Goal: Task Accomplishment & Management: Manage account settings

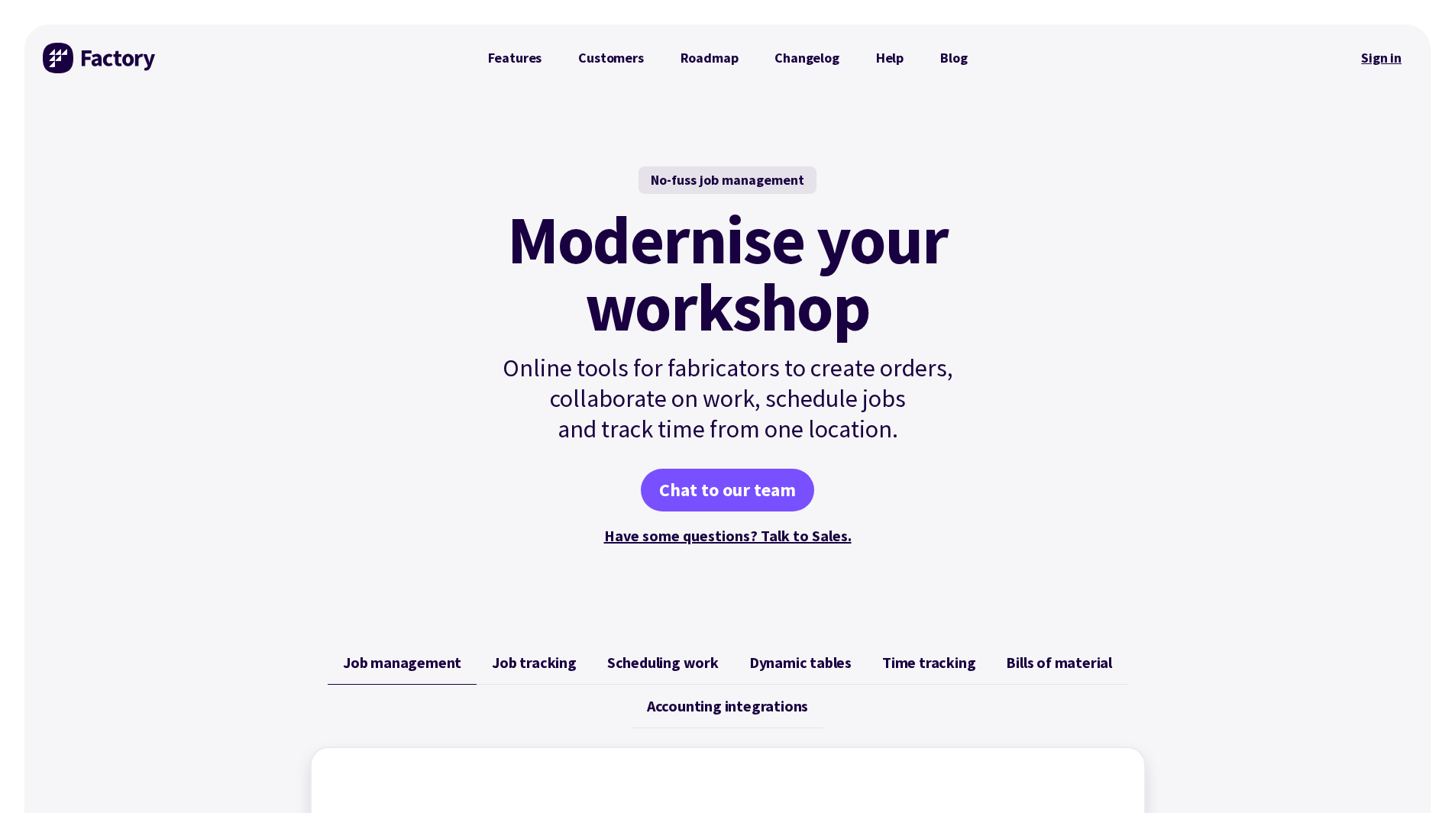
drag, startPoint x: 1393, startPoint y: 60, endPoint x: 1389, endPoint y: 47, distance: 12.8
click at [1389, 47] on link "Sign in" at bounding box center [1381, 57] width 62 height 35
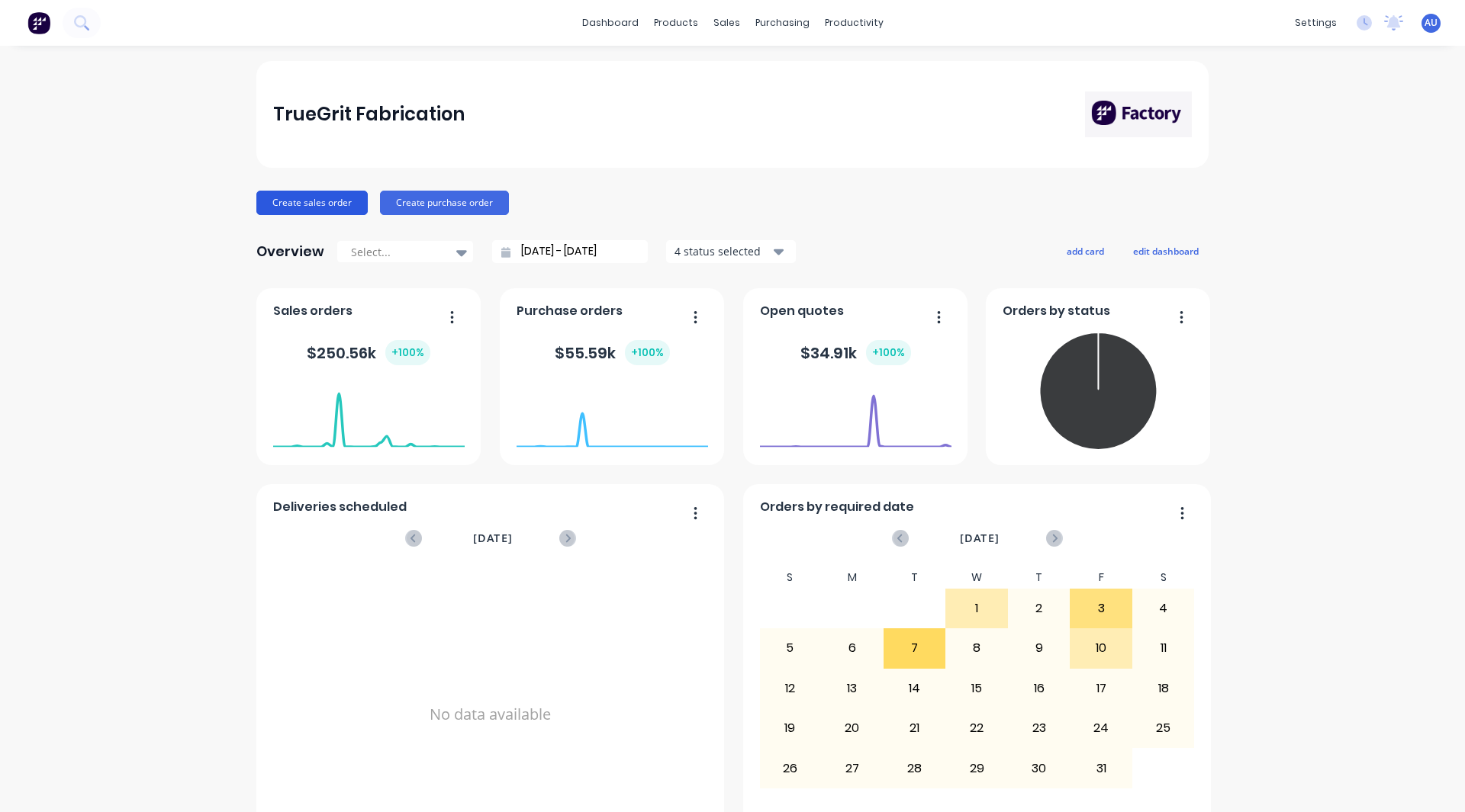
click at [304, 202] on button "Create sales order" at bounding box center [313, 203] width 112 height 24
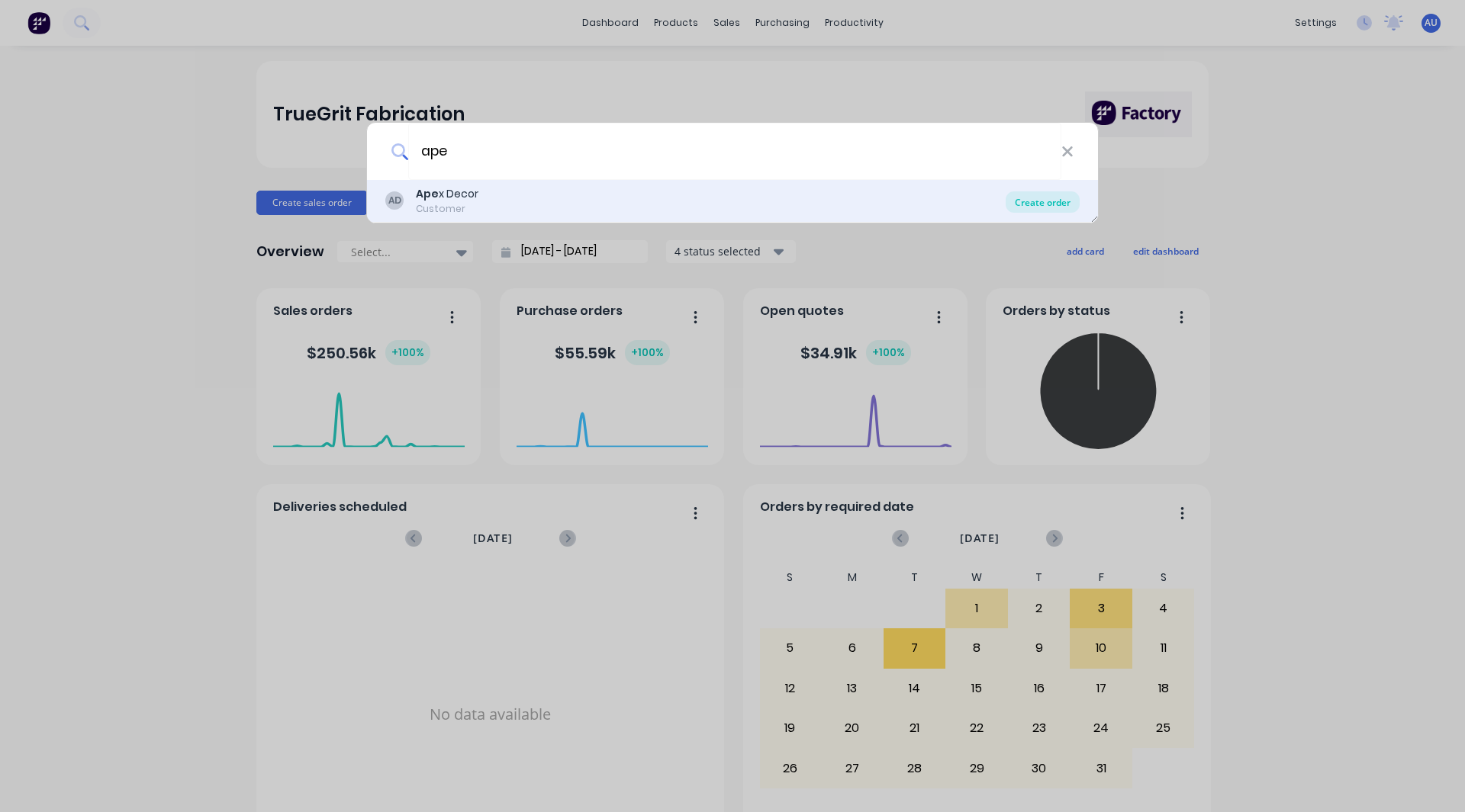
type input "ape"
click at [1041, 208] on div "Create order" at bounding box center [1043, 202] width 74 height 21
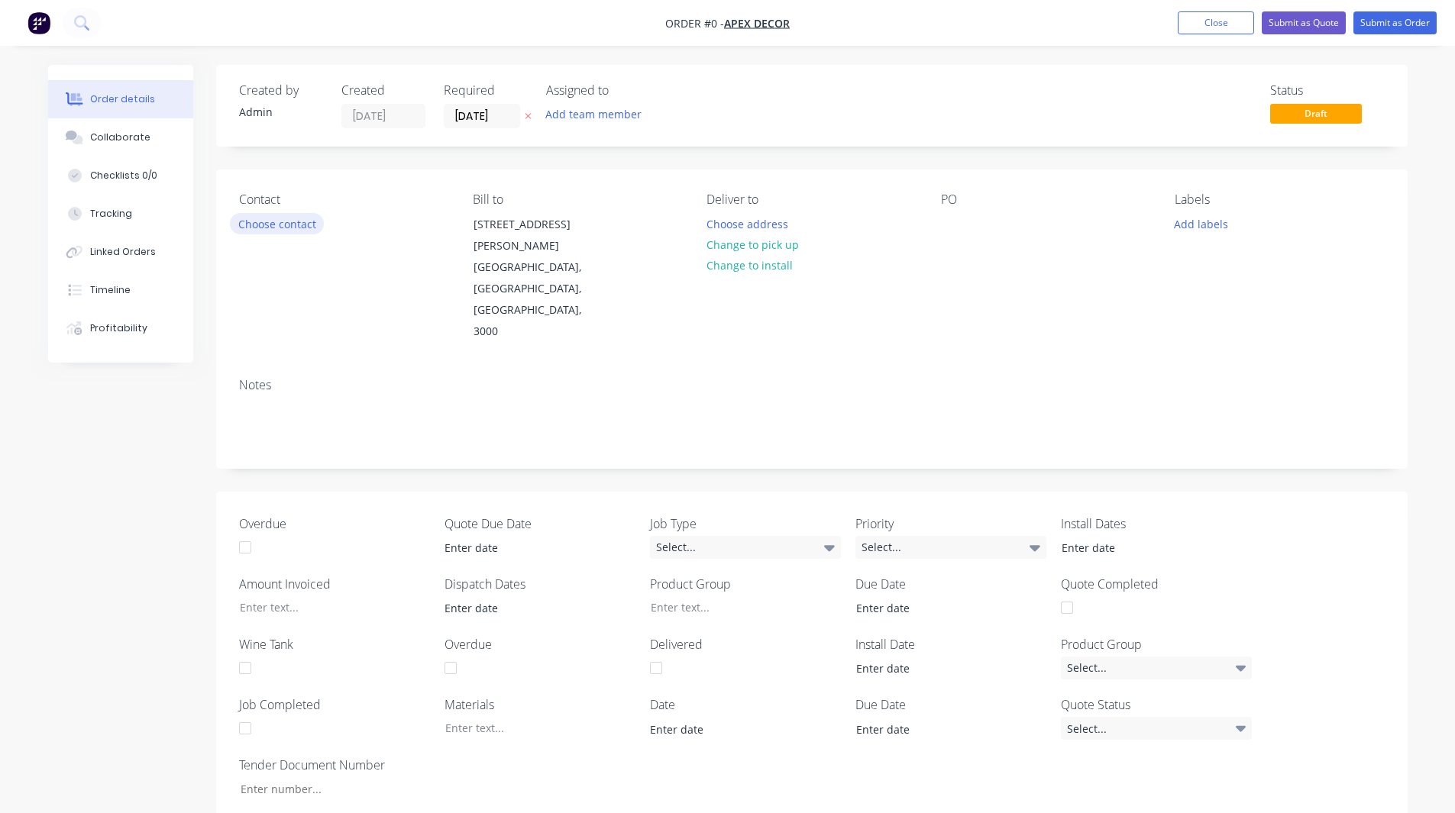
click at [270, 224] on button "Choose contact" at bounding box center [277, 223] width 94 height 21
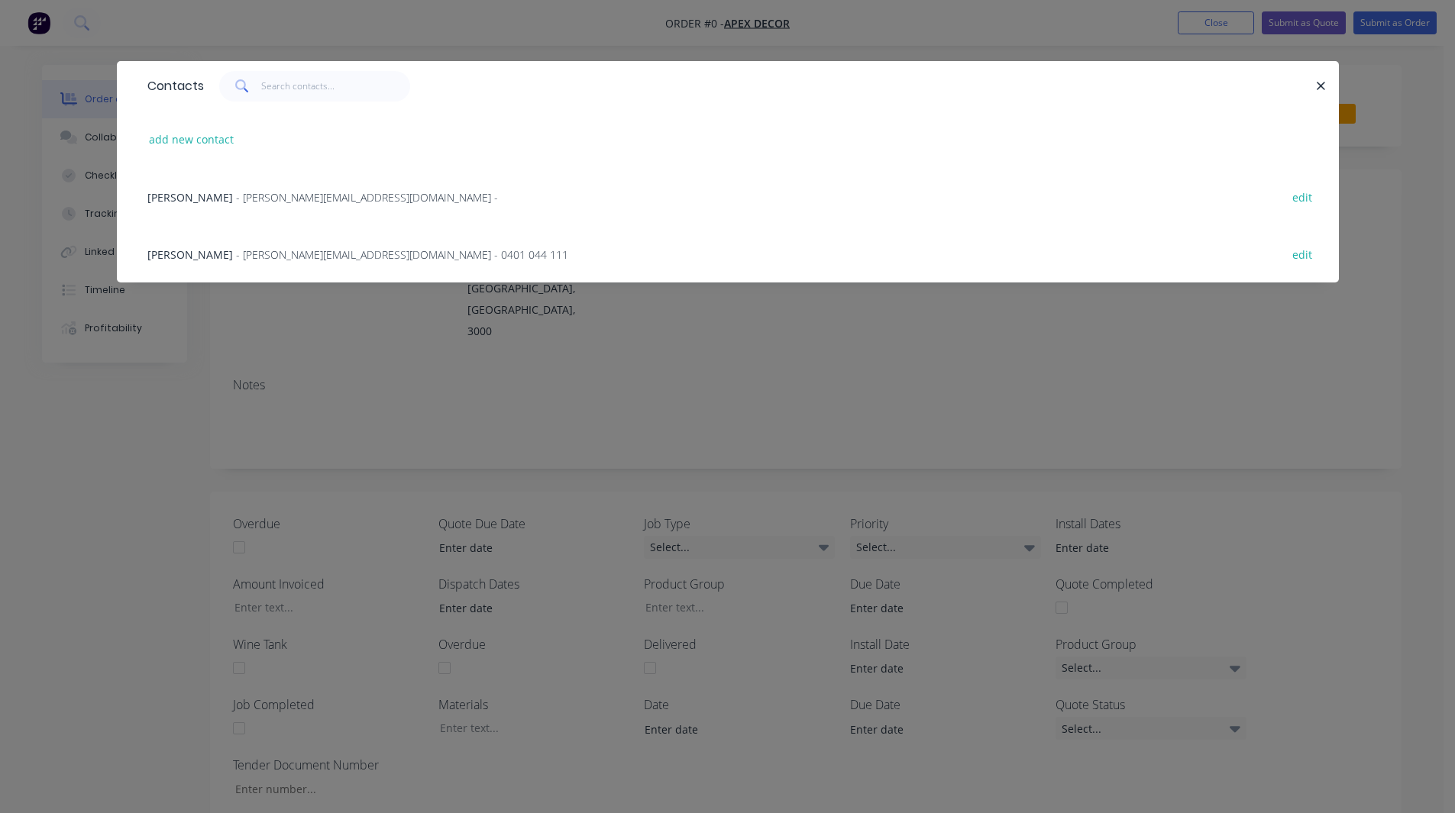
click at [242, 193] on span "- [PERSON_NAME][EMAIL_ADDRESS][DOMAIN_NAME] -" at bounding box center [367, 197] width 262 height 15
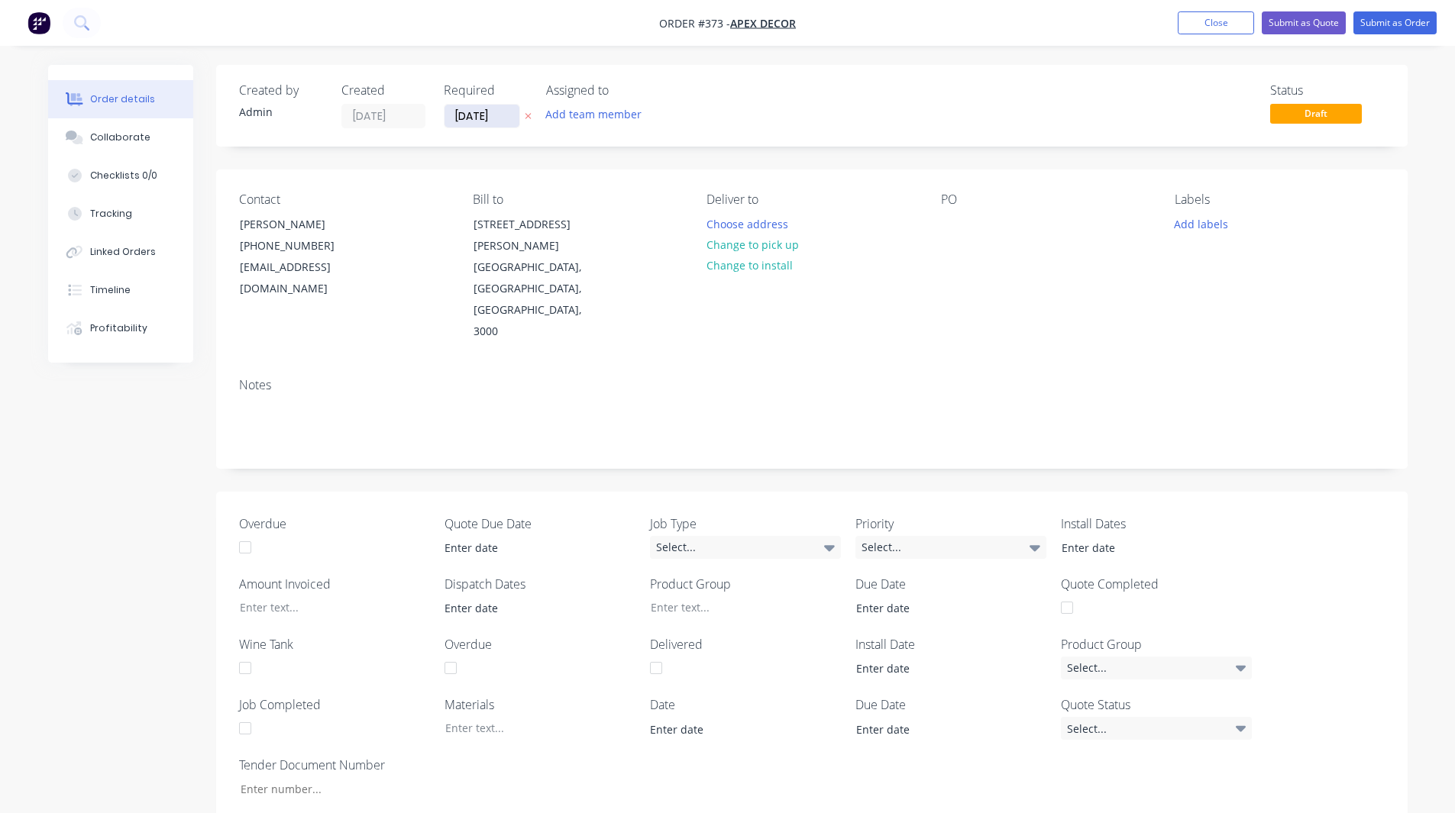
click at [483, 114] on input "[DATE]" at bounding box center [482, 116] width 75 height 23
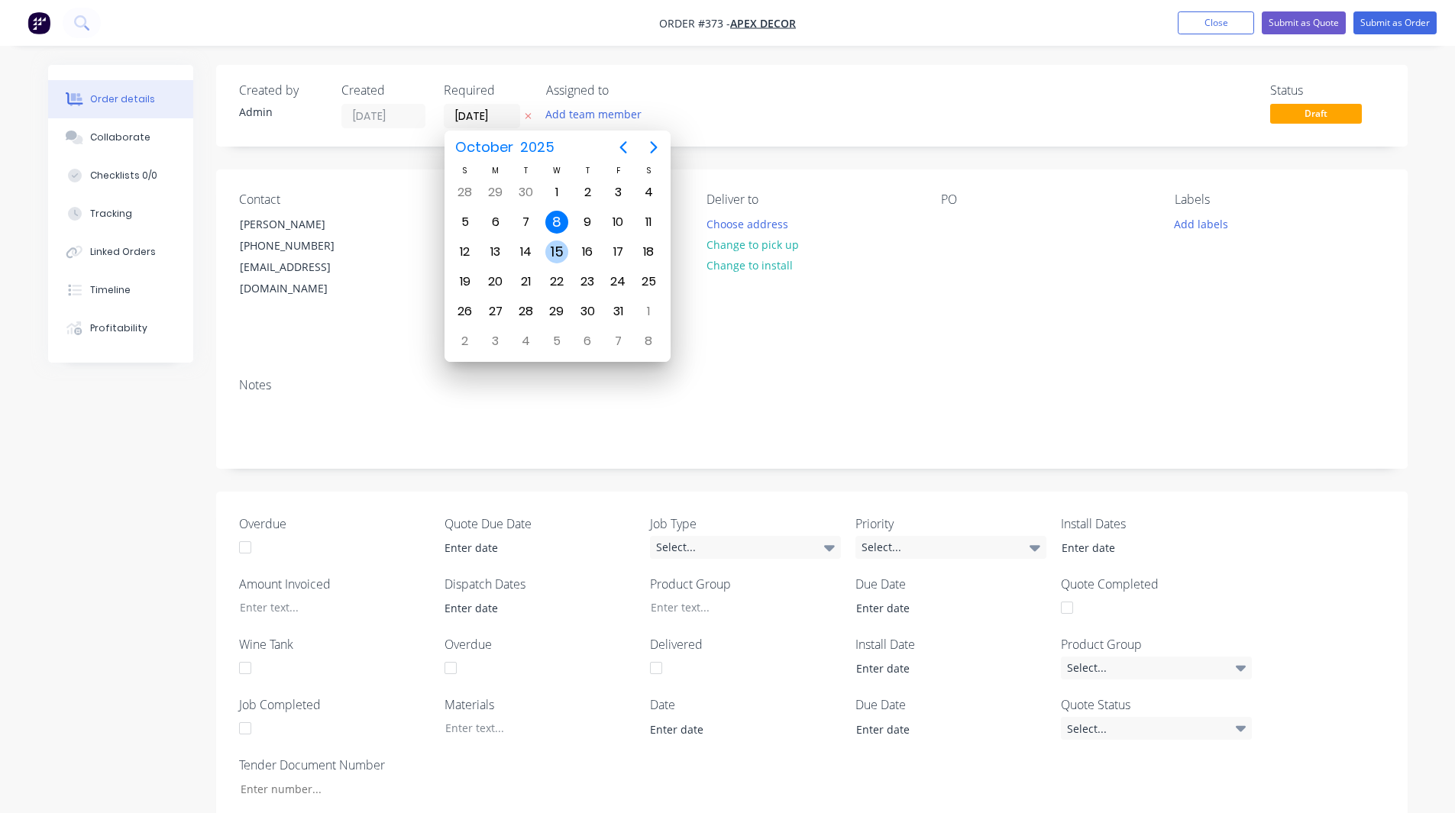
click at [560, 259] on div "15" at bounding box center [556, 252] width 23 height 23
type input "[DATE]"
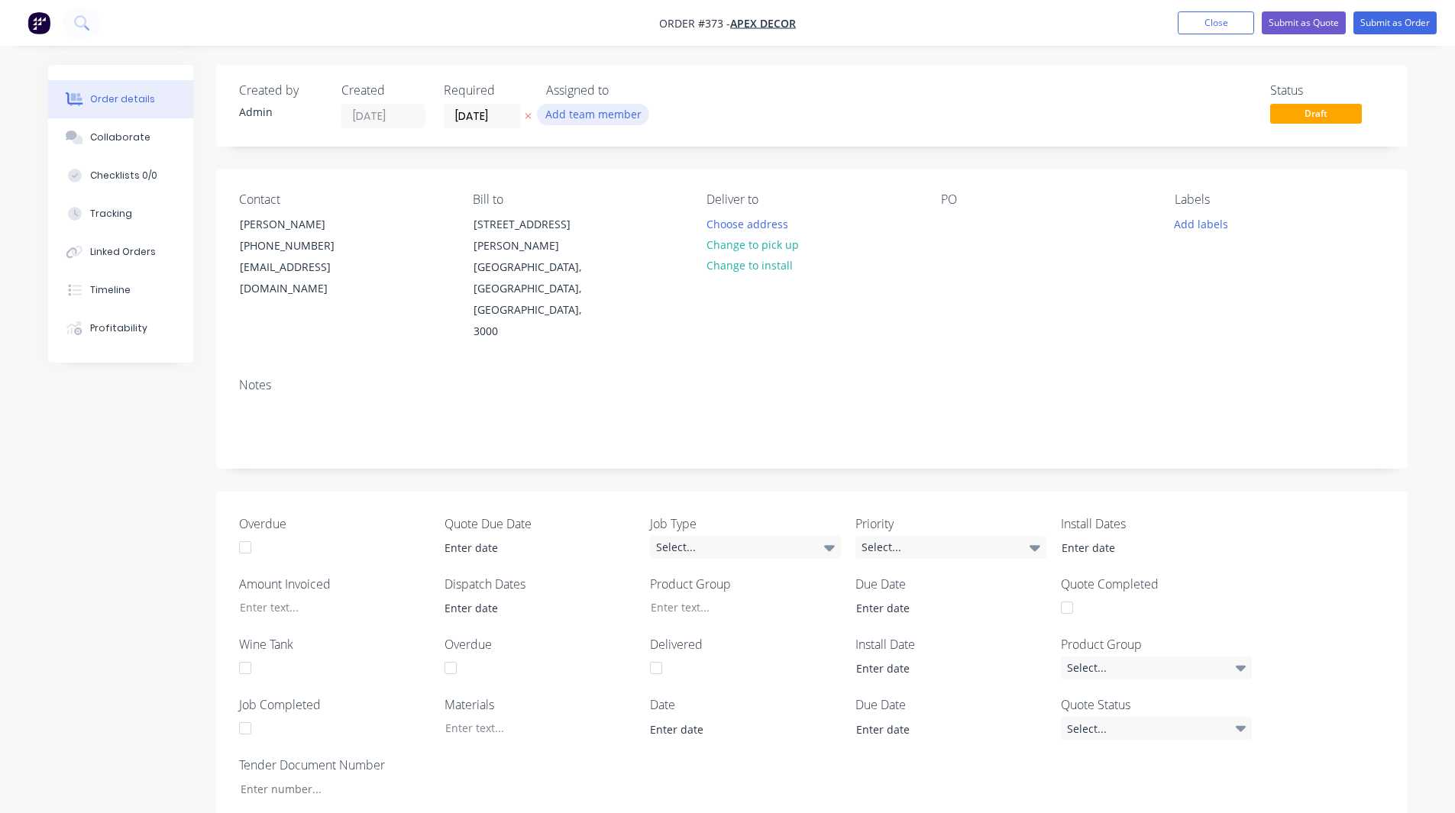
click at [593, 115] on button "Add team member" at bounding box center [593, 114] width 112 height 21
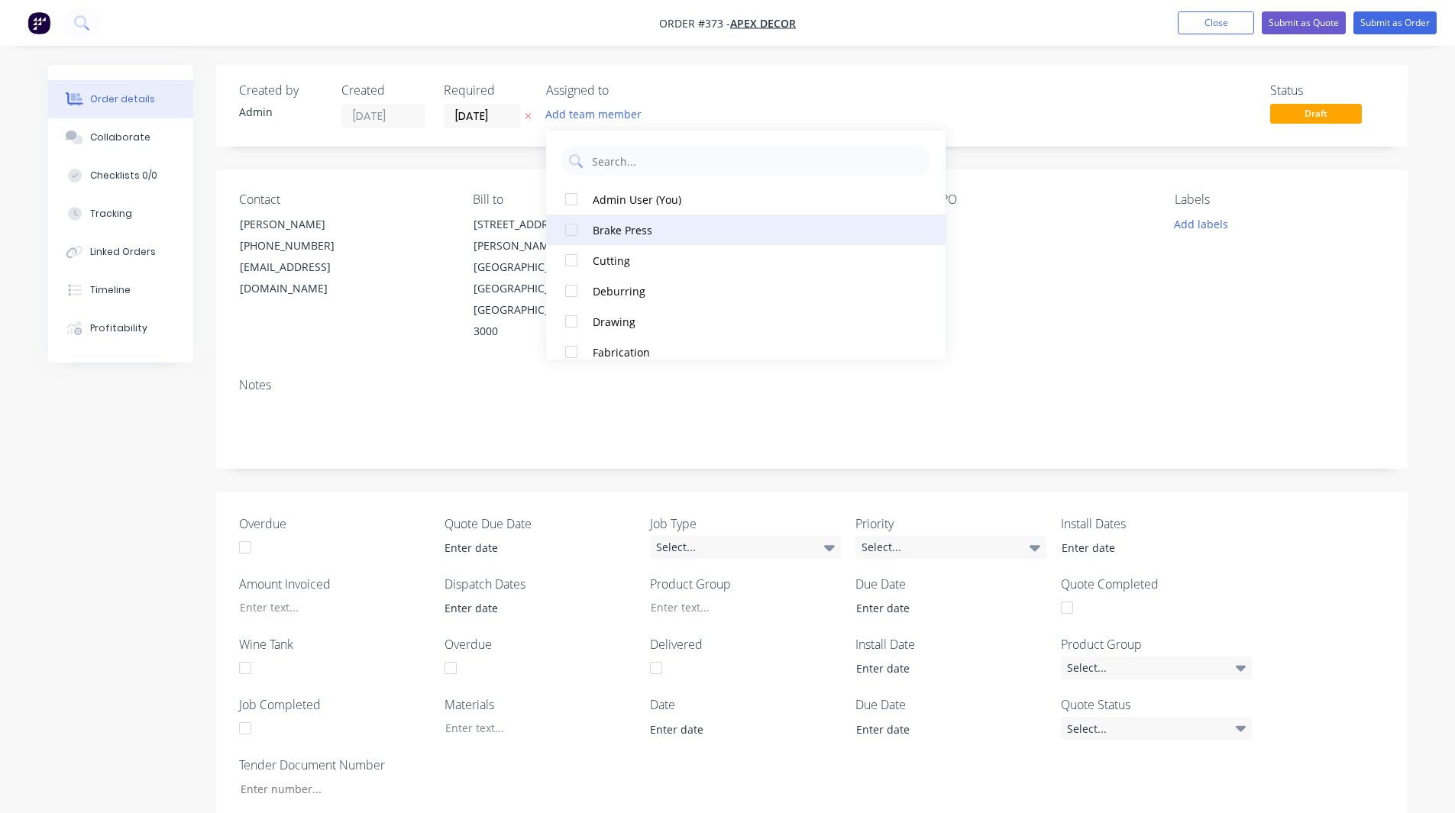
scroll to position [260, 0]
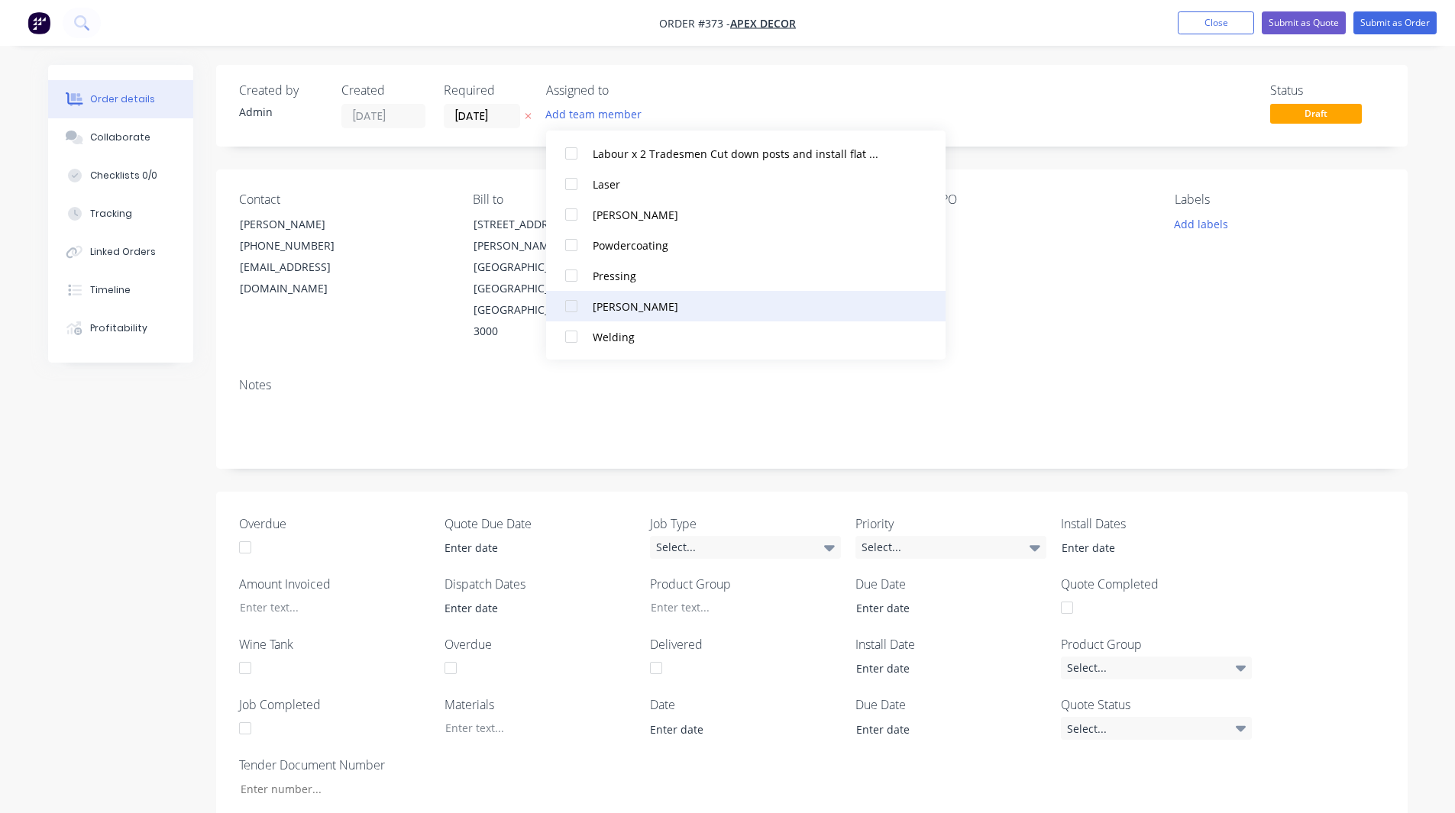
click at [573, 306] on div at bounding box center [571, 306] width 31 height 31
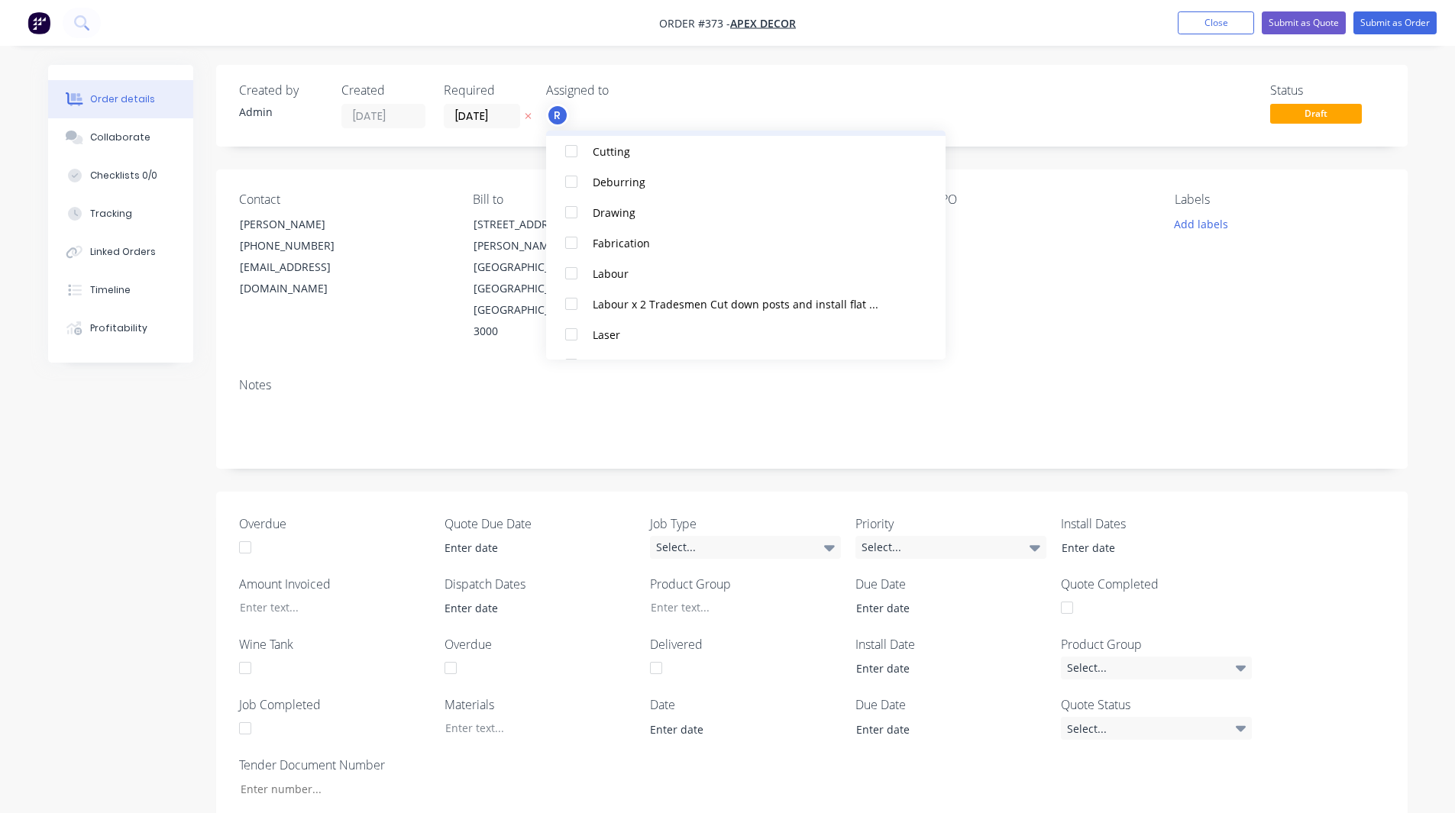
scroll to position [150, 0]
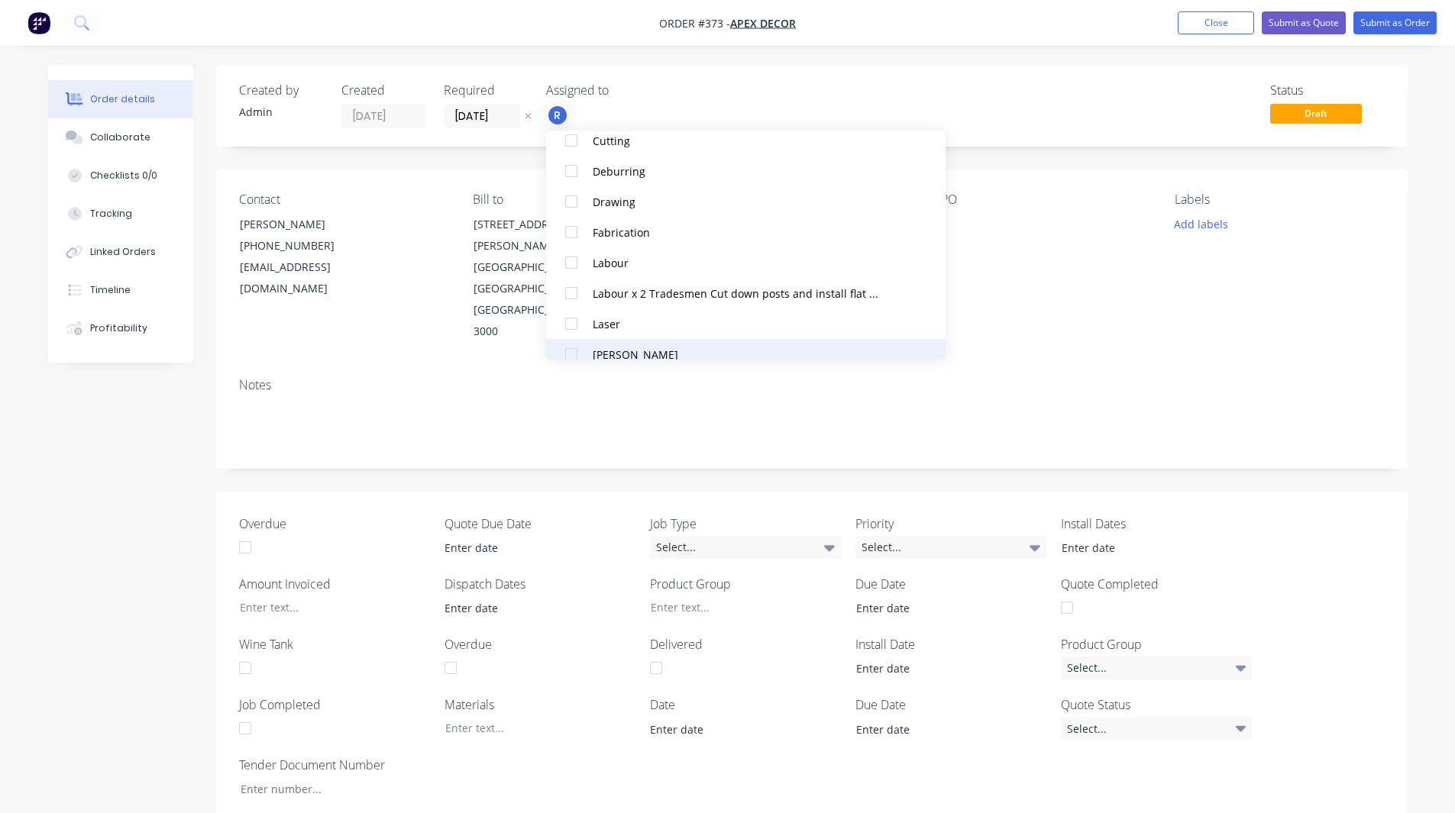
click at [571, 354] on div at bounding box center [571, 354] width 31 height 31
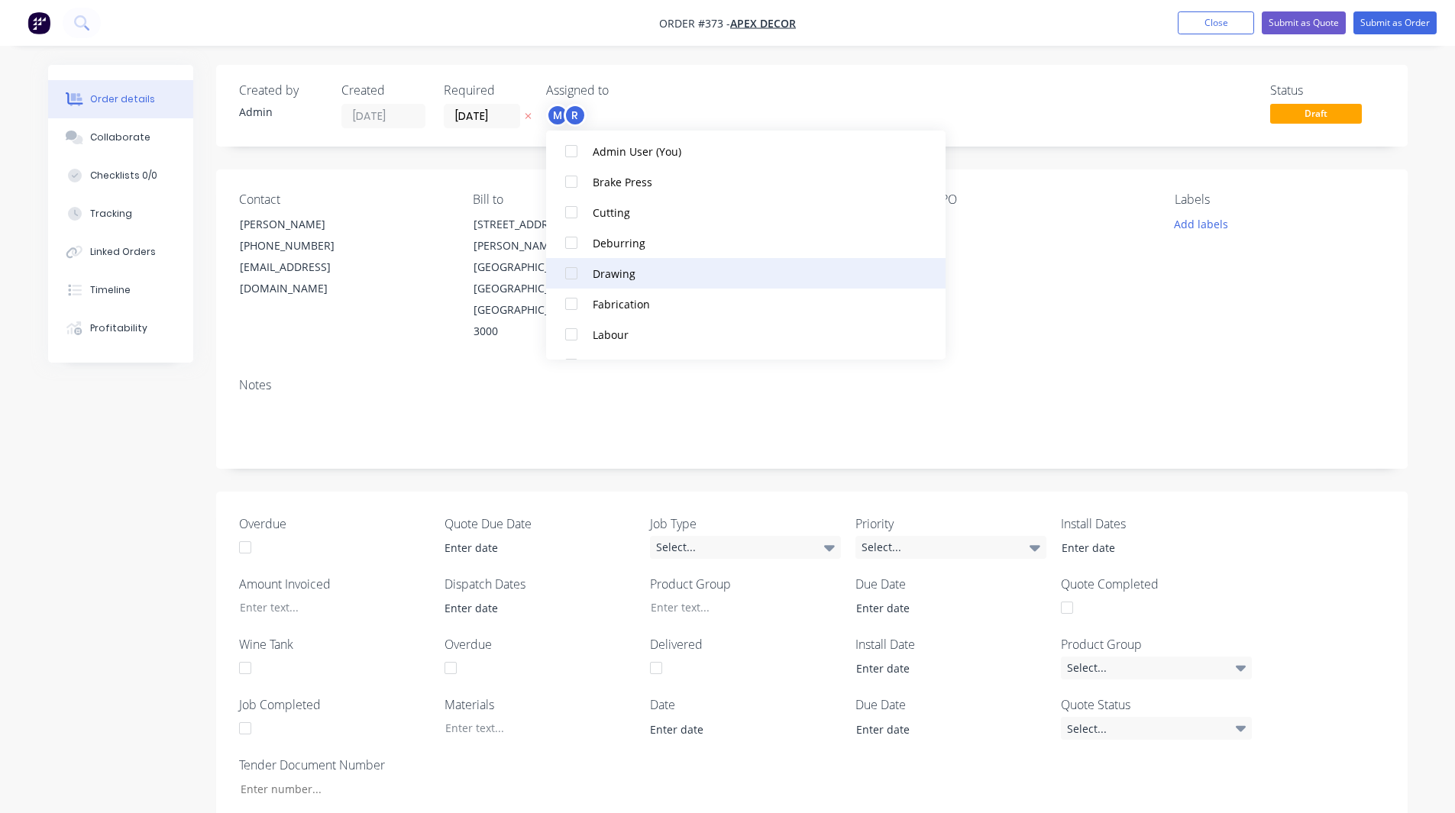
scroll to position [147, 0]
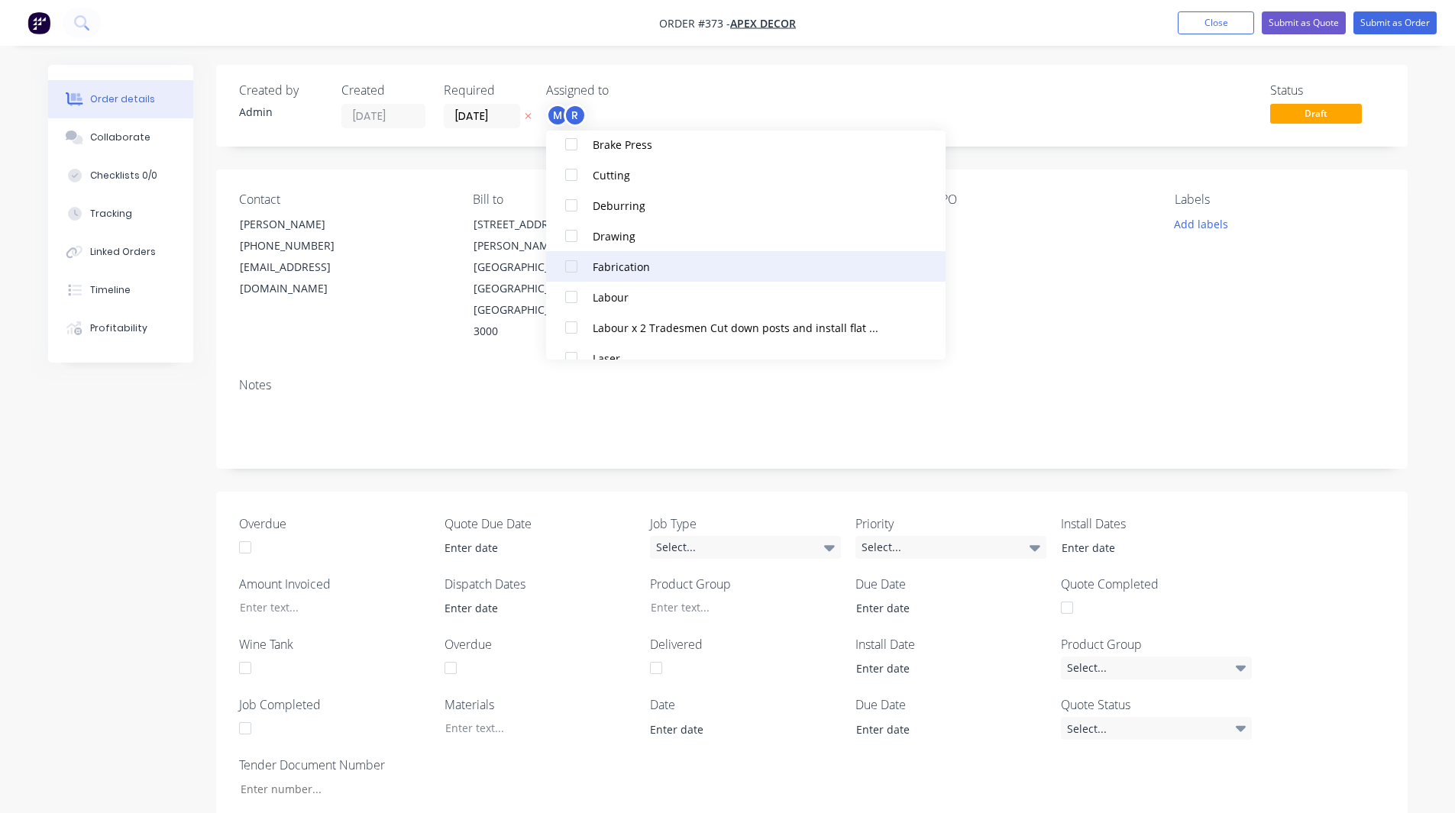
click at [567, 264] on div at bounding box center [571, 266] width 31 height 31
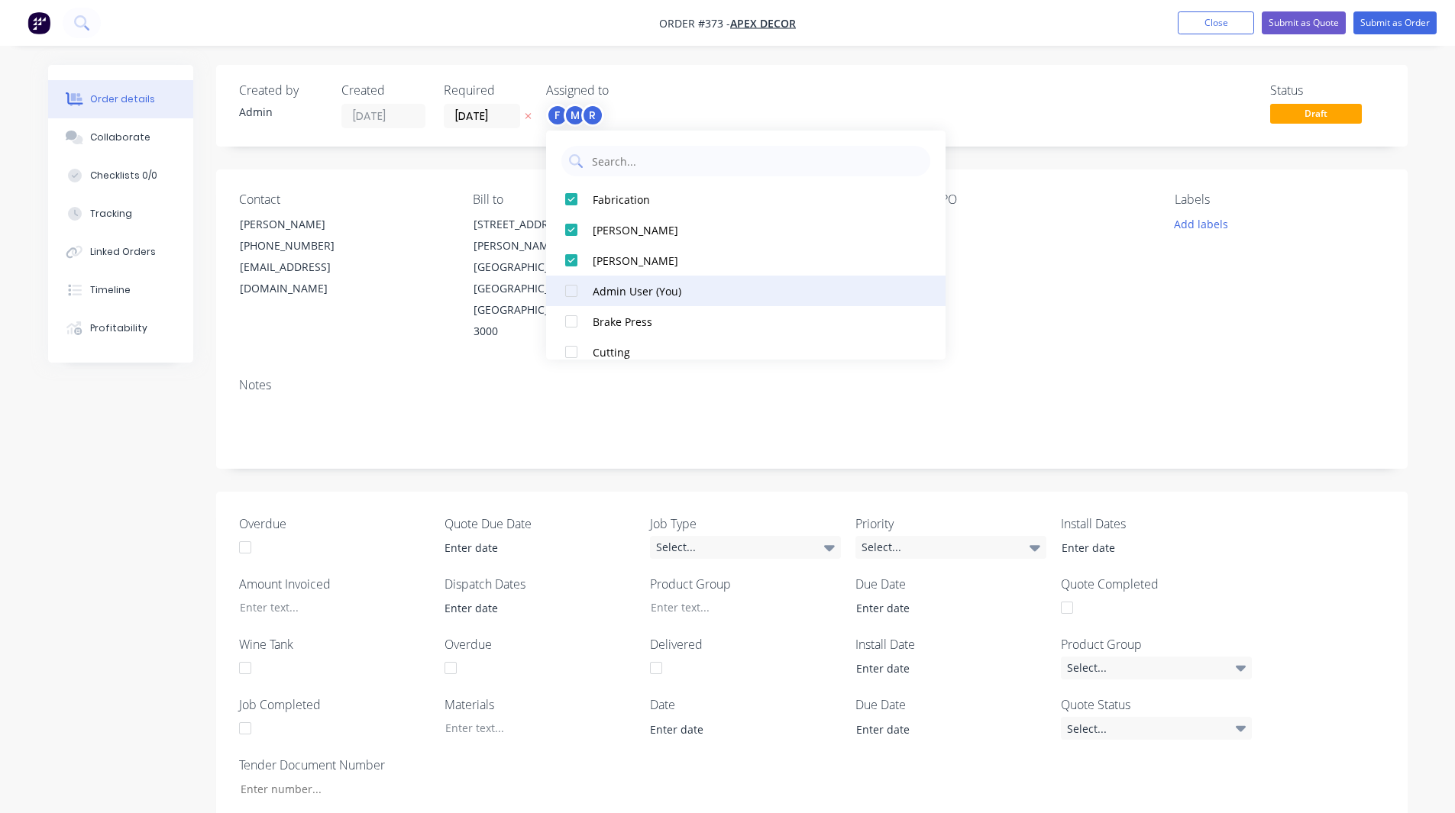
scroll to position [260, 0]
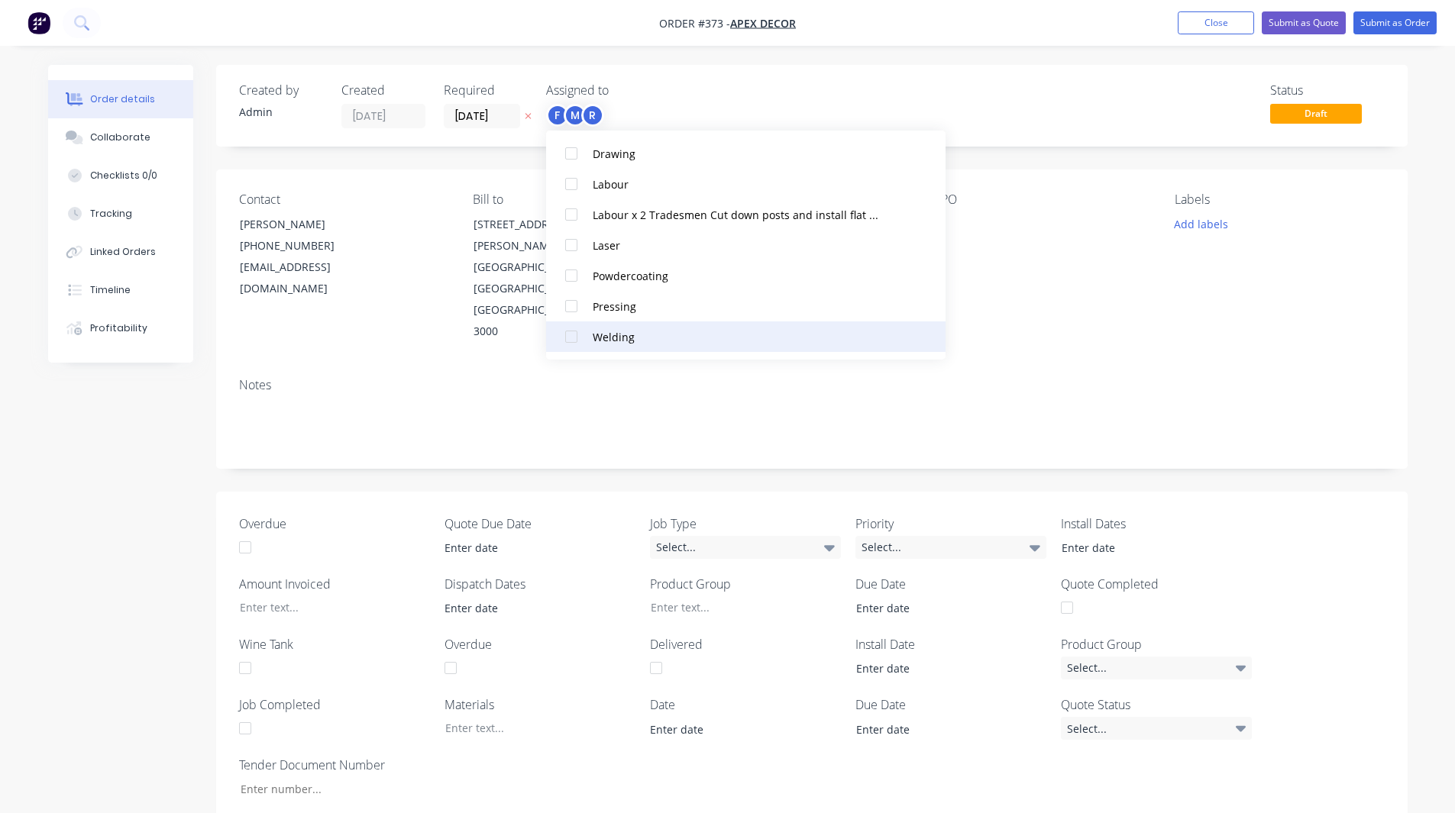
click at [571, 338] on div at bounding box center [571, 337] width 31 height 31
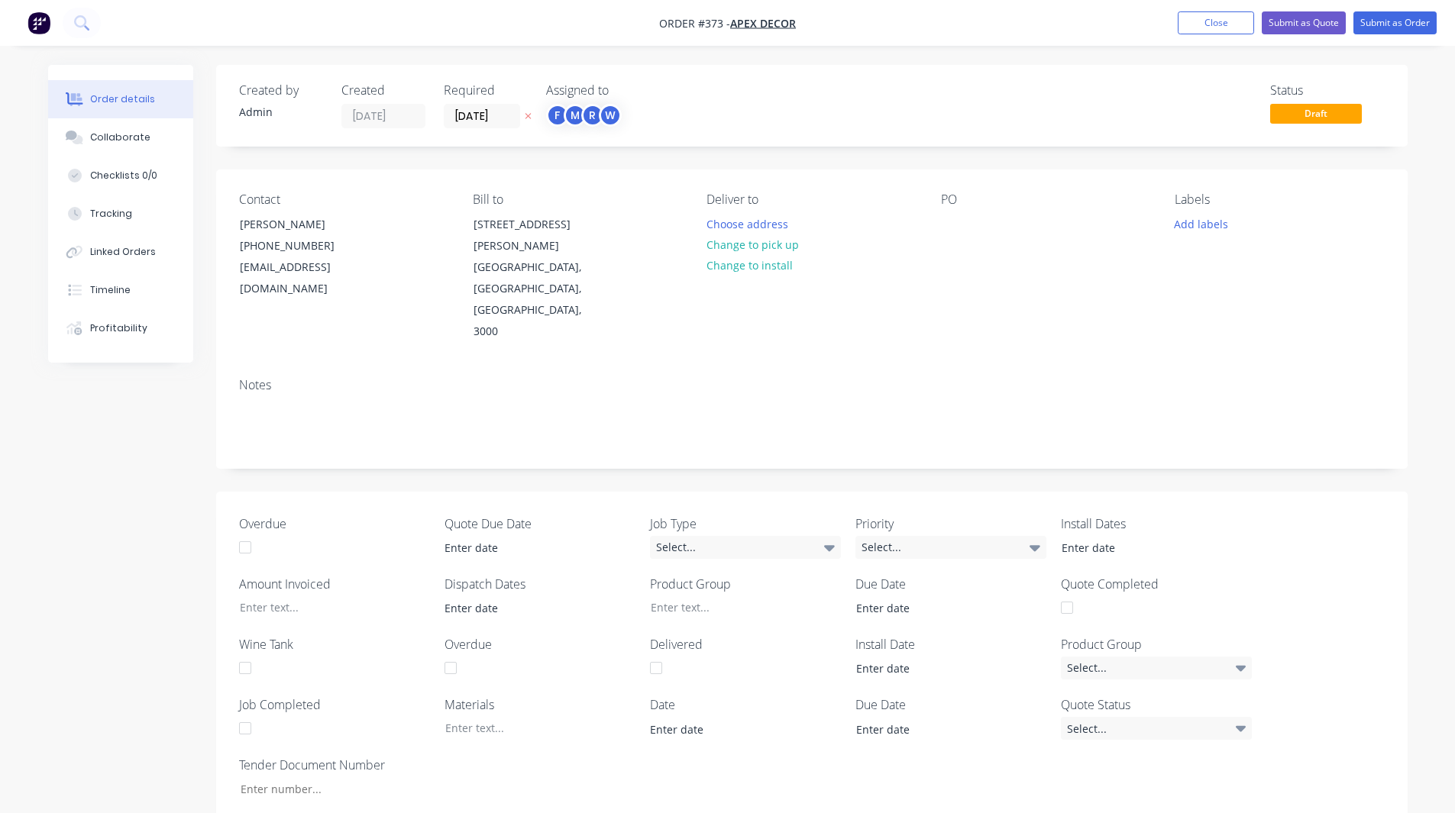
click at [796, 118] on div "Status Draft" at bounding box center [1042, 105] width 686 height 45
click at [754, 248] on button "Change to pick up" at bounding box center [752, 244] width 108 height 21
click at [943, 234] on div at bounding box center [953, 224] width 24 height 22
click at [1023, 267] on div "PO Rl1212" at bounding box center [1045, 267] width 209 height 150
click at [1187, 224] on button "Add labels" at bounding box center [1201, 223] width 70 height 21
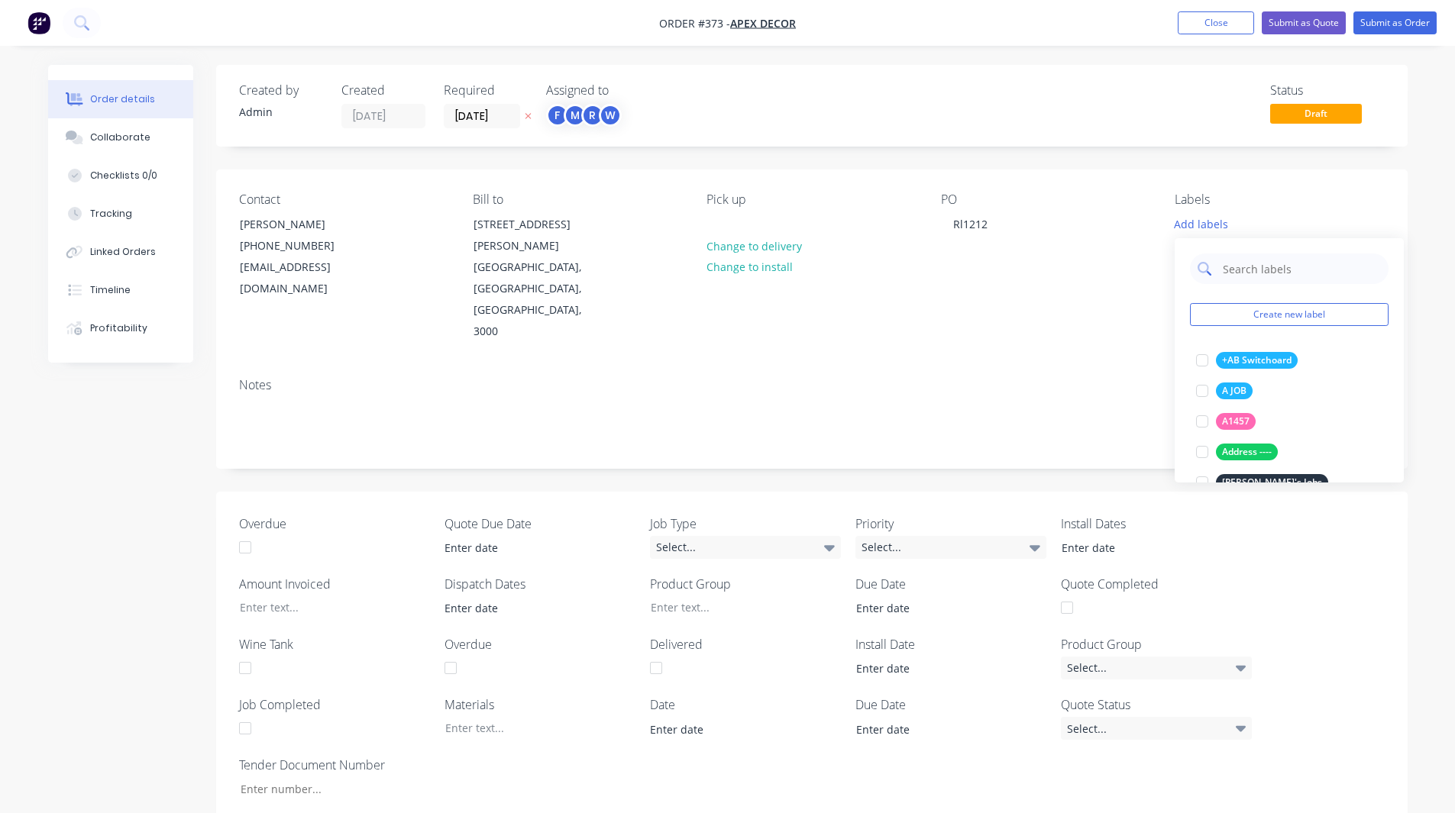
click at [1223, 273] on input "text" at bounding box center [1301, 269] width 160 height 31
type input "urgent"
click at [1203, 392] on div at bounding box center [1202, 391] width 31 height 31
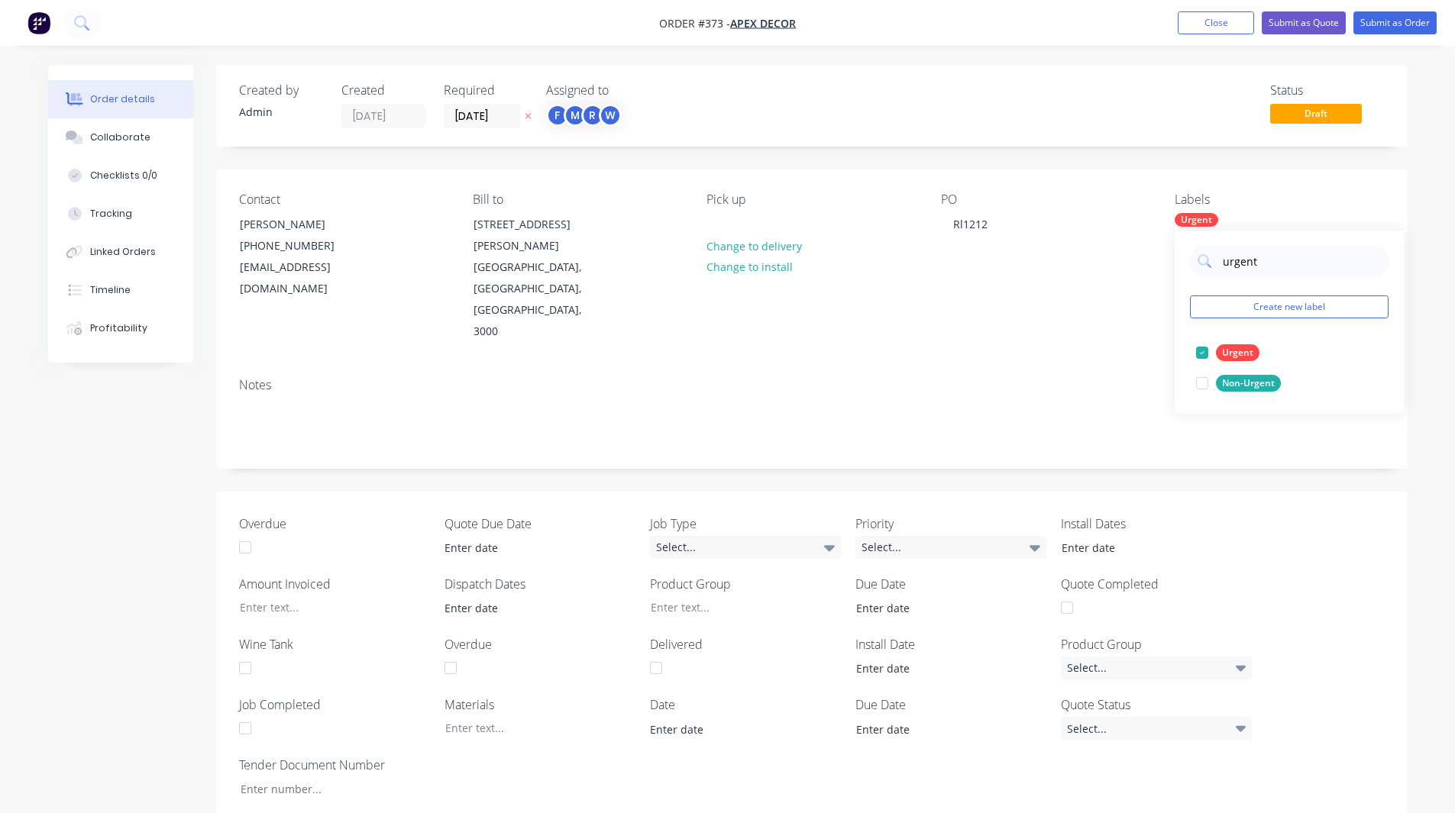
click at [1442, 229] on div "Order details Collaborate Checklists 0/0 Tracking Linked Orders Timeline Profit…" at bounding box center [727, 671] width 1455 height 1342
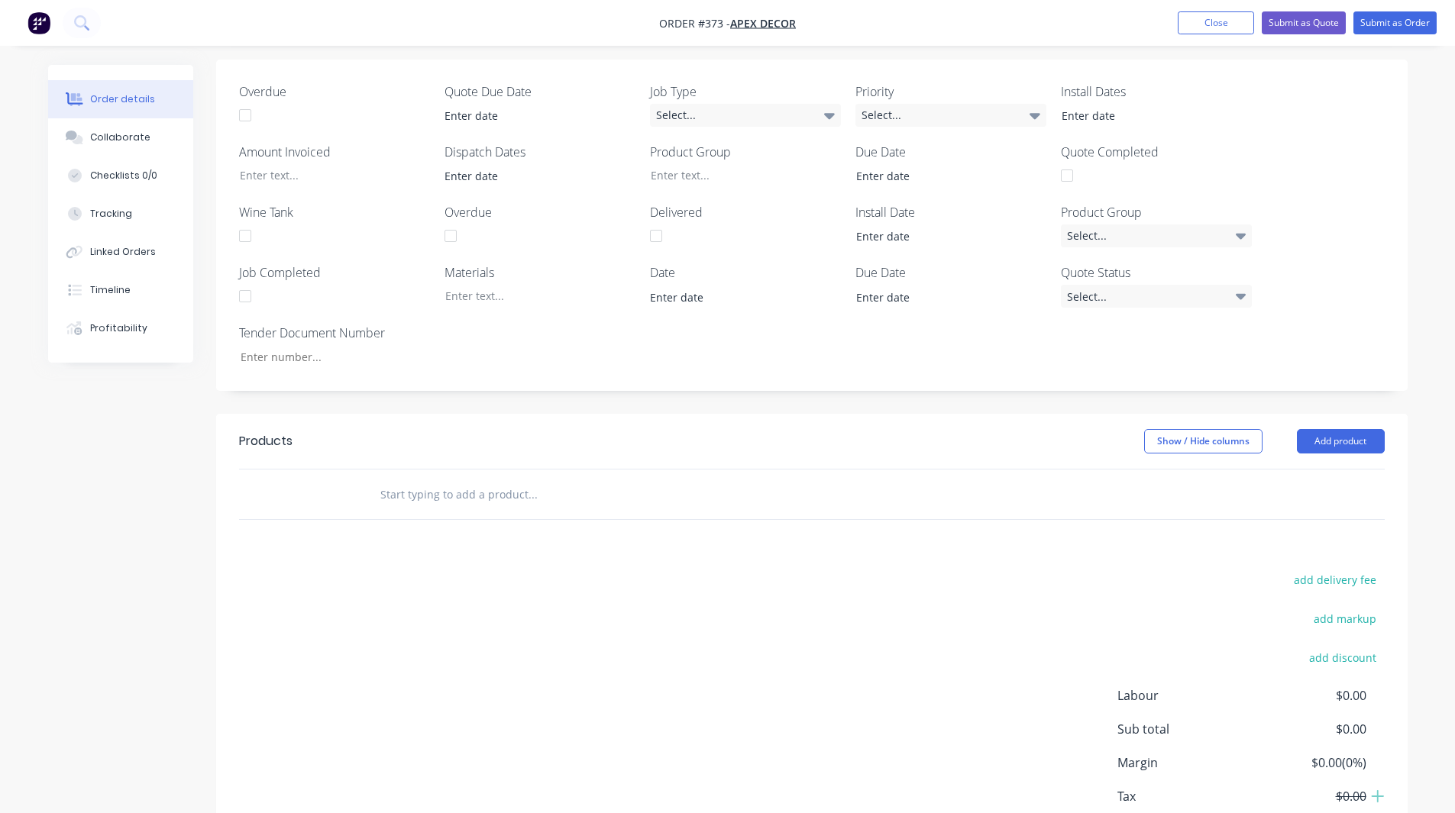
scroll to position [464, 0]
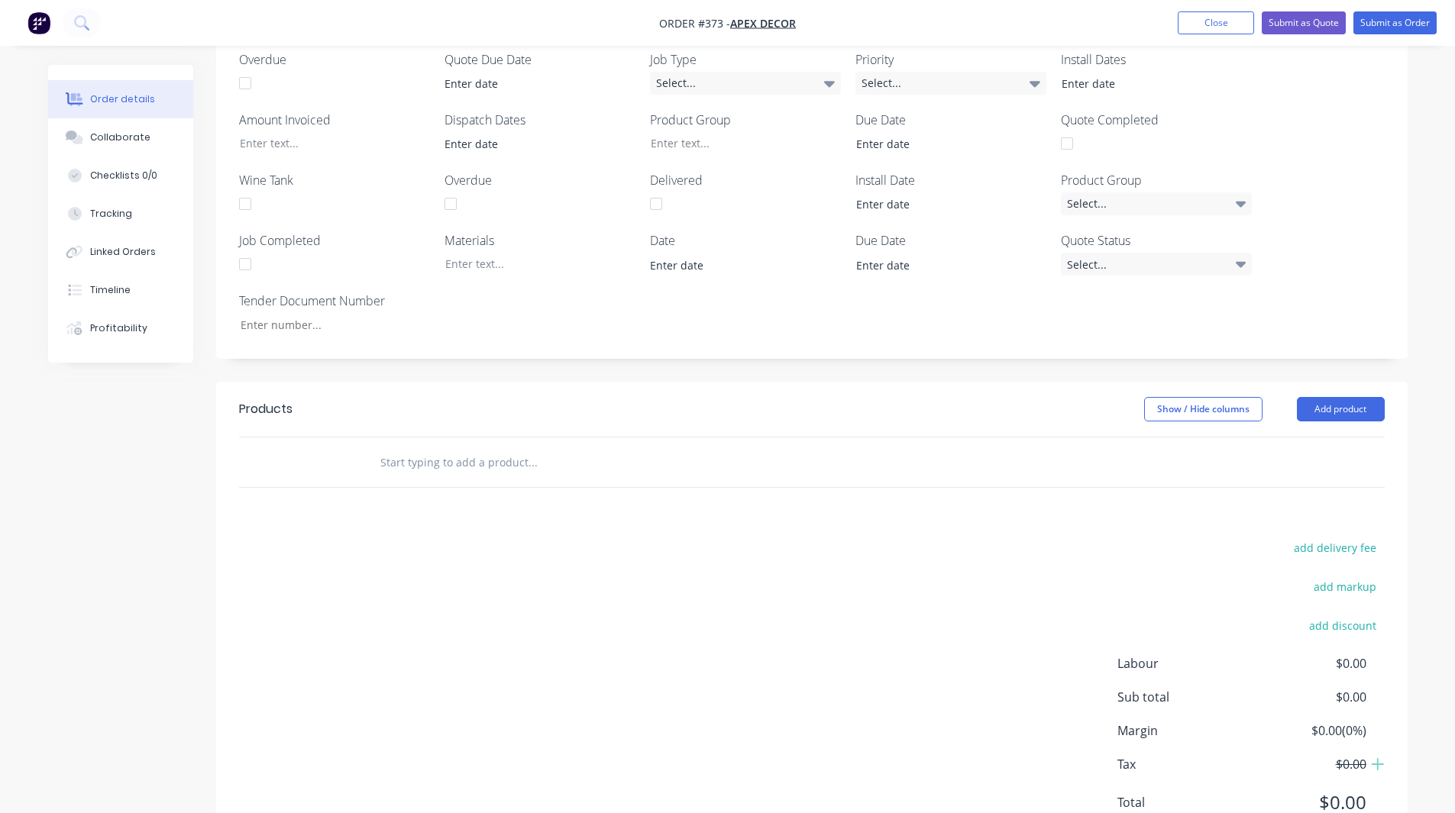
click at [522, 447] on input "text" at bounding box center [533, 462] width 306 height 31
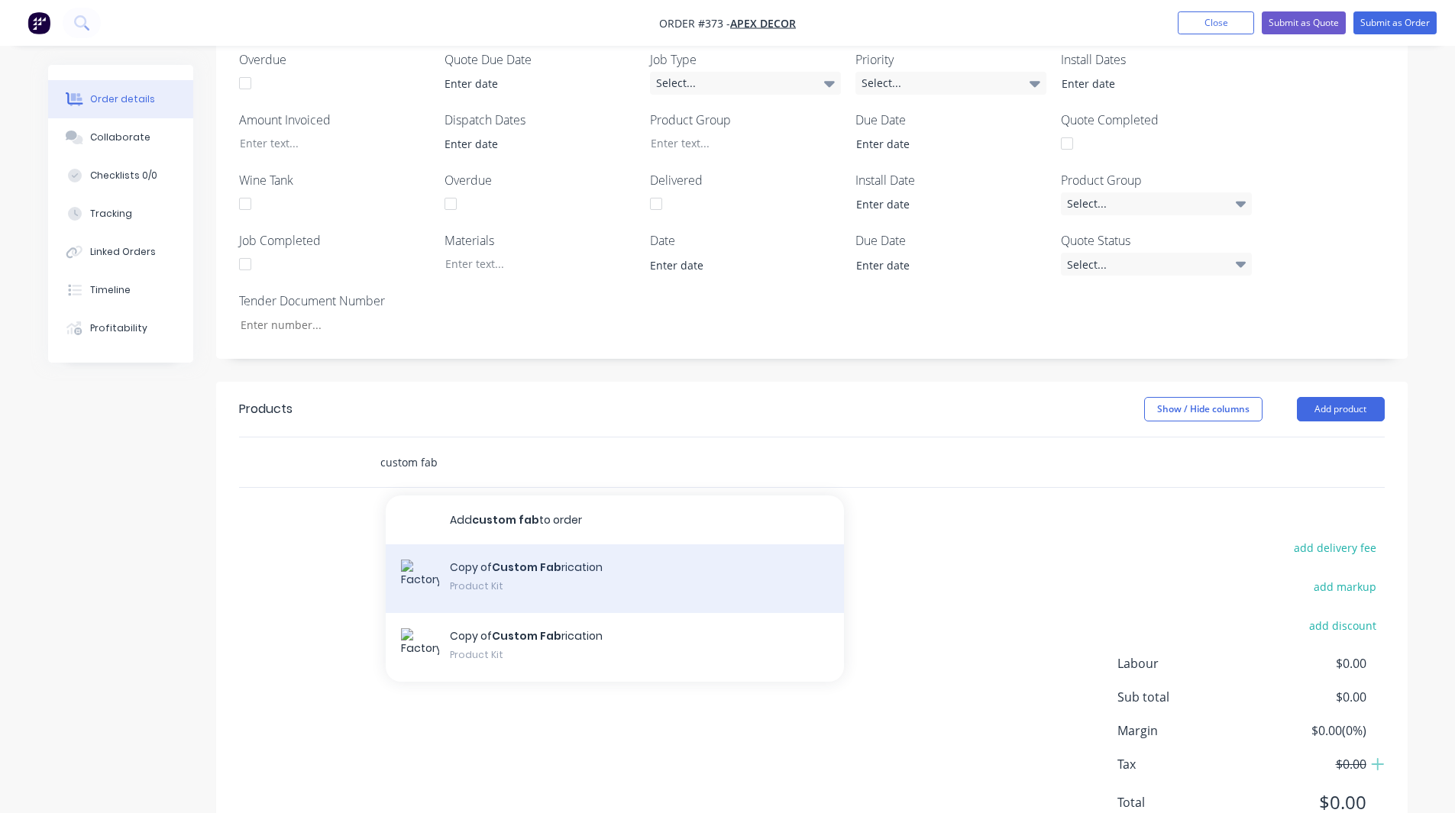
type input "custom fab"
click at [533, 545] on div "Copy of Custom Fab rication Product Kit" at bounding box center [615, 579] width 458 height 69
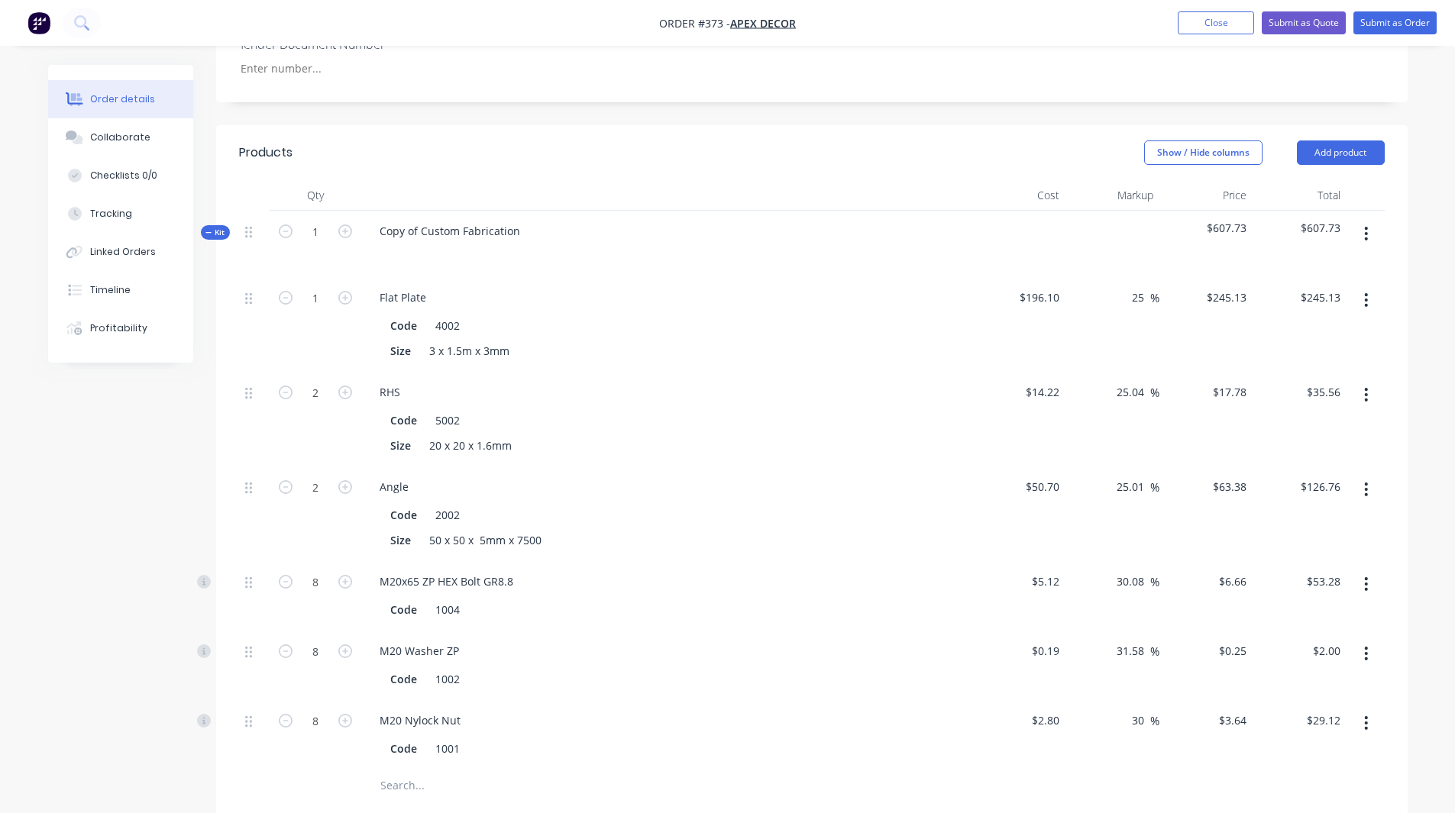
scroll to position [722, 0]
click at [453, 219] on div "Copy of Custom Fabrication" at bounding box center [449, 230] width 165 height 22
click at [93, 574] on div "Created by Admin Created [DATE] Required [DATE] Assigned to F M R W Status Draf…" at bounding box center [727, 364] width 1359 height 2043
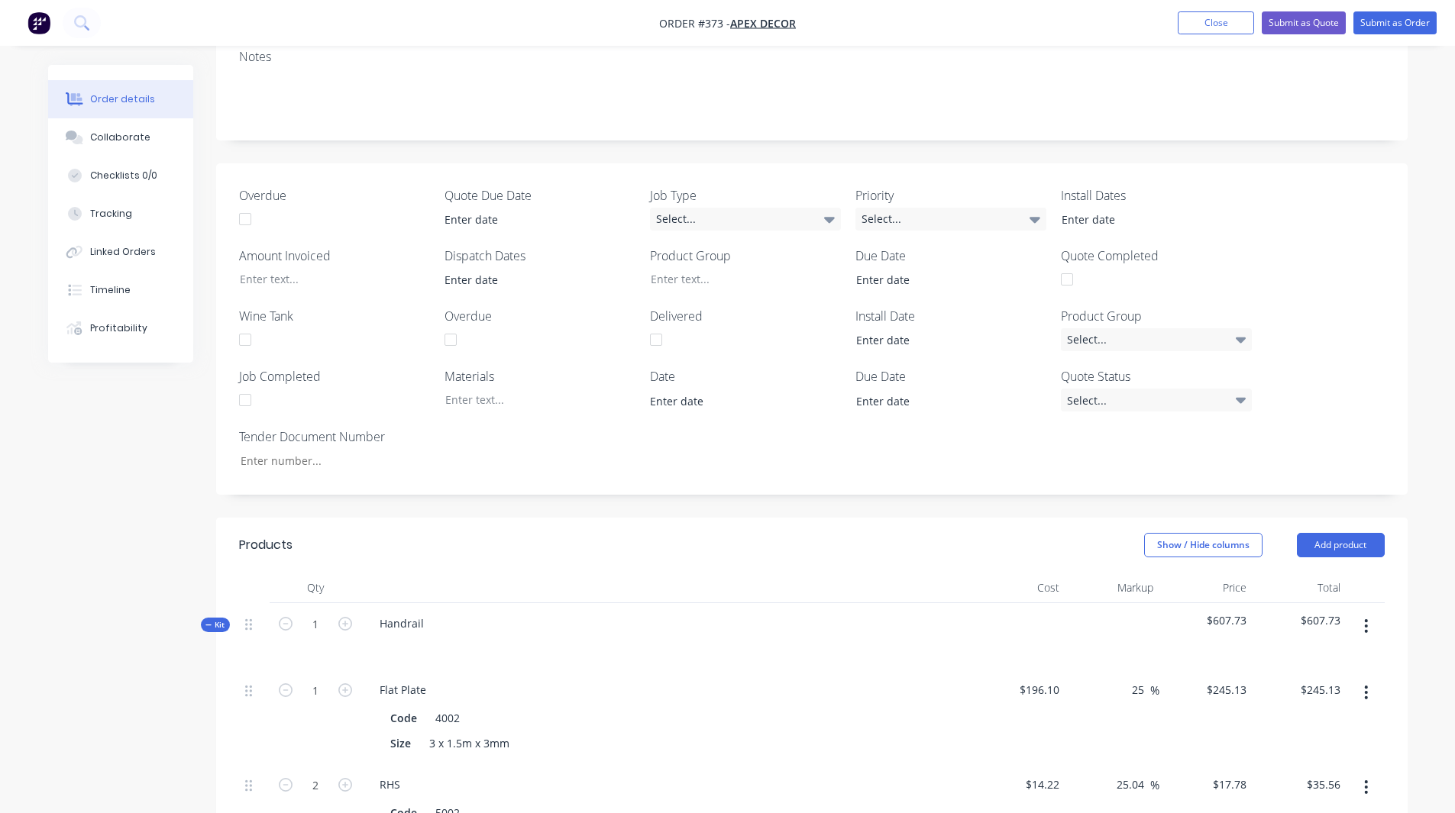
scroll to position [0, 0]
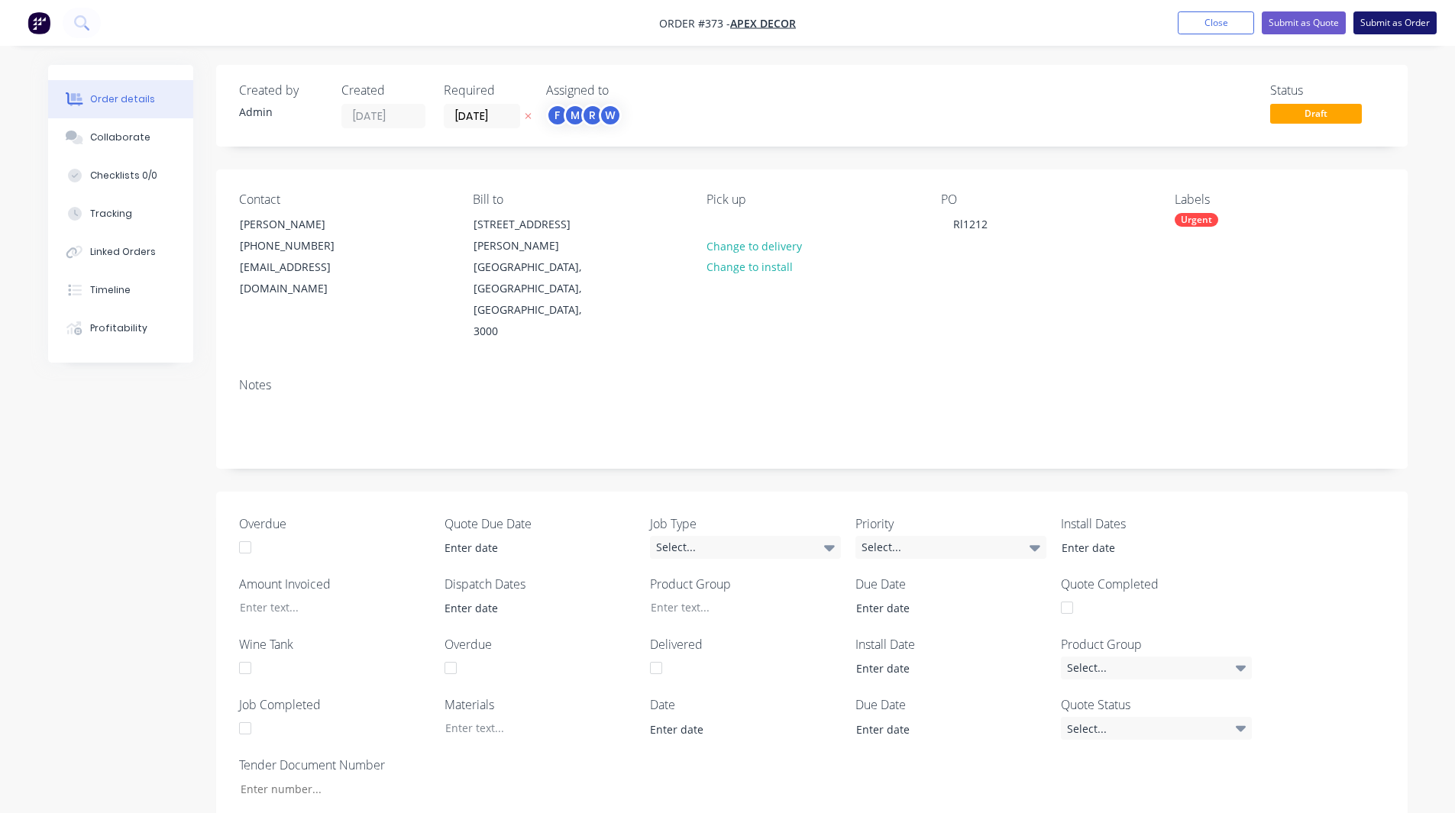
click at [1392, 27] on button "Submit as Order" at bounding box center [1394, 22] width 83 height 23
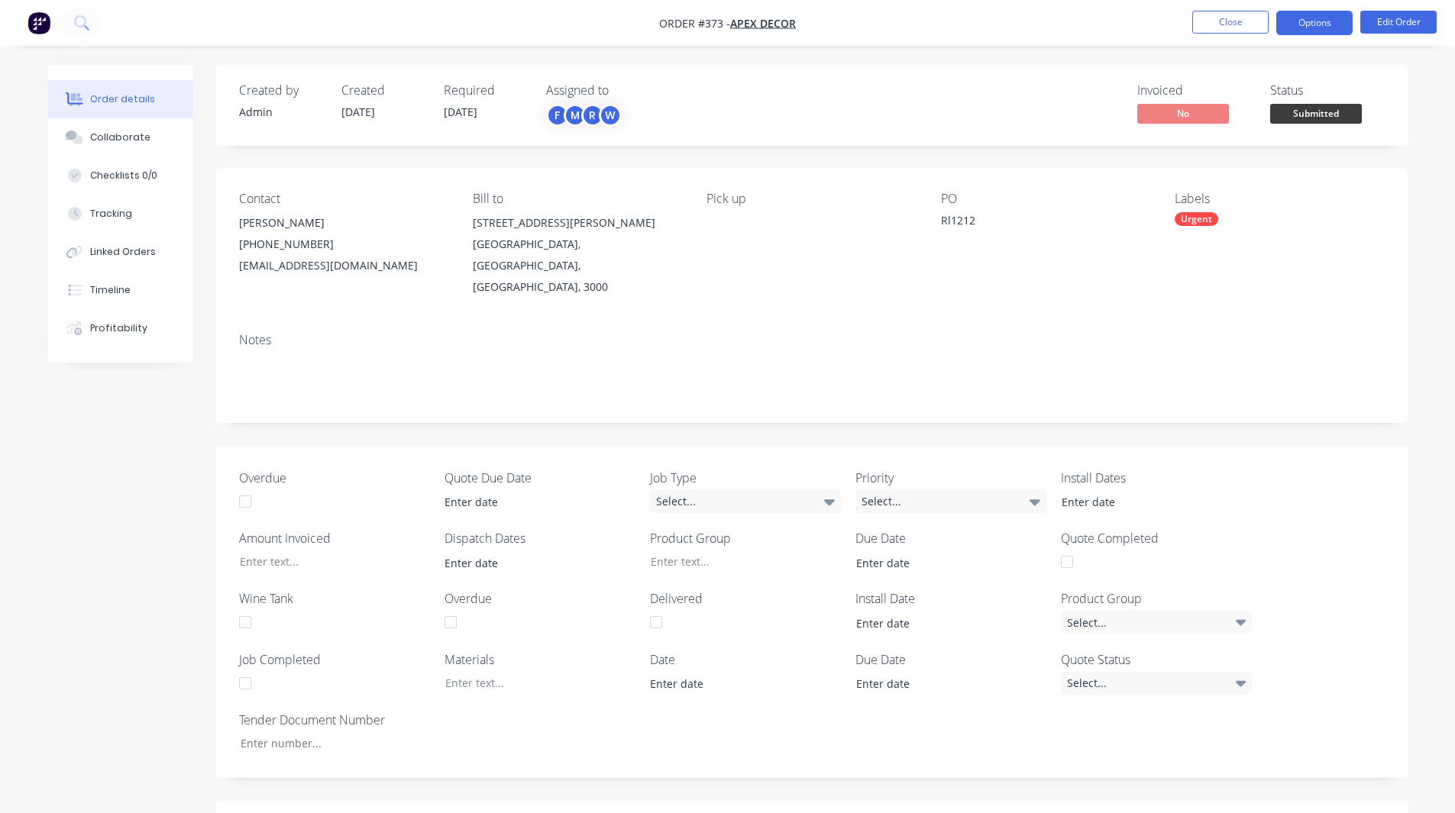
click at [1314, 18] on button "Options" at bounding box center [1314, 23] width 76 height 24
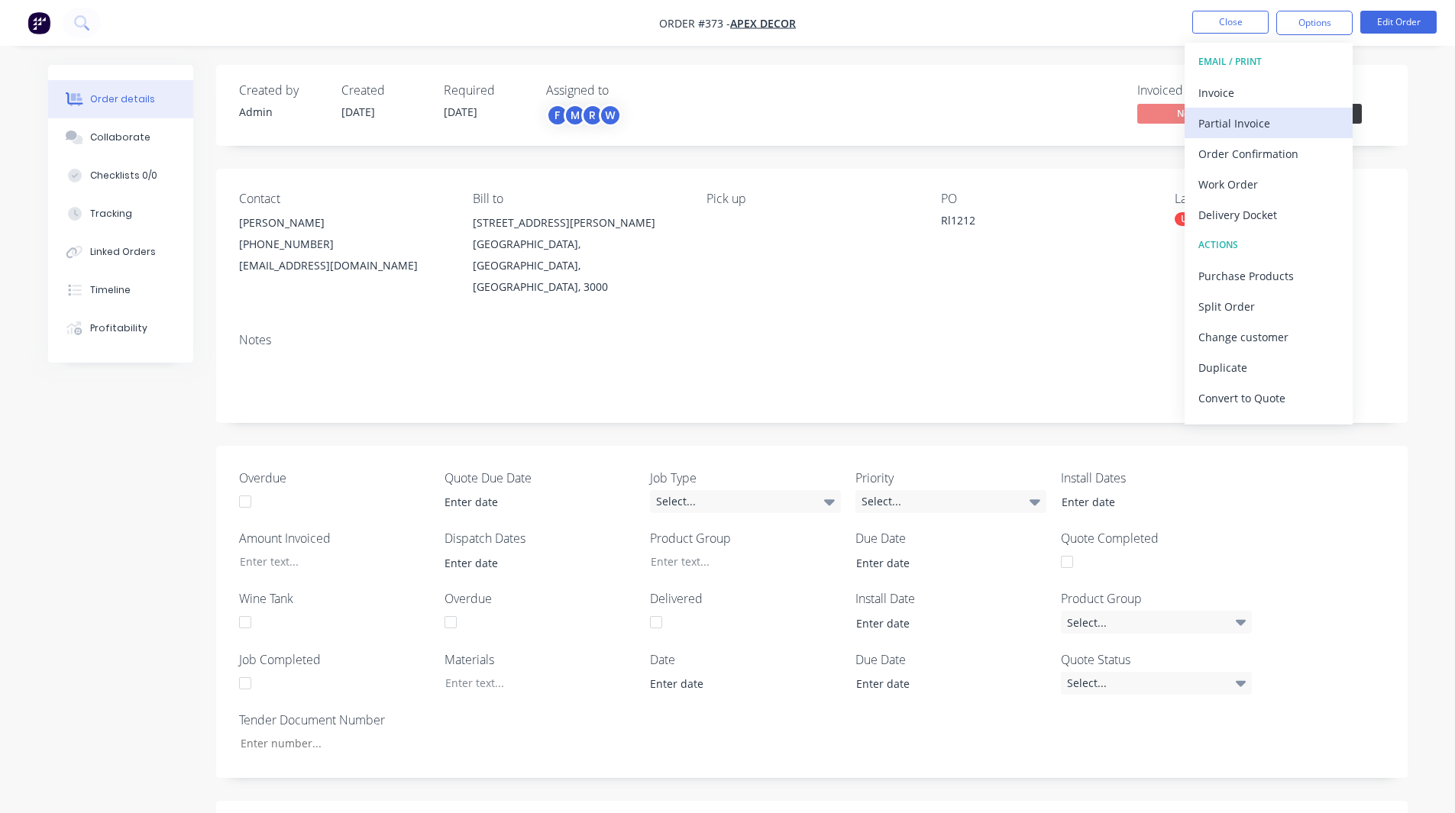
click at [1217, 121] on div "Partial Invoice" at bounding box center [1268, 123] width 141 height 22
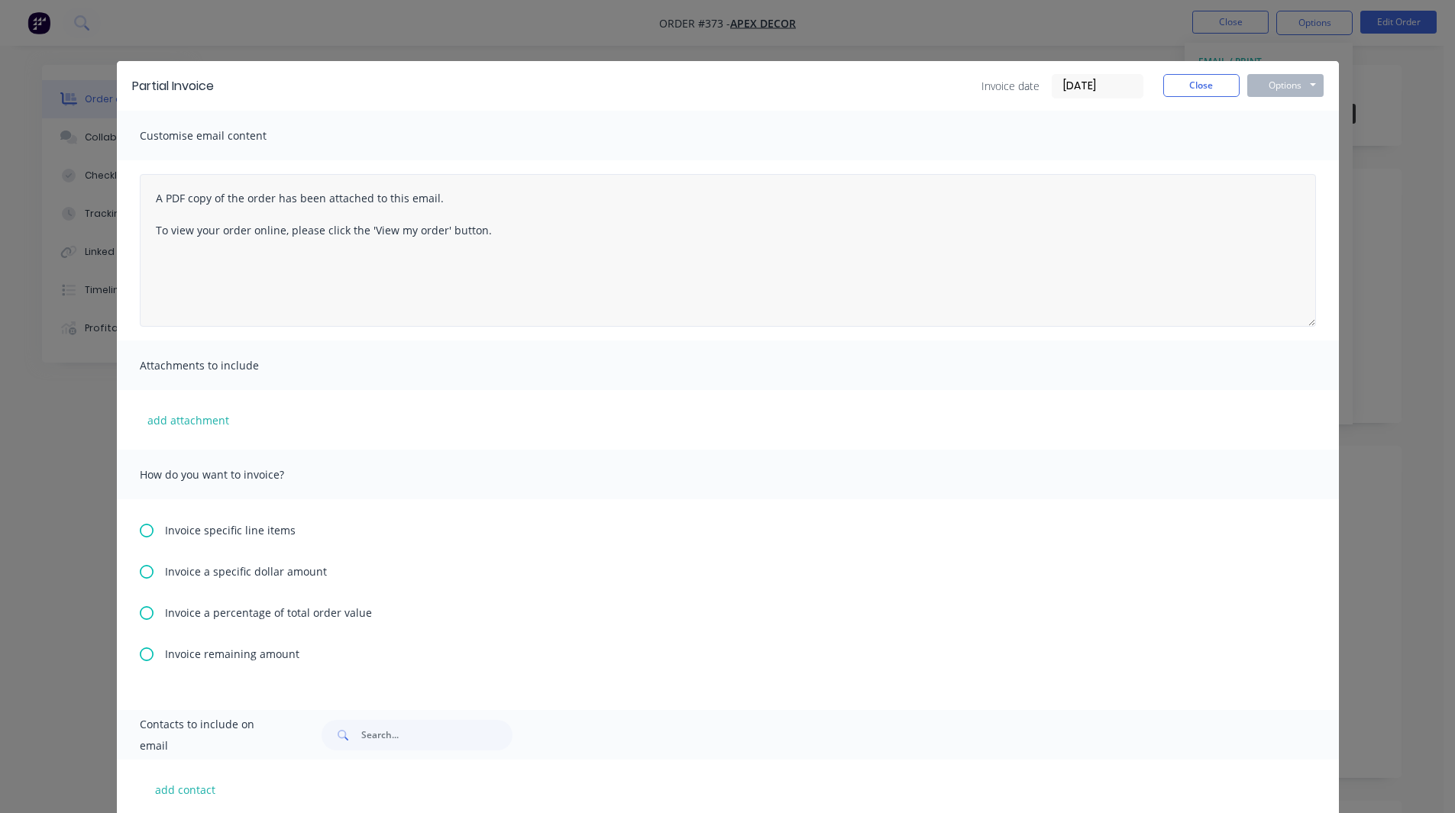
scroll to position [142, 0]
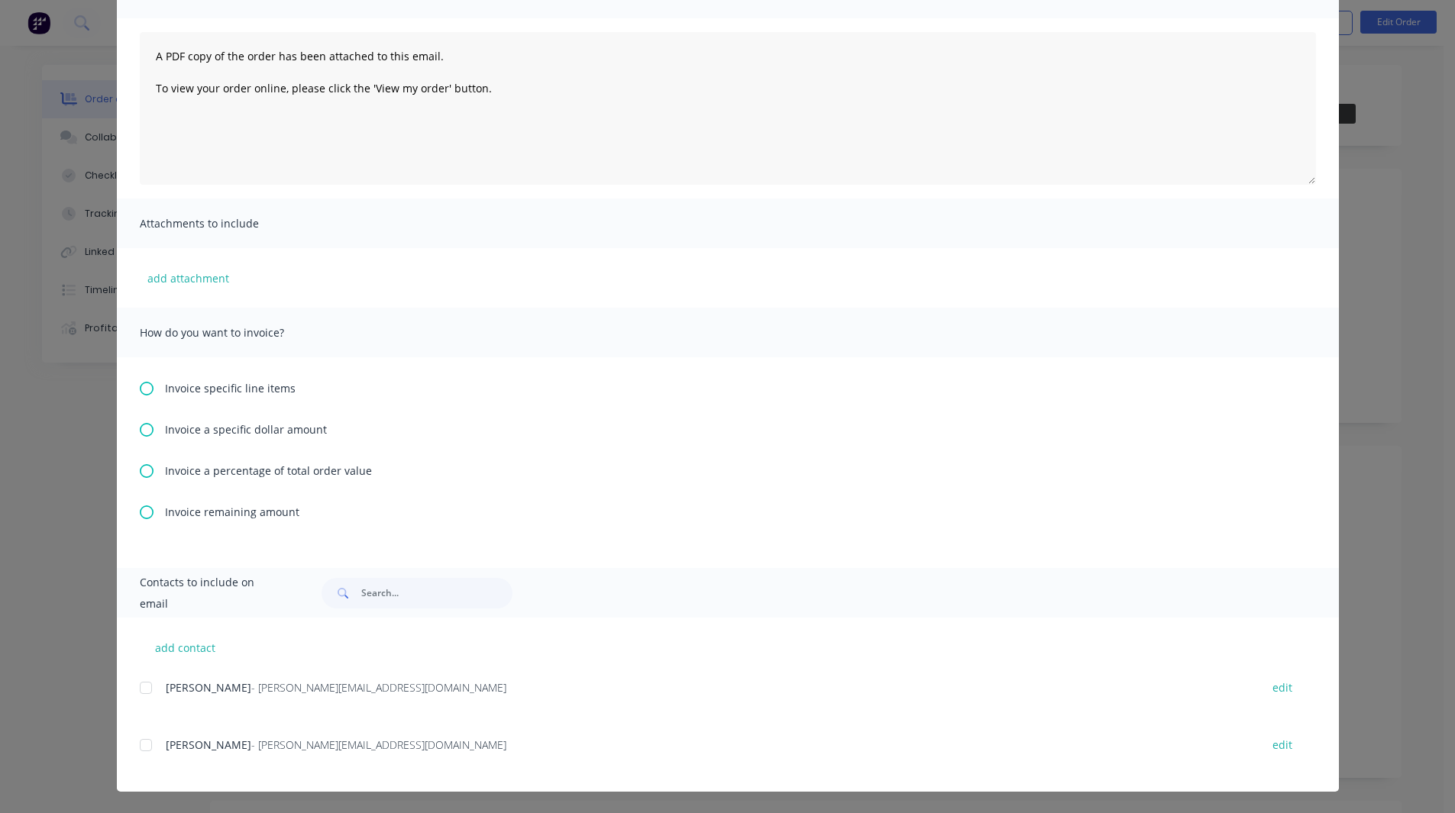
click at [140, 384] on icon at bounding box center [147, 389] width 14 height 14
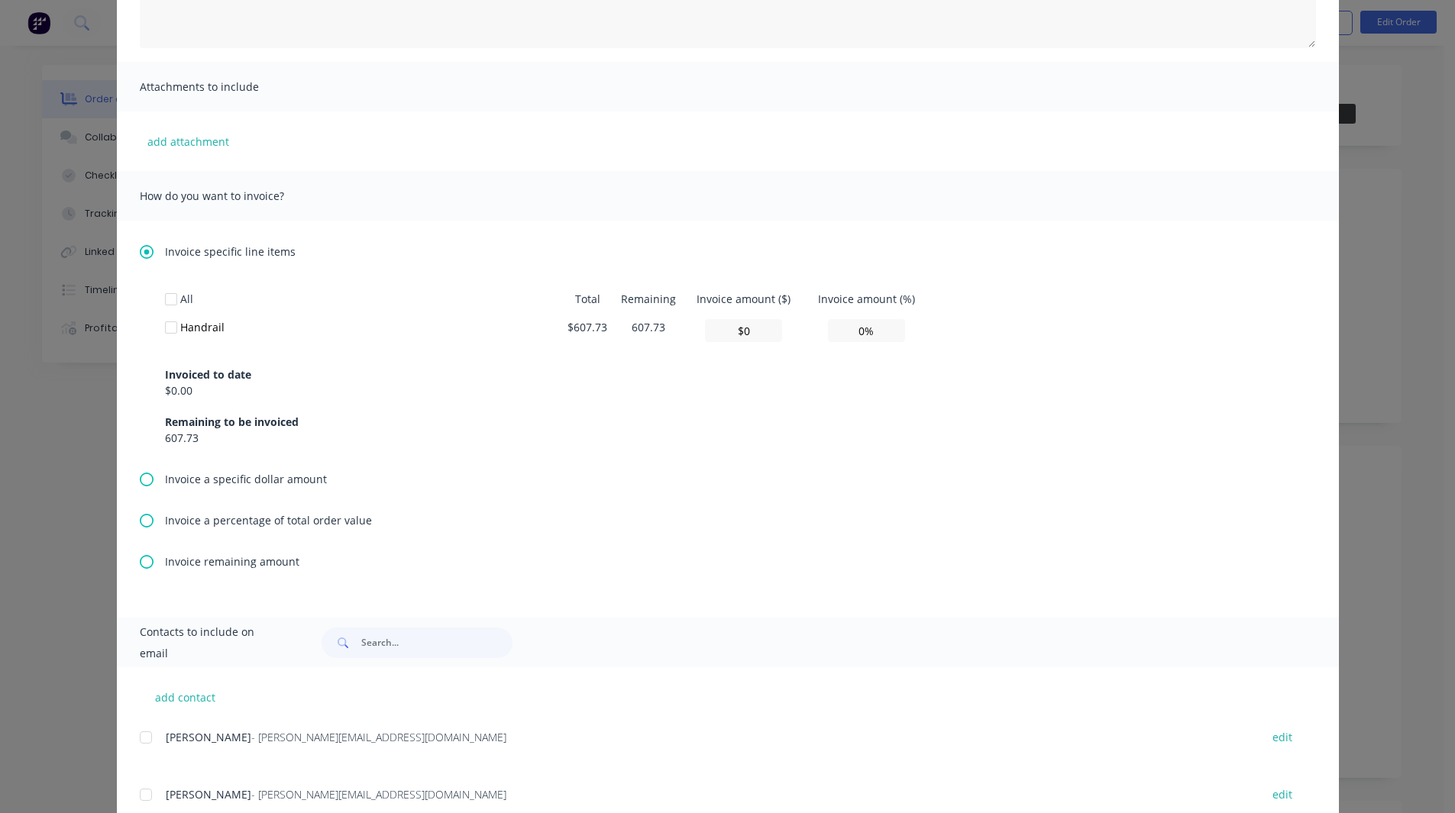
scroll to position [280, 0]
click at [165, 326] on div at bounding box center [171, 327] width 31 height 31
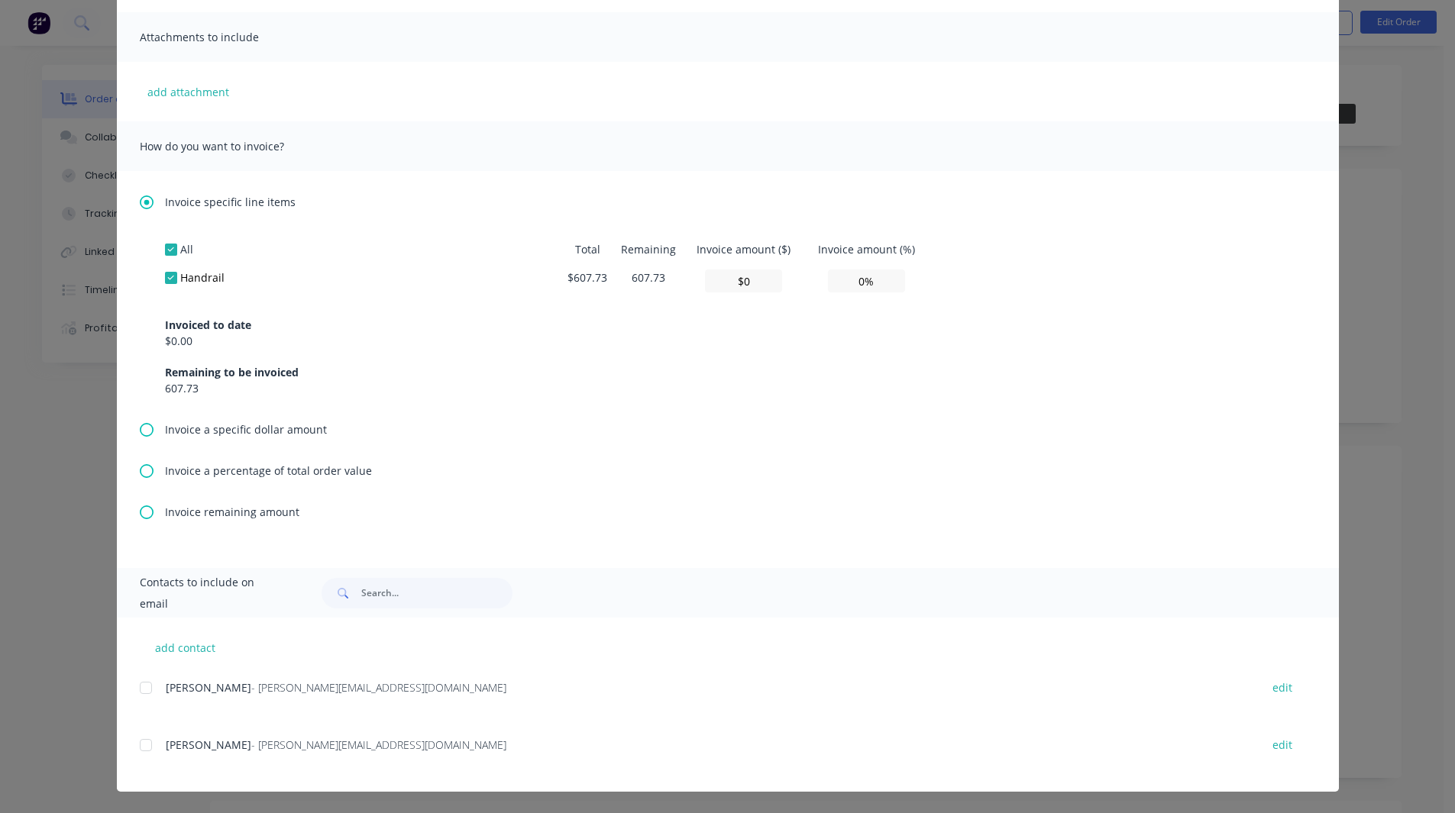
click at [140, 428] on icon at bounding box center [147, 430] width 14 height 14
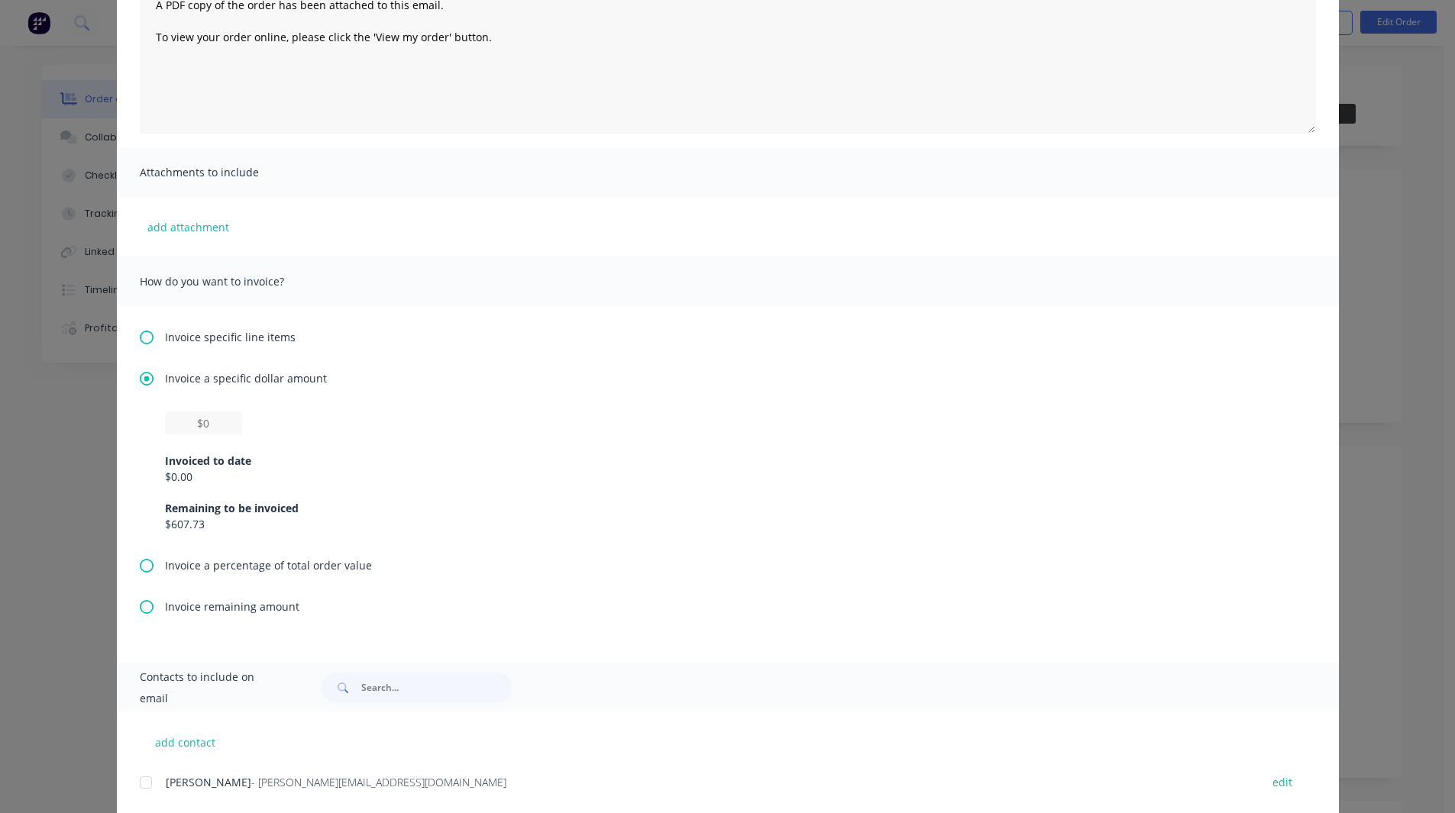
scroll to position [194, 0]
click at [208, 424] on input "text" at bounding box center [203, 422] width 77 height 23
type input "$300"
click at [325, 409] on div "Invoice a specific dollar amount $300 Invoiced to date $0.00 Remaining to be in…" at bounding box center [728, 463] width 1176 height 187
click at [143, 564] on icon at bounding box center [147, 565] width 14 height 14
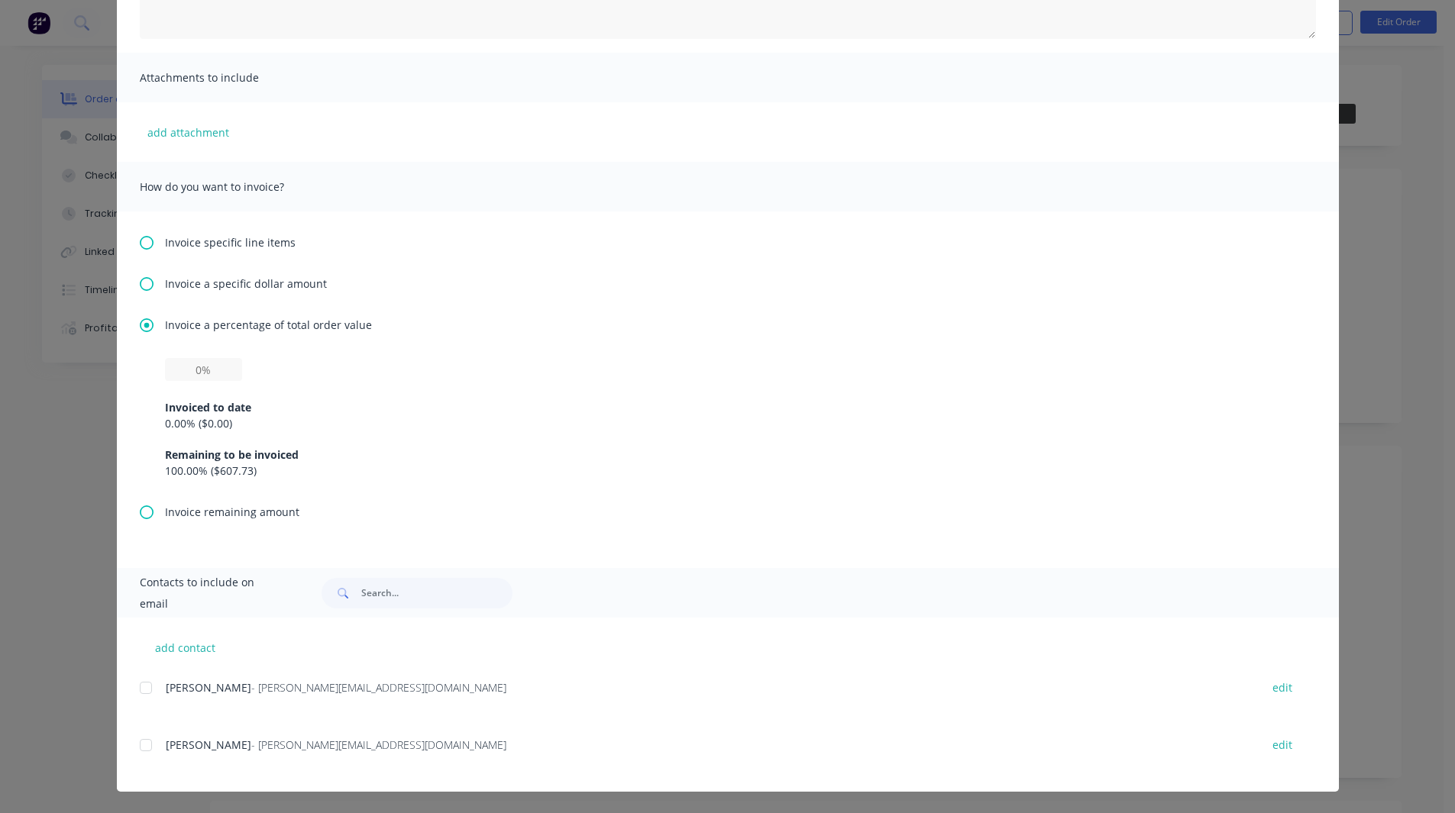
scroll to position [57, 0]
click at [189, 364] on input "text" at bounding box center [203, 369] width 77 height 23
type input "50%"
click at [370, 418] on div "0.00 % ( $0.00 )" at bounding box center [728, 423] width 1126 height 16
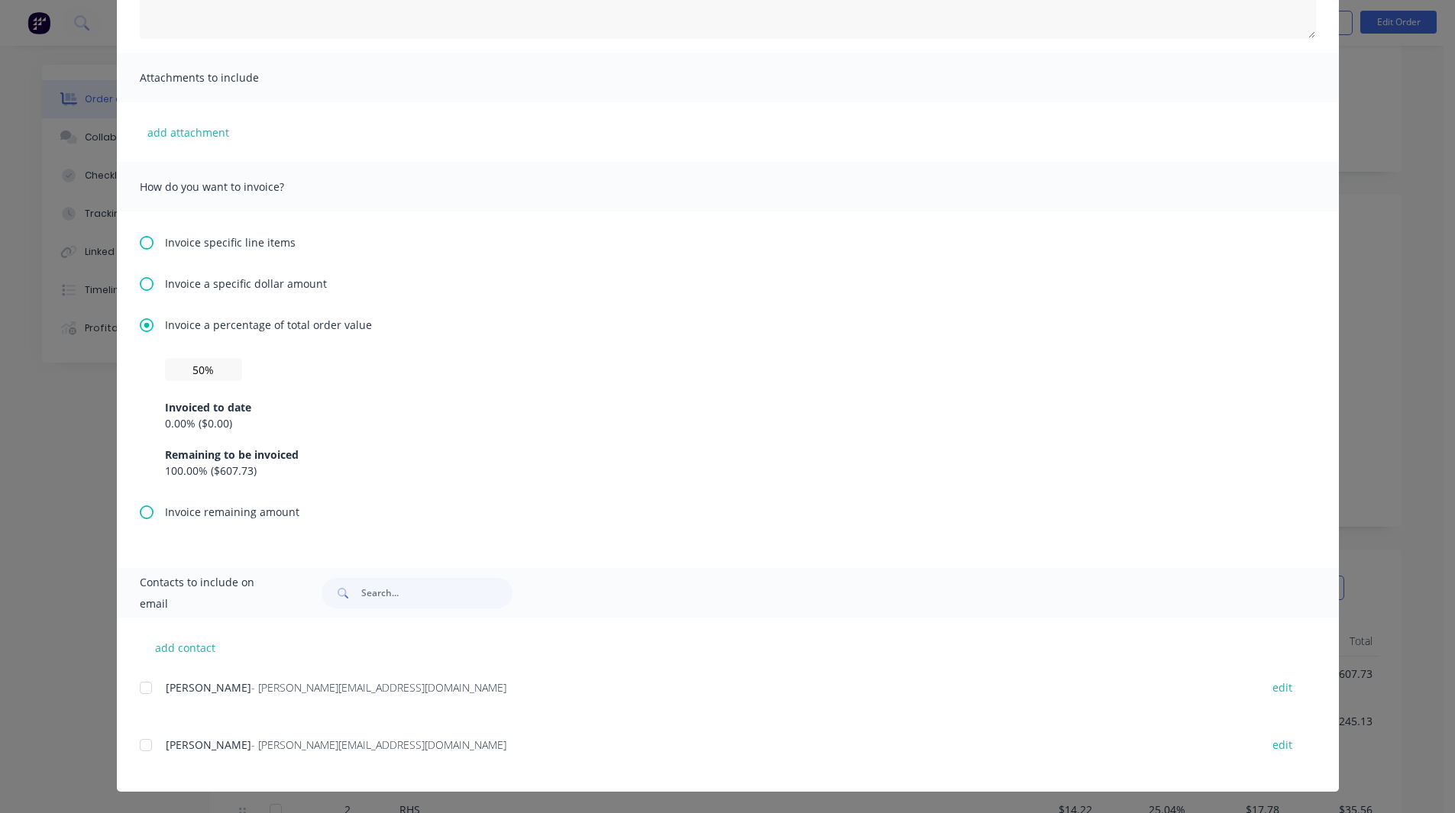
click at [142, 681] on div at bounding box center [146, 688] width 31 height 31
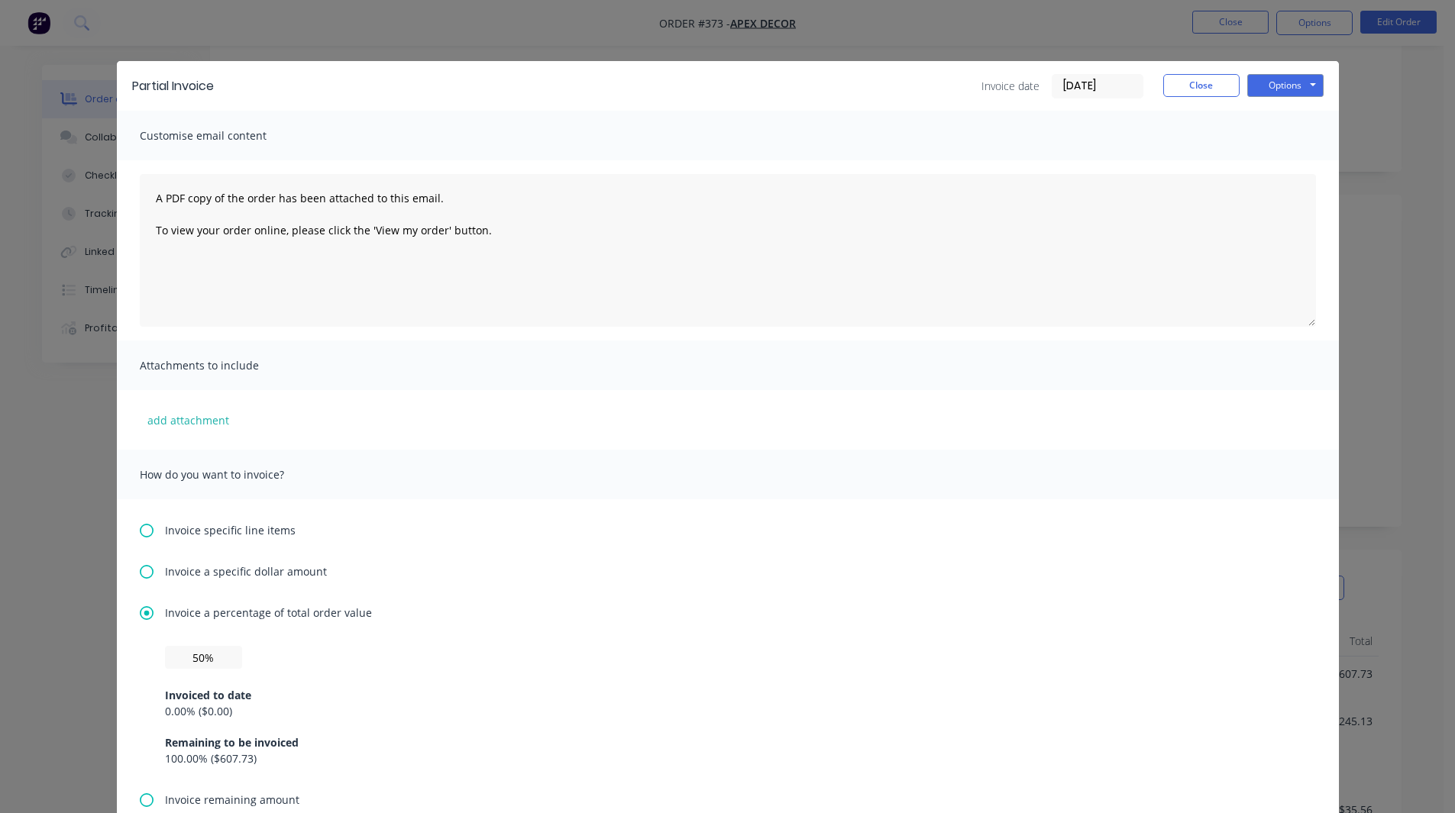
click at [1289, 97] on div "Options Preview Print Email" at bounding box center [1285, 86] width 76 height 24
click at [1285, 89] on button "Options" at bounding box center [1285, 85] width 76 height 23
click at [1199, 83] on button "Close" at bounding box center [1201, 85] width 76 height 23
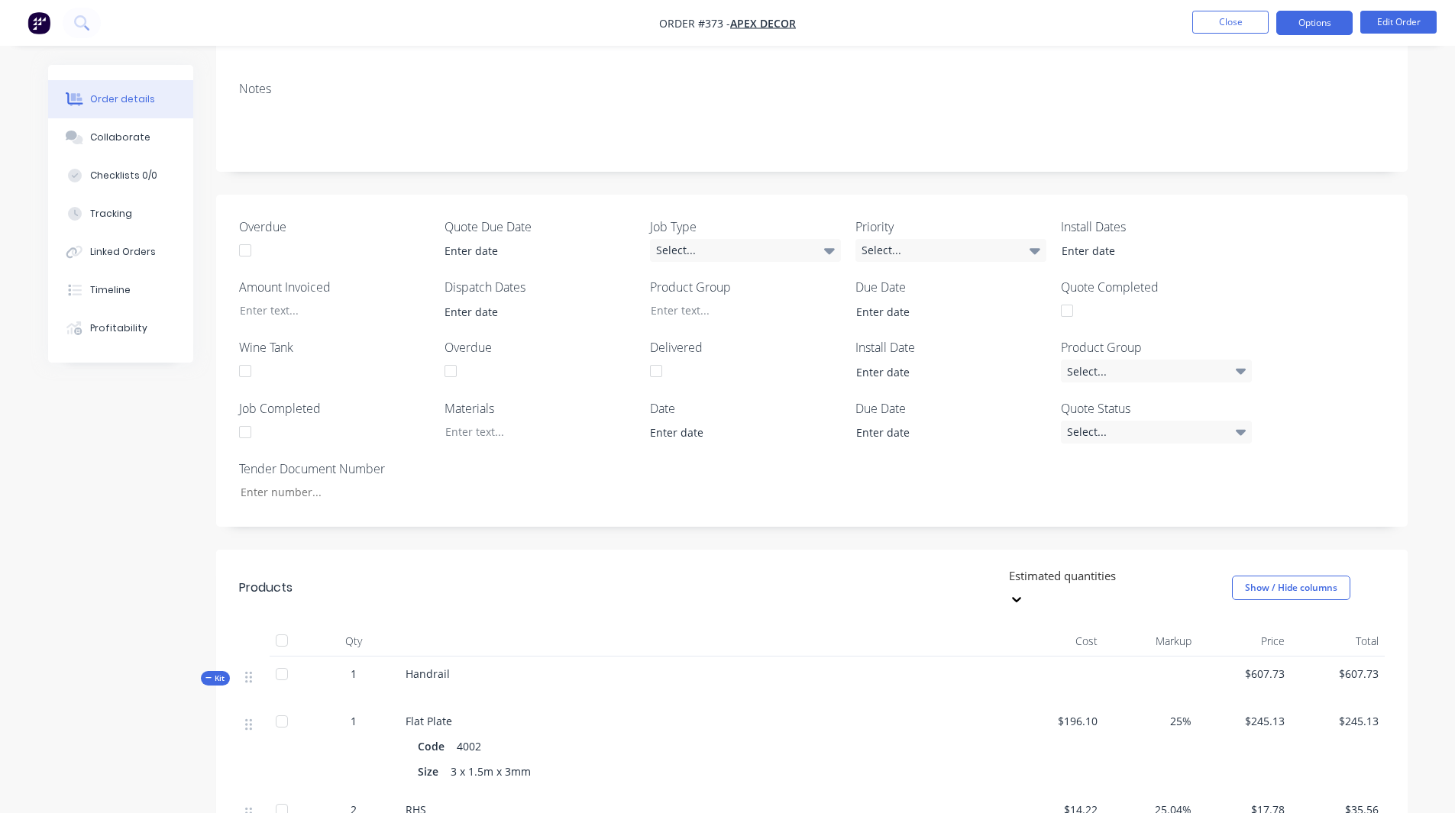
click at [1326, 25] on button "Options" at bounding box center [1314, 23] width 76 height 24
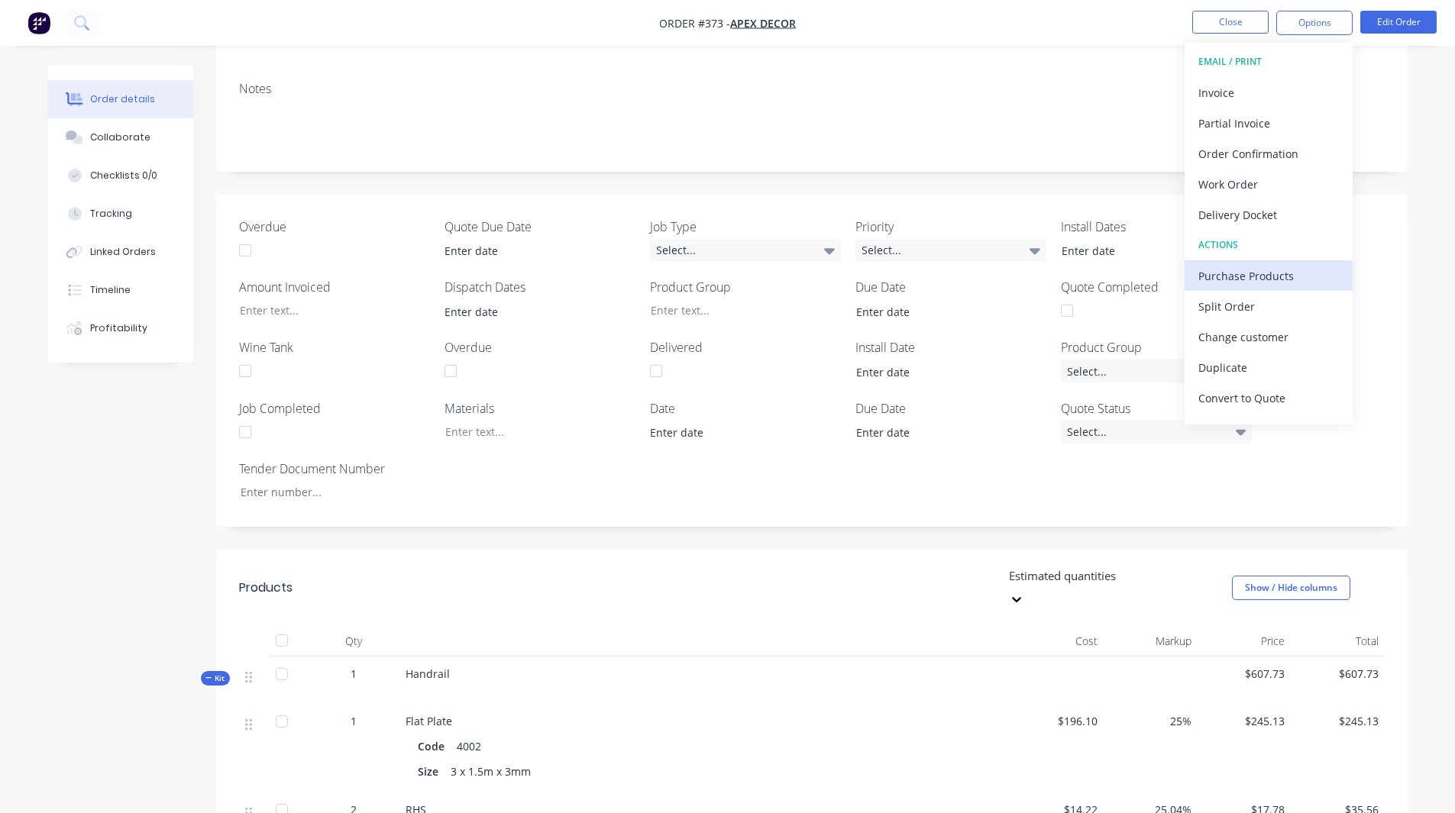
click at [1261, 275] on div "Purchase Products" at bounding box center [1268, 276] width 141 height 22
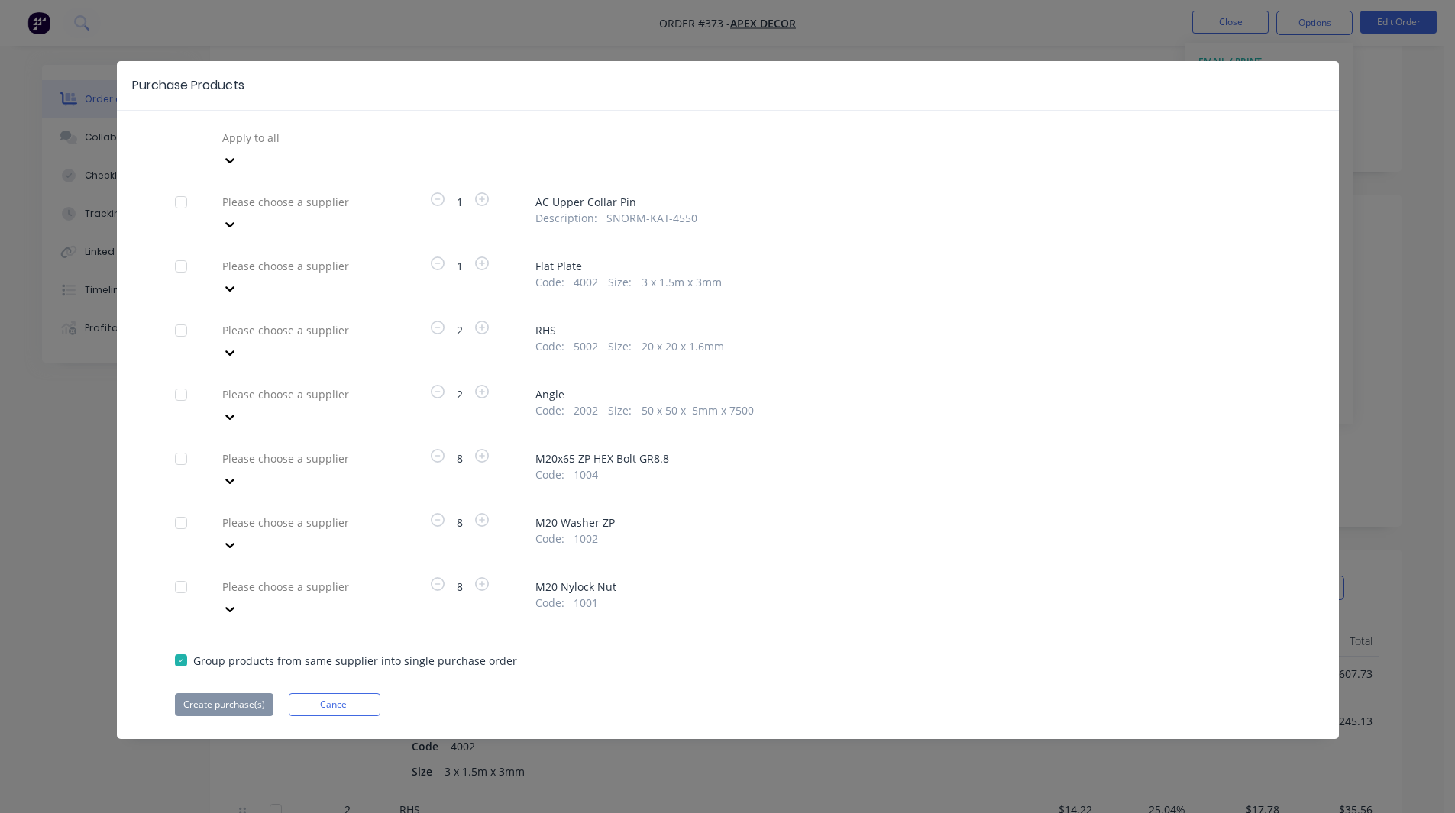
click at [260, 137] on div at bounding box center [331, 137] width 220 height 19
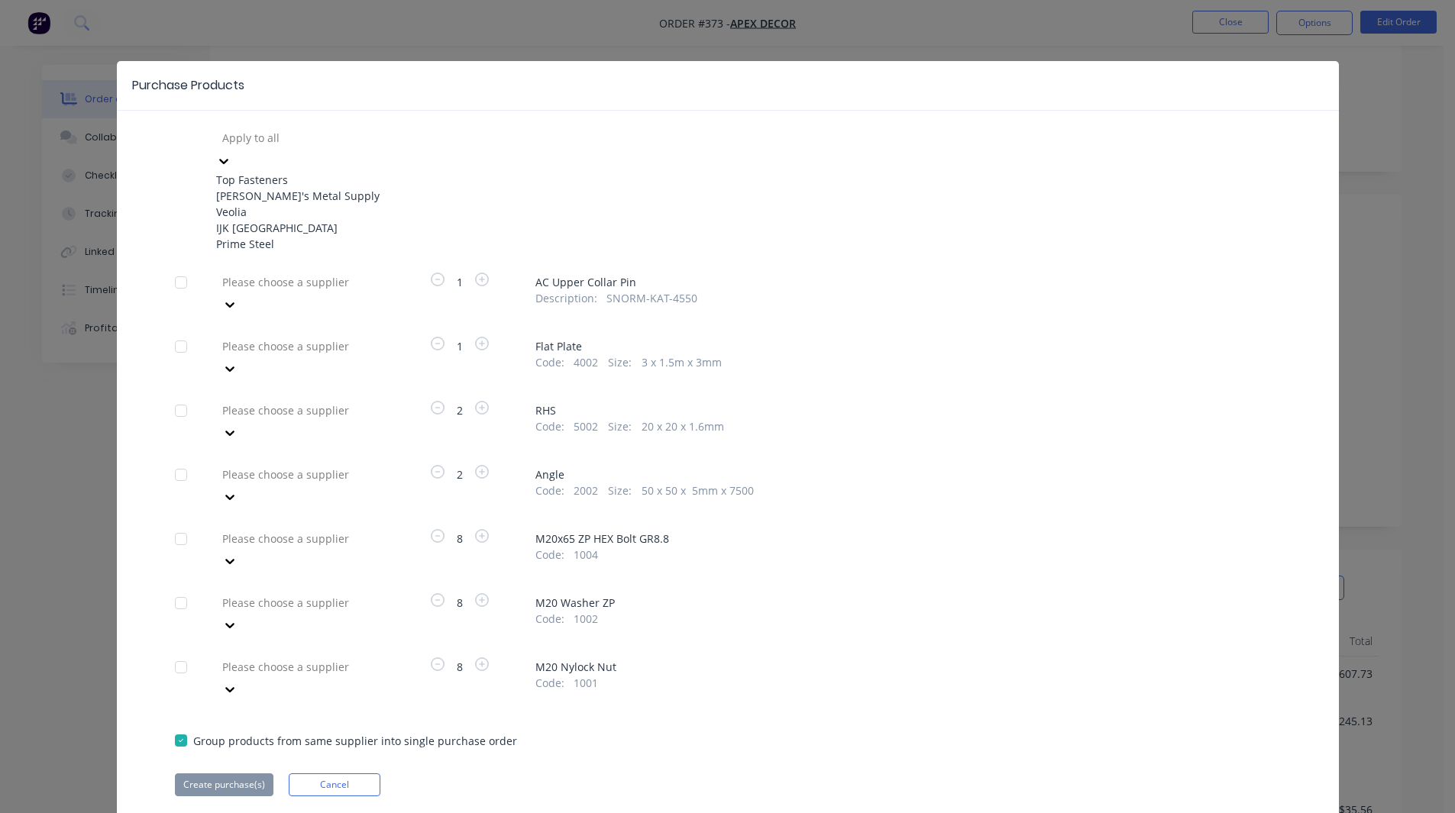
click at [258, 172] on div "Top Fasteners" at bounding box center [300, 180] width 168 height 16
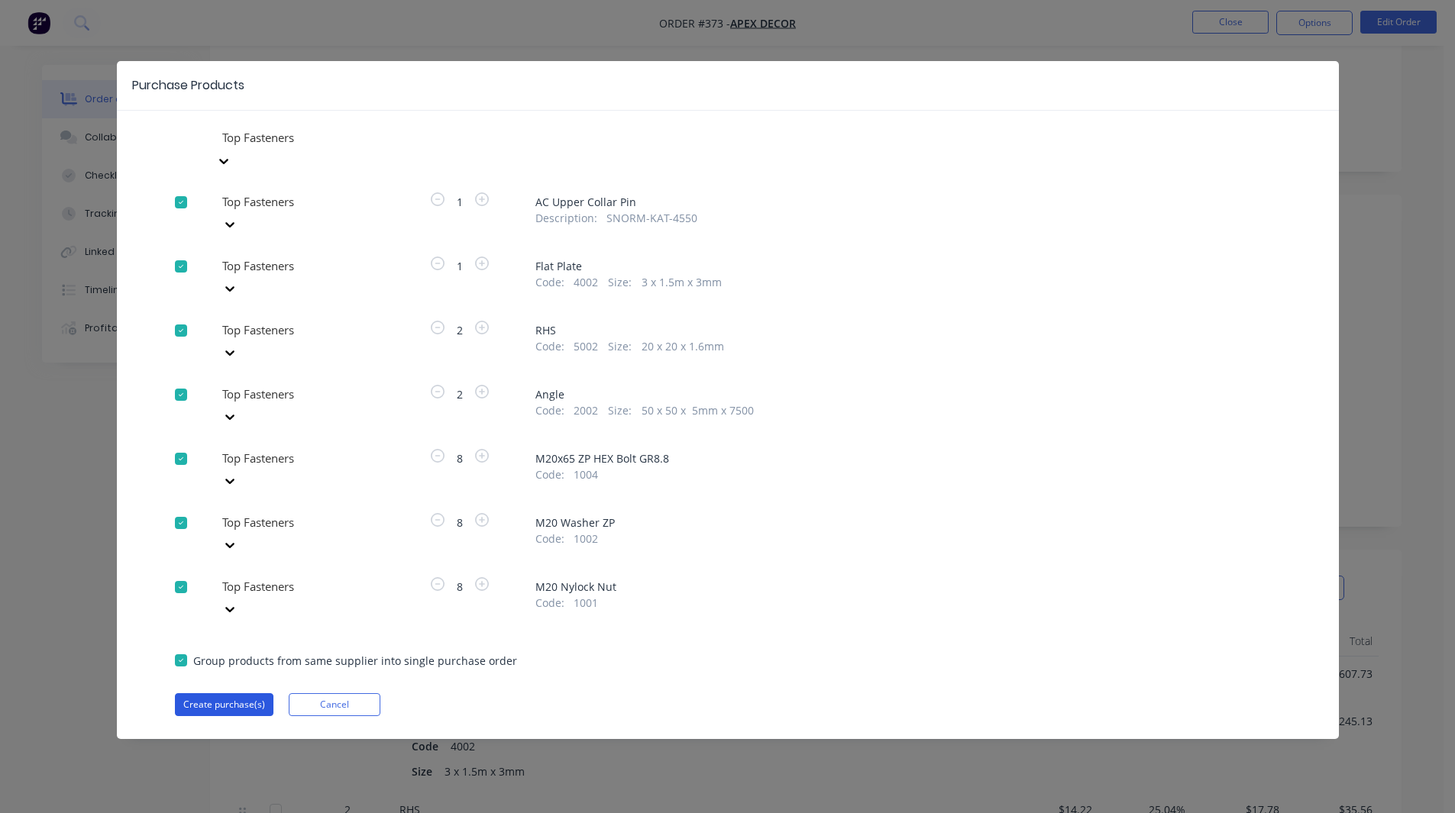
click at [241, 693] on button "Create purchase(s)" at bounding box center [224, 704] width 99 height 23
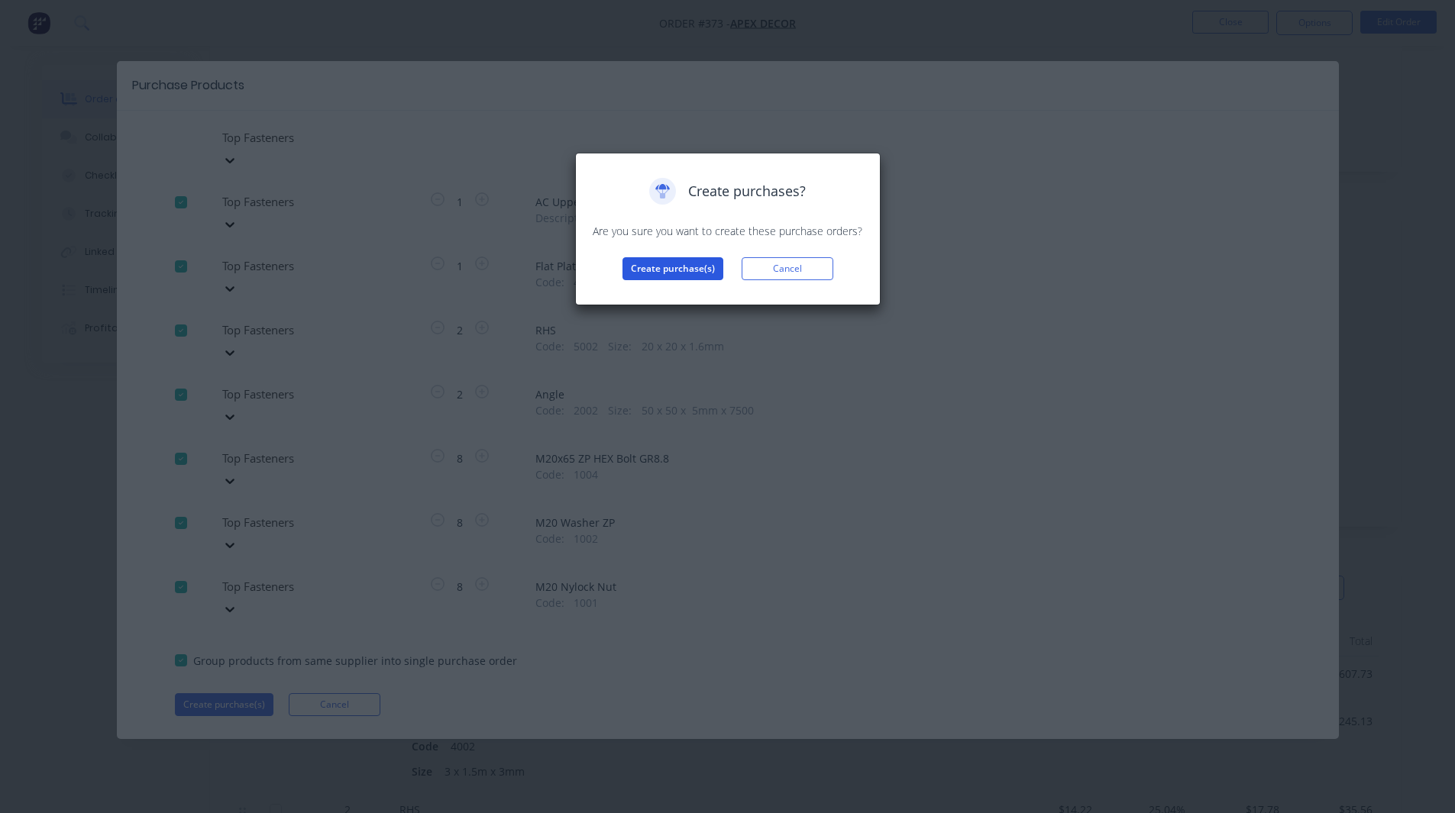
click at [670, 273] on button "Create purchase(s)" at bounding box center [672, 268] width 101 height 23
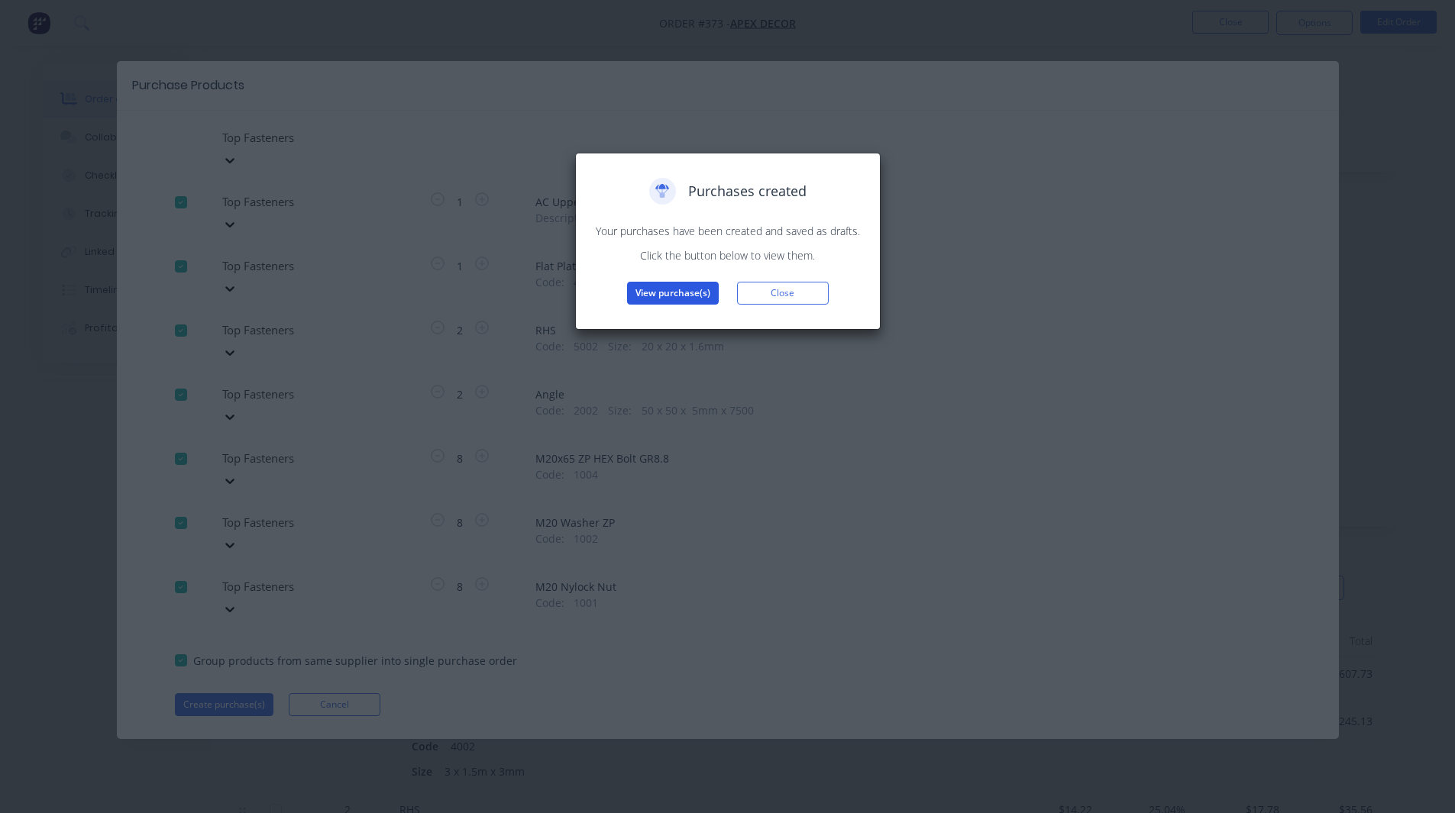
click at [664, 302] on button "View purchase(s)" at bounding box center [673, 293] width 92 height 23
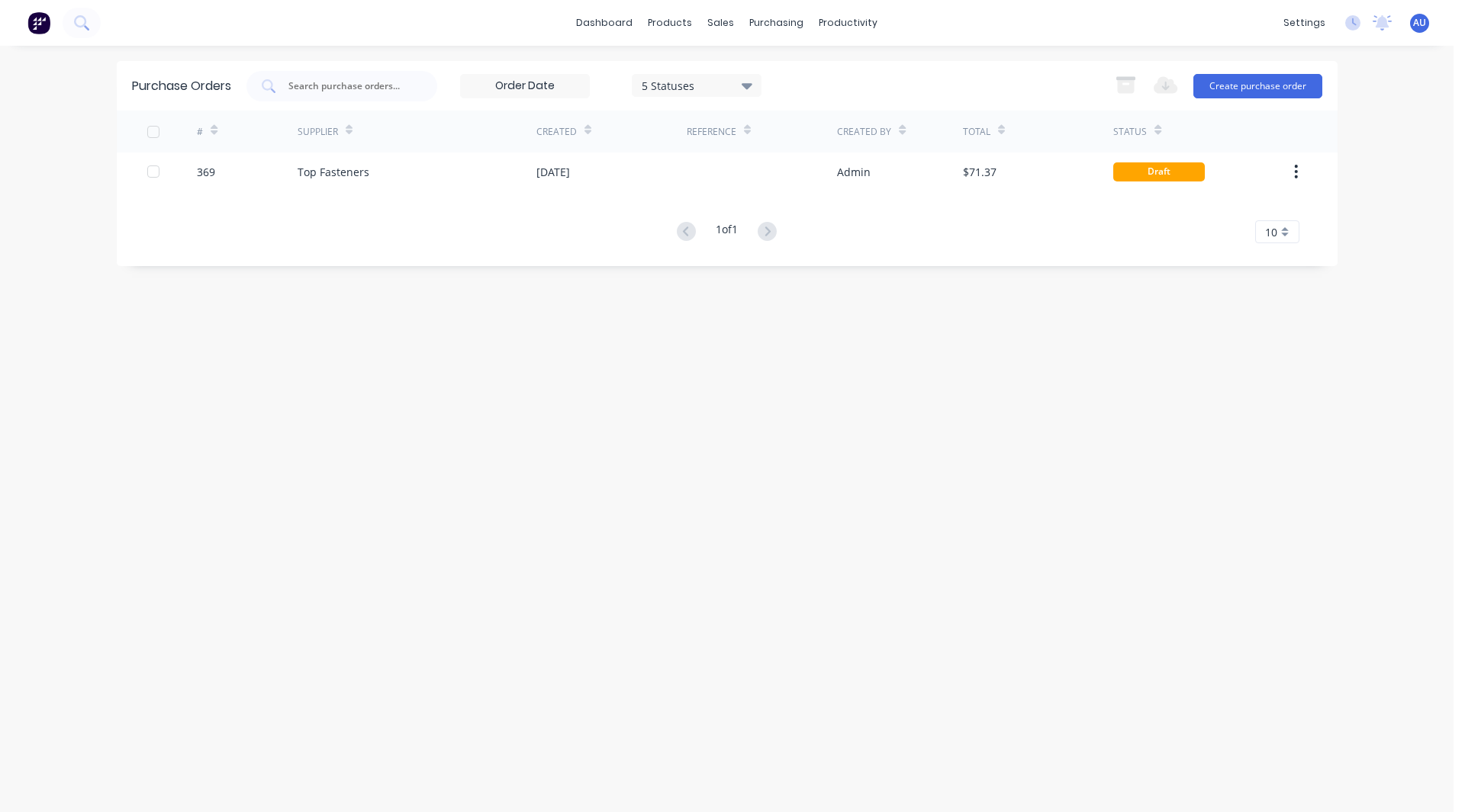
drag, startPoint x: 1284, startPoint y: 80, endPoint x: 1223, endPoint y: 61, distance: 63.9
click at [1223, 61] on div "Purchase Orders 5 Statuses 5 Statuses Export to Excel (XLSX) Create purchase or…" at bounding box center [728, 86] width 1221 height 50
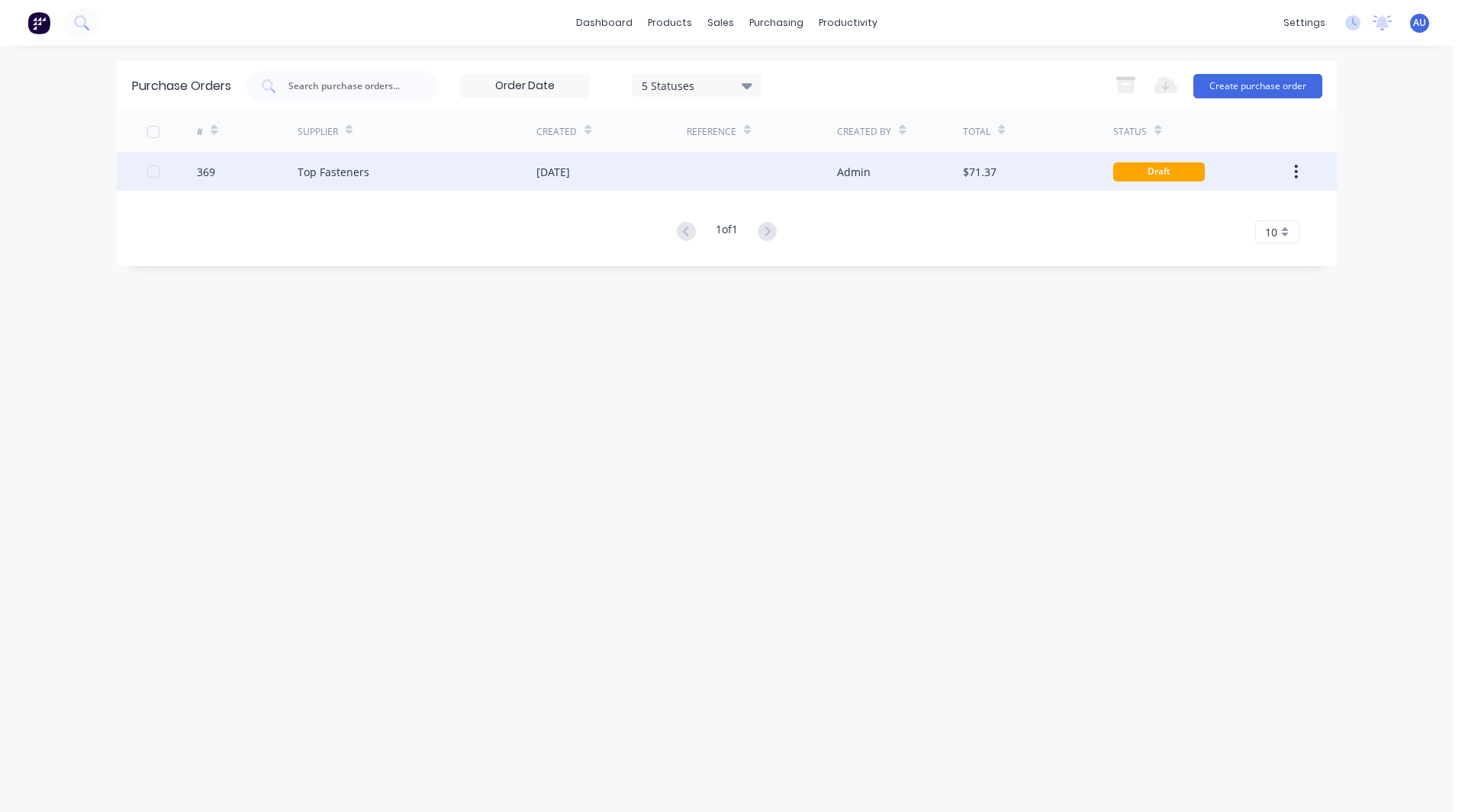
click at [1016, 178] on div "$71.37" at bounding box center [1038, 172] width 150 height 38
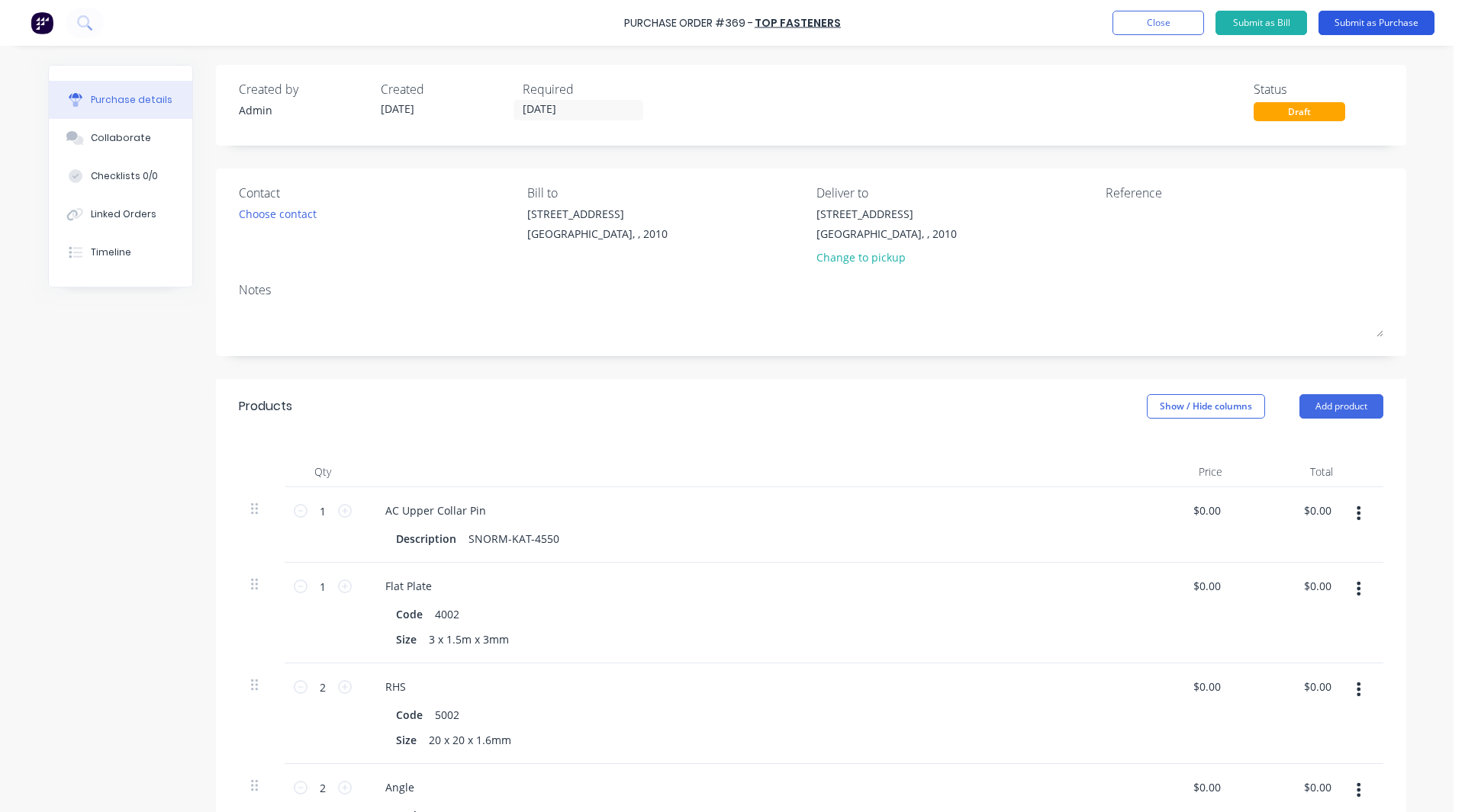
click at [1356, 29] on button "Submit as Purchase" at bounding box center [1377, 23] width 116 height 24
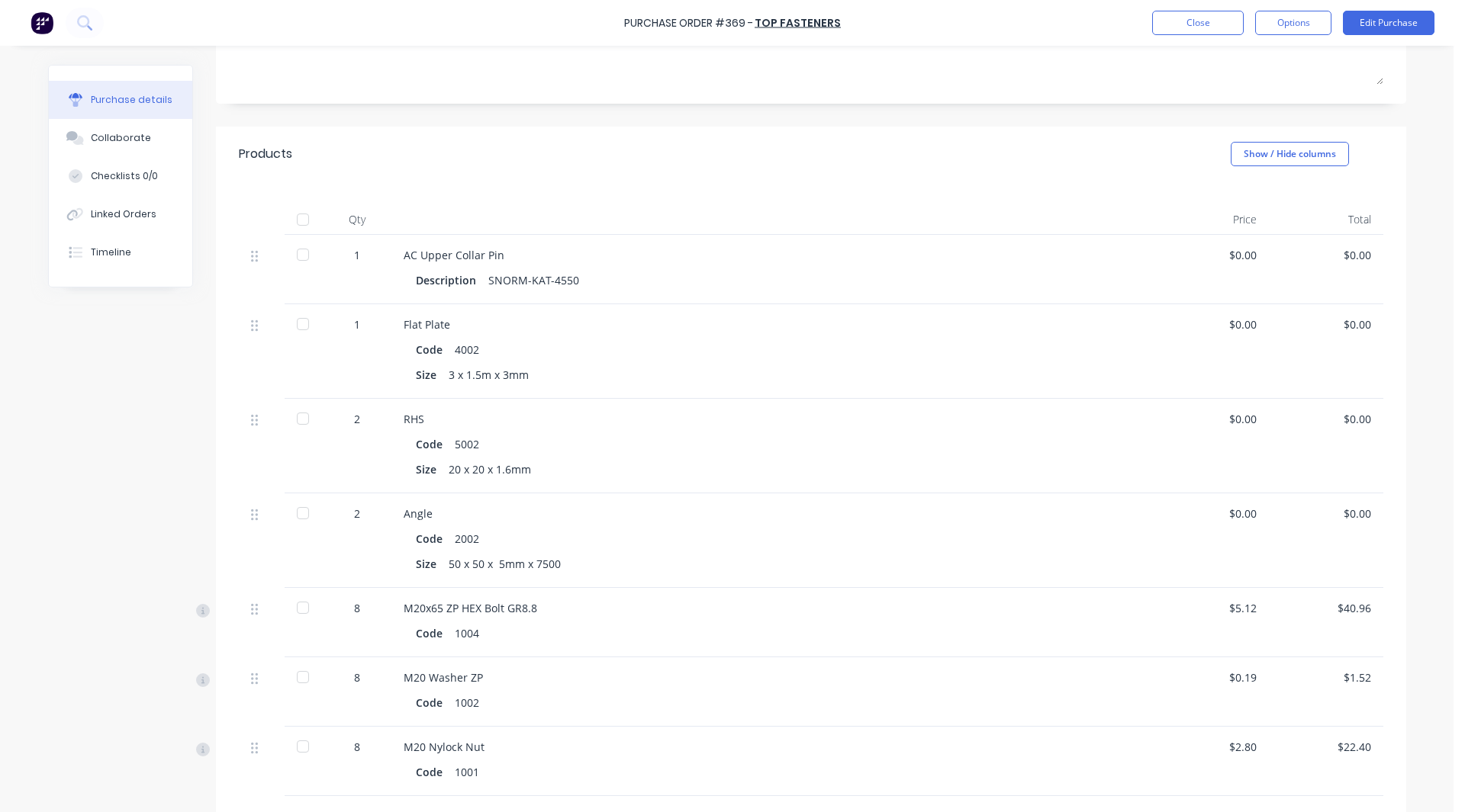
scroll to position [233, 0]
click at [300, 243] on div at bounding box center [303, 251] width 31 height 31
click at [295, 327] on div at bounding box center [303, 321] width 31 height 31
click at [296, 424] on div at bounding box center [303, 414] width 31 height 31
click at [299, 508] on div at bounding box center [303, 509] width 31 height 31
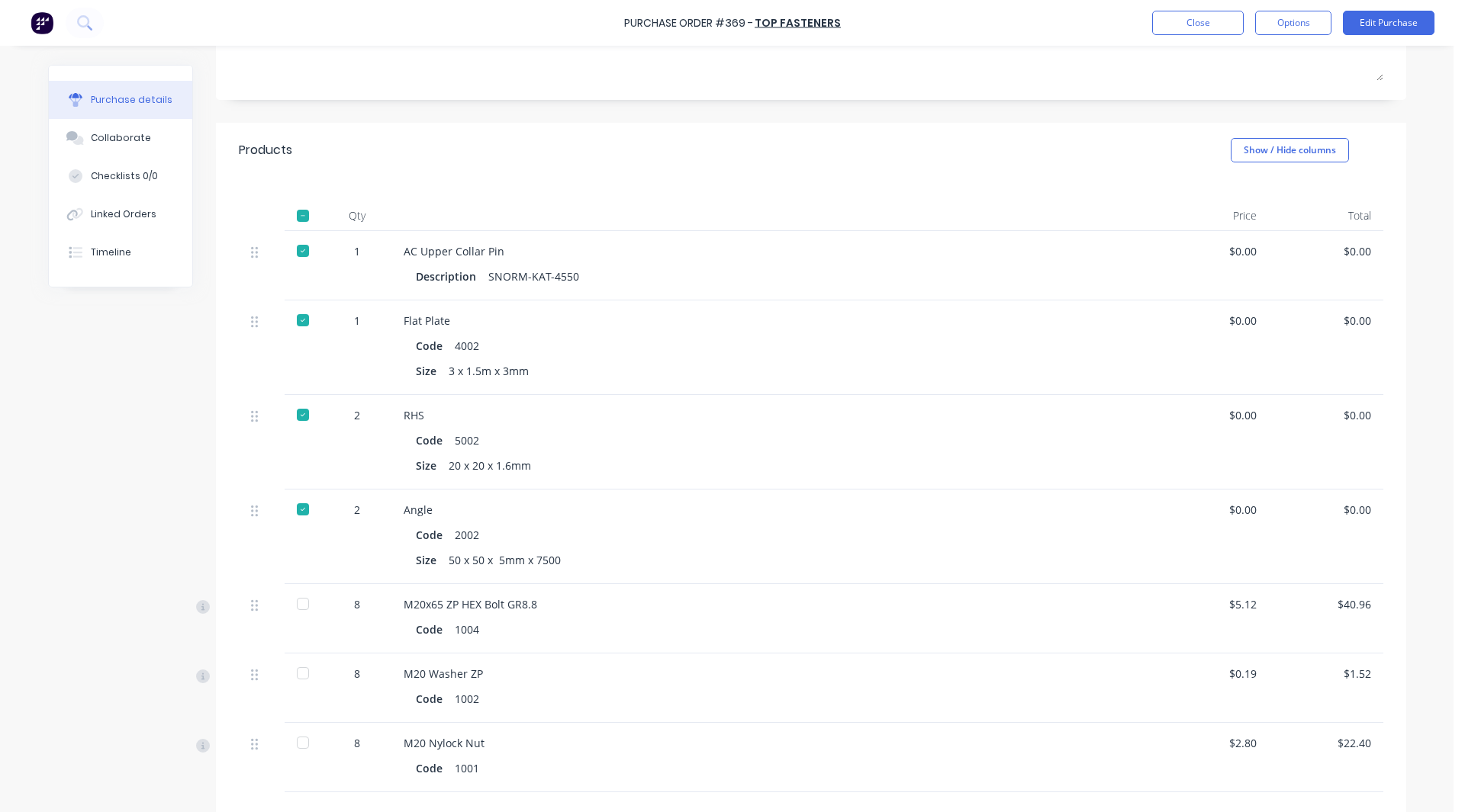
click at [295, 599] on div at bounding box center [303, 604] width 31 height 31
click at [295, 679] on div at bounding box center [303, 673] width 31 height 31
click at [296, 741] on div at bounding box center [303, 743] width 31 height 31
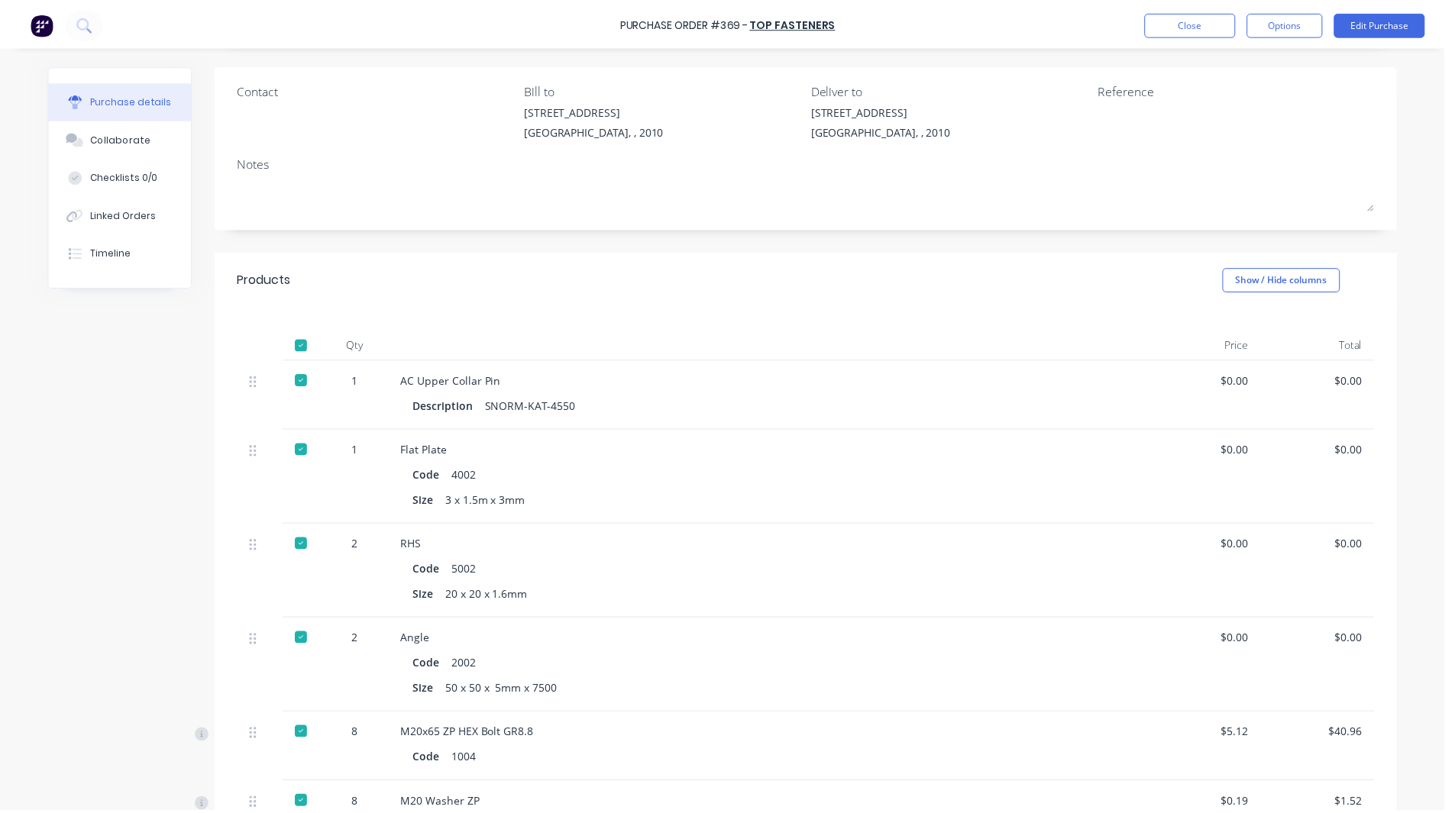
scroll to position [0, 0]
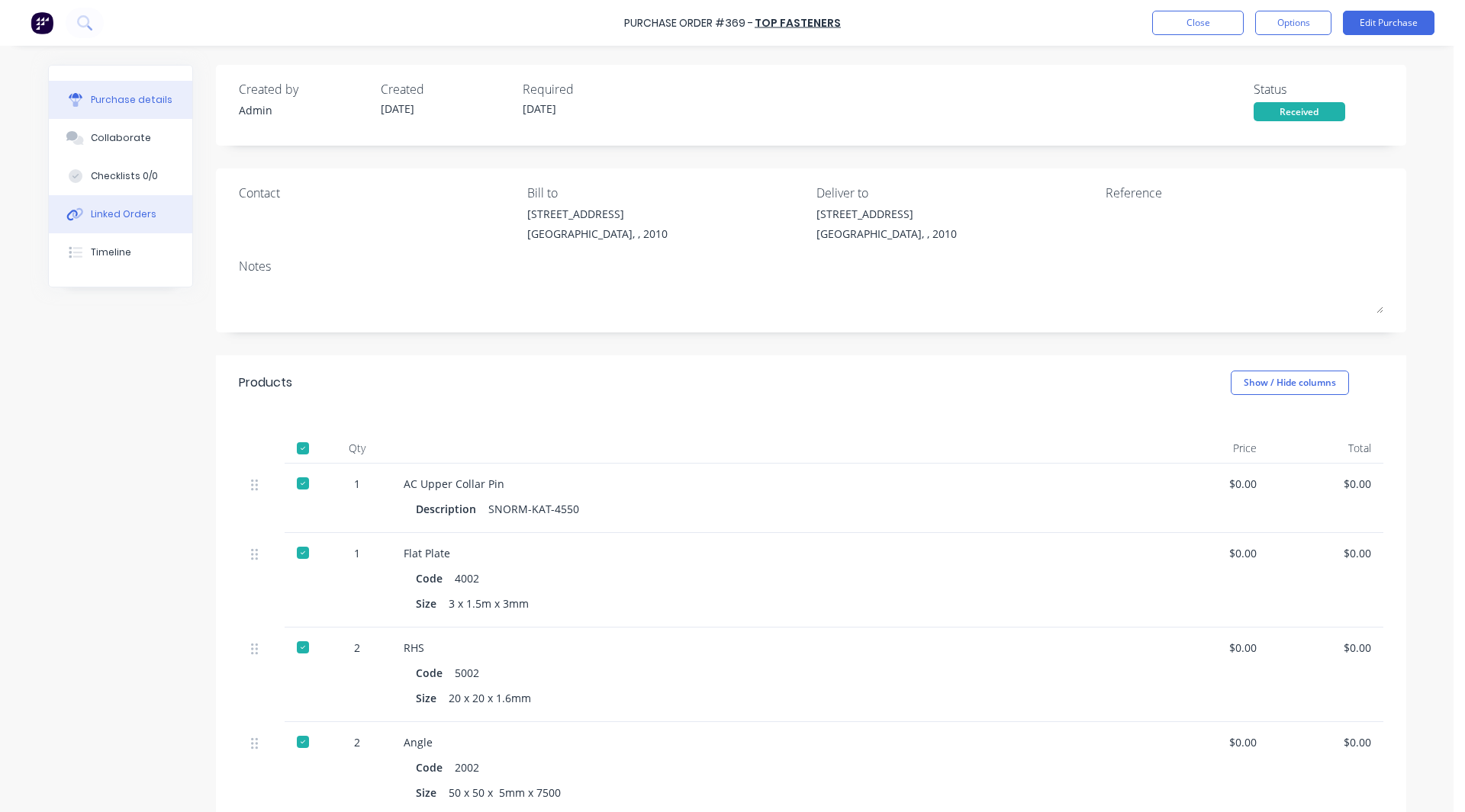
click at [118, 216] on div "Linked Orders" at bounding box center [124, 215] width 66 height 14
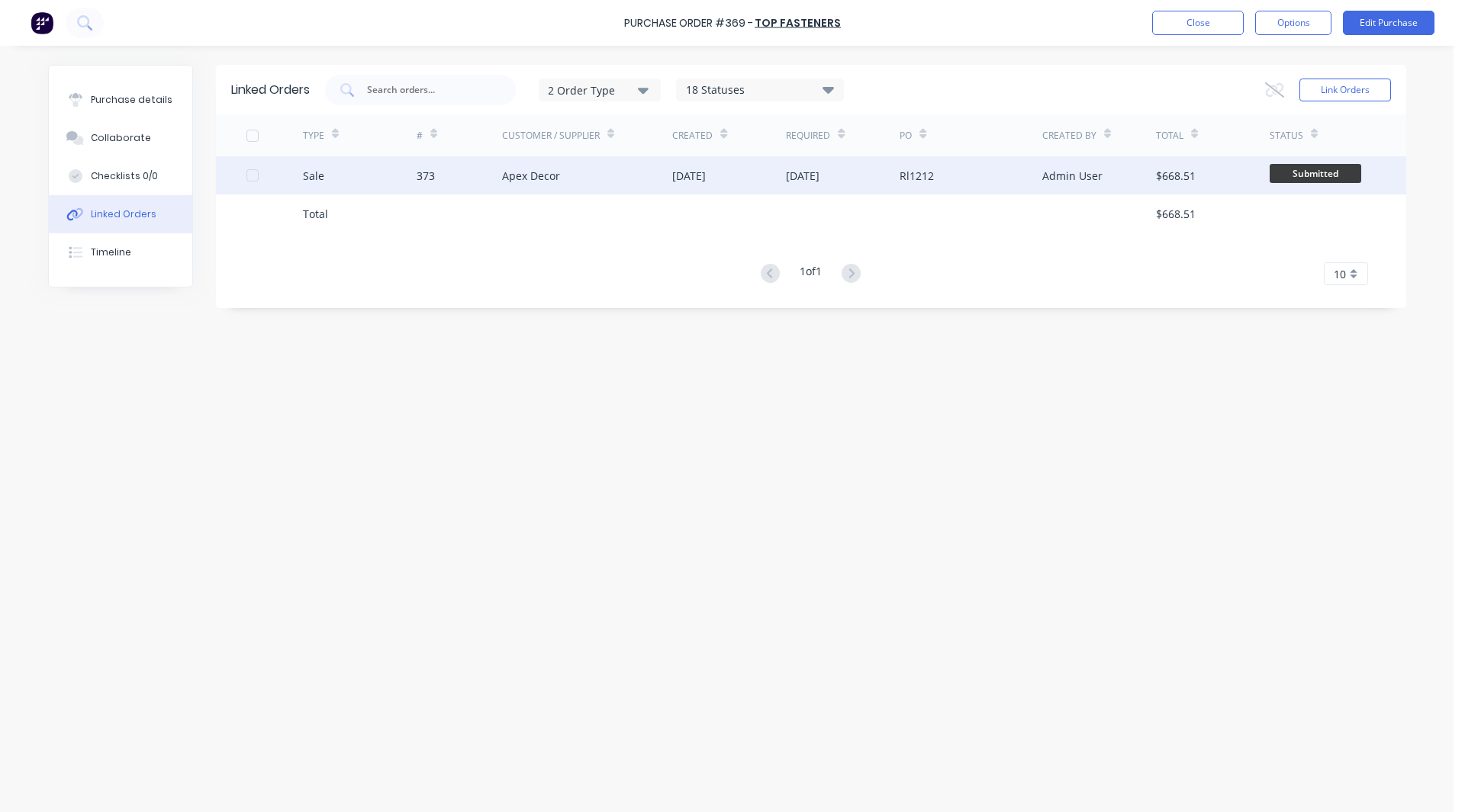
click at [409, 176] on div "Sale" at bounding box center [360, 176] width 114 height 38
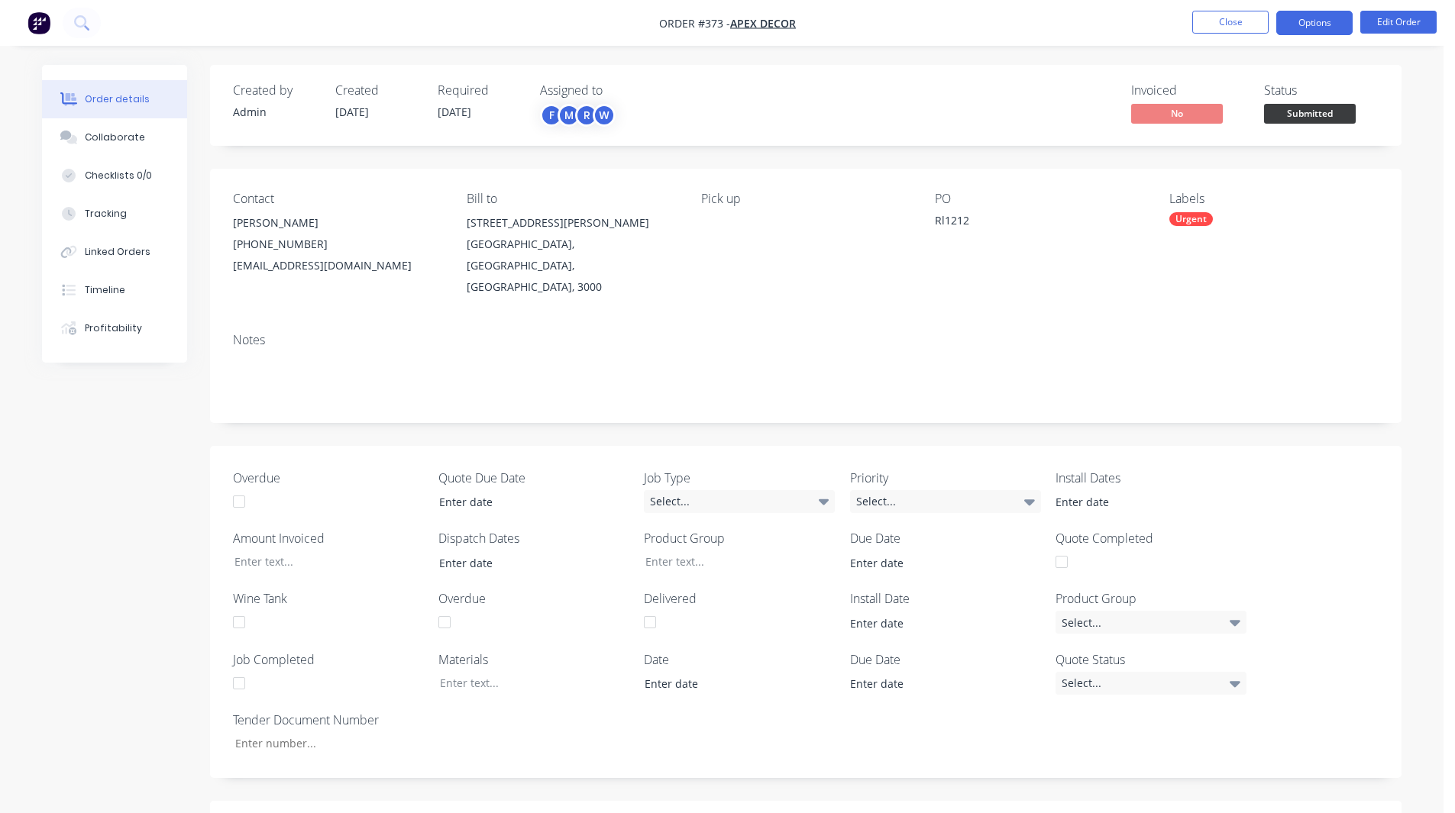
click at [1320, 21] on button "Options" at bounding box center [1314, 23] width 76 height 24
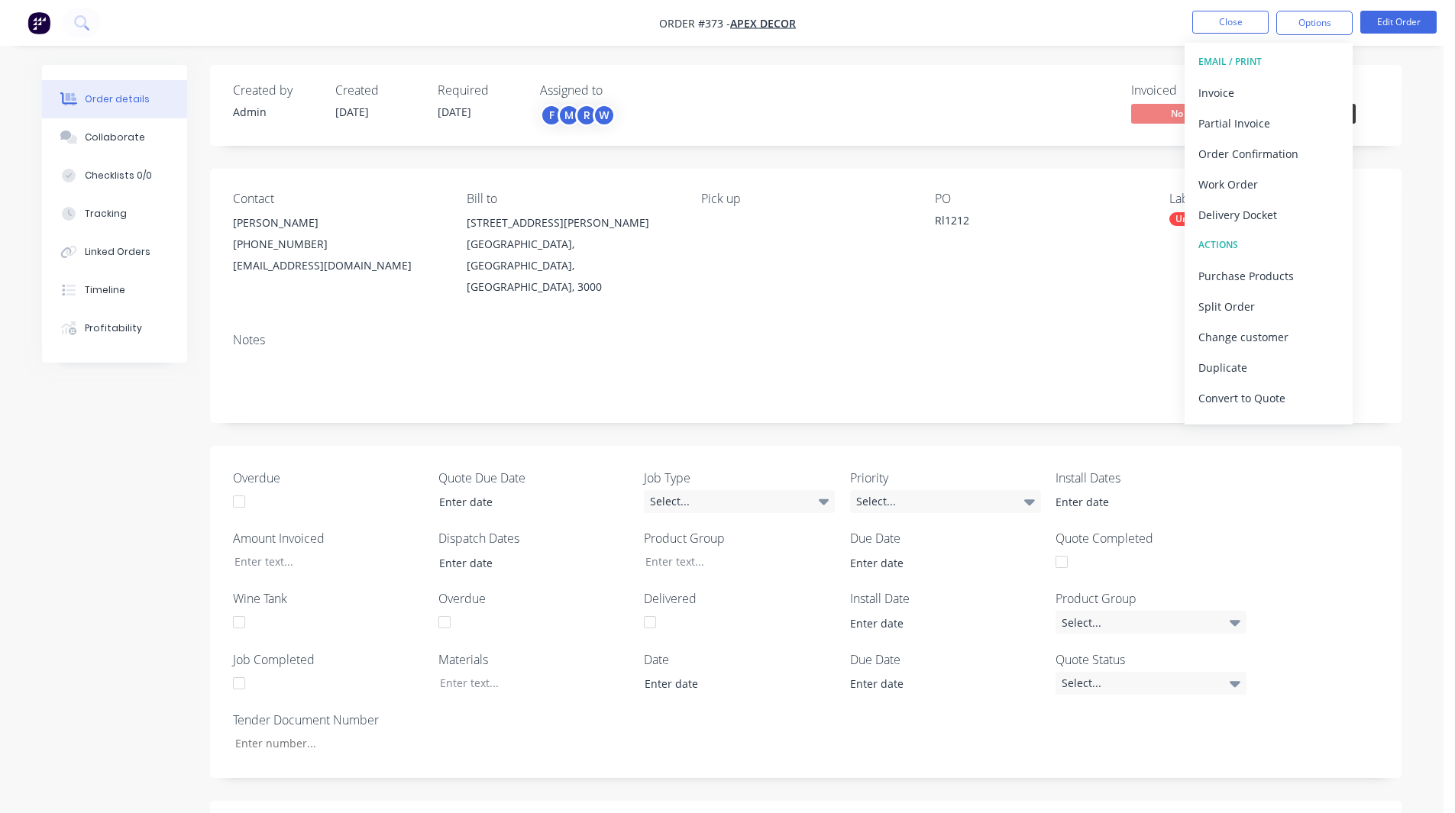
click at [1419, 42] on nav "Order #373 - Apex Decor Close Options EMAIL / PRINT Invoice Partial Invoice Ord…" at bounding box center [727, 23] width 1455 height 46
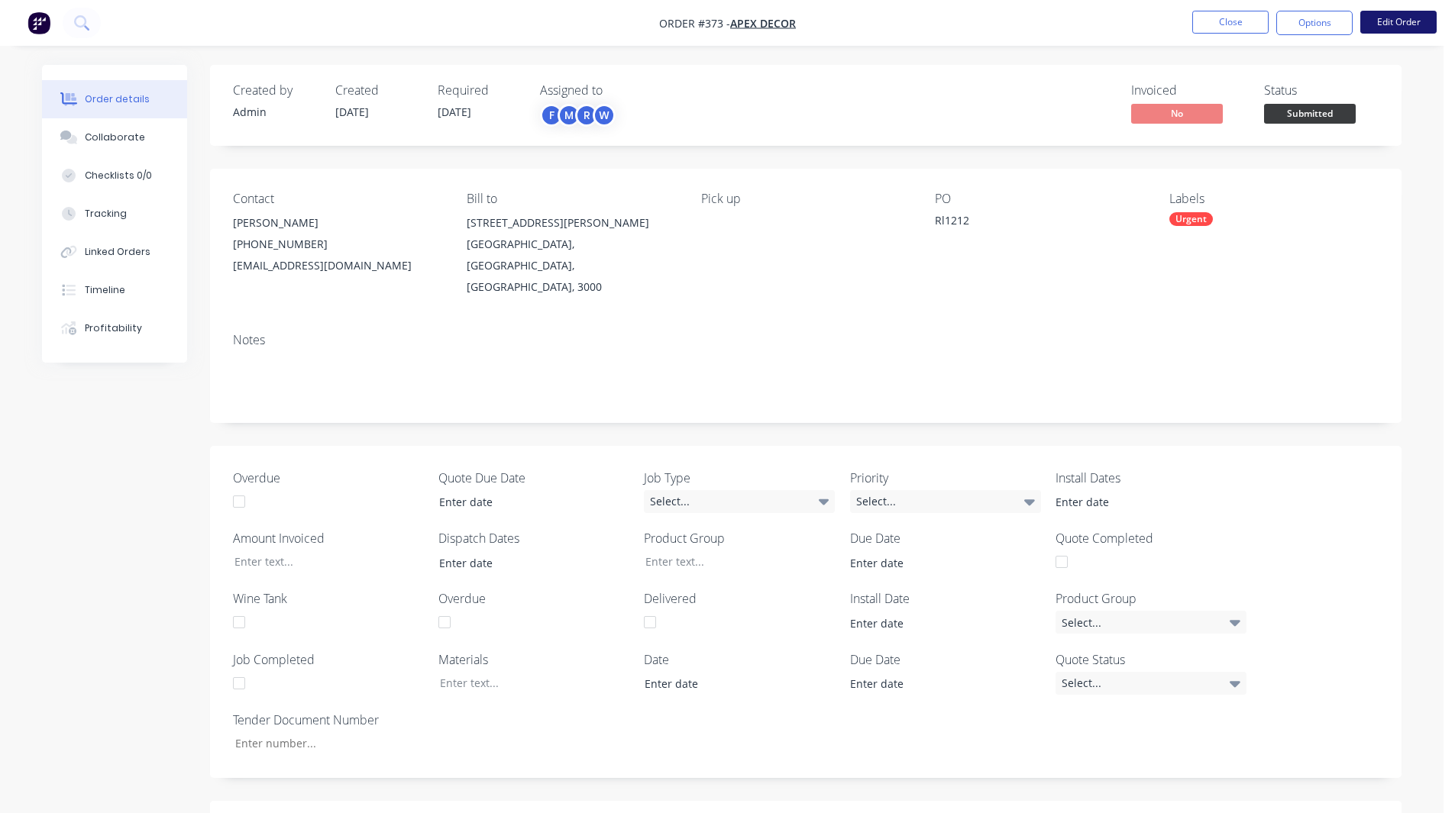
click at [1412, 18] on button "Edit Order" at bounding box center [1398, 22] width 76 height 23
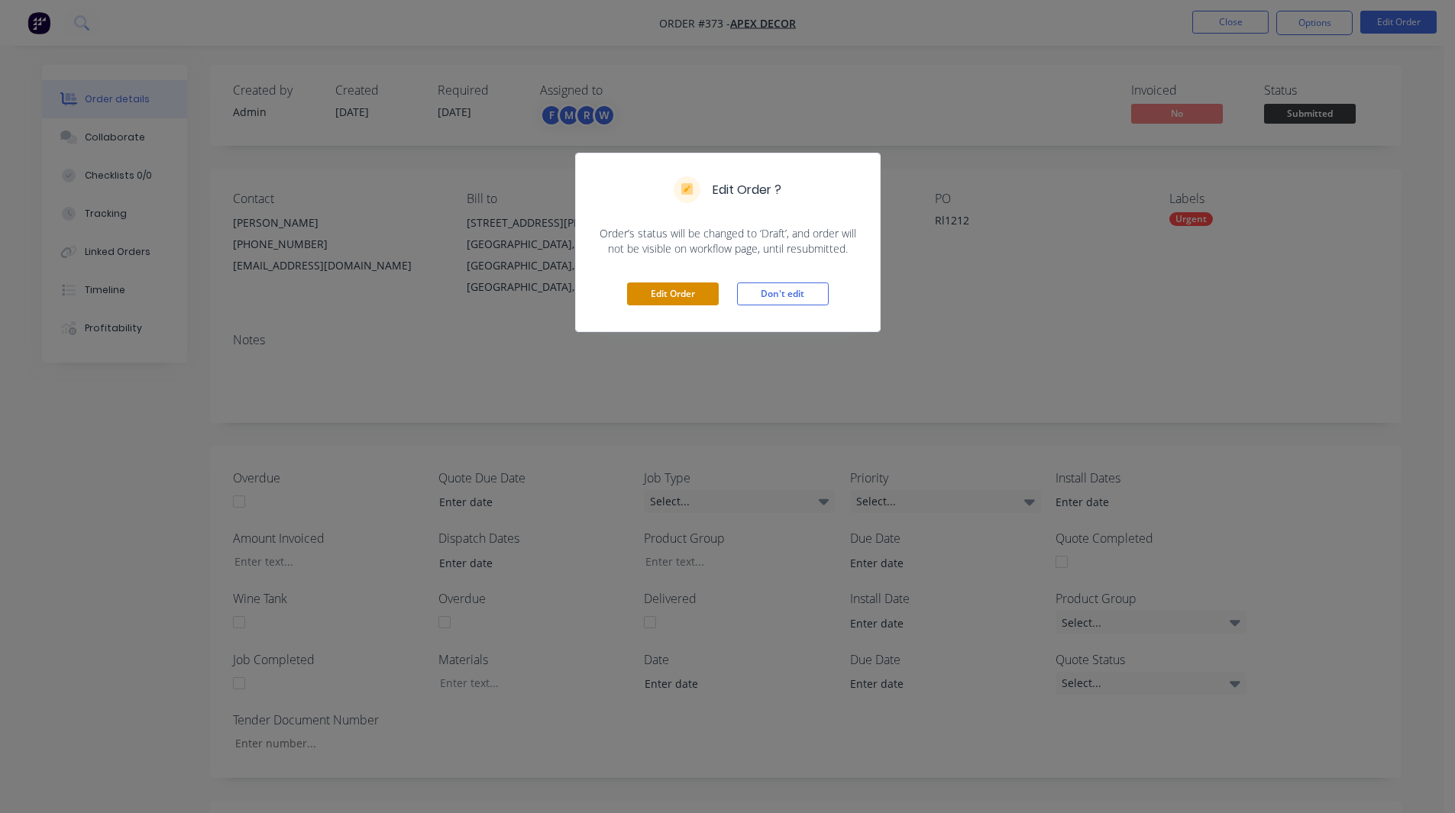
click at [639, 284] on button "Edit Order" at bounding box center [673, 294] width 92 height 23
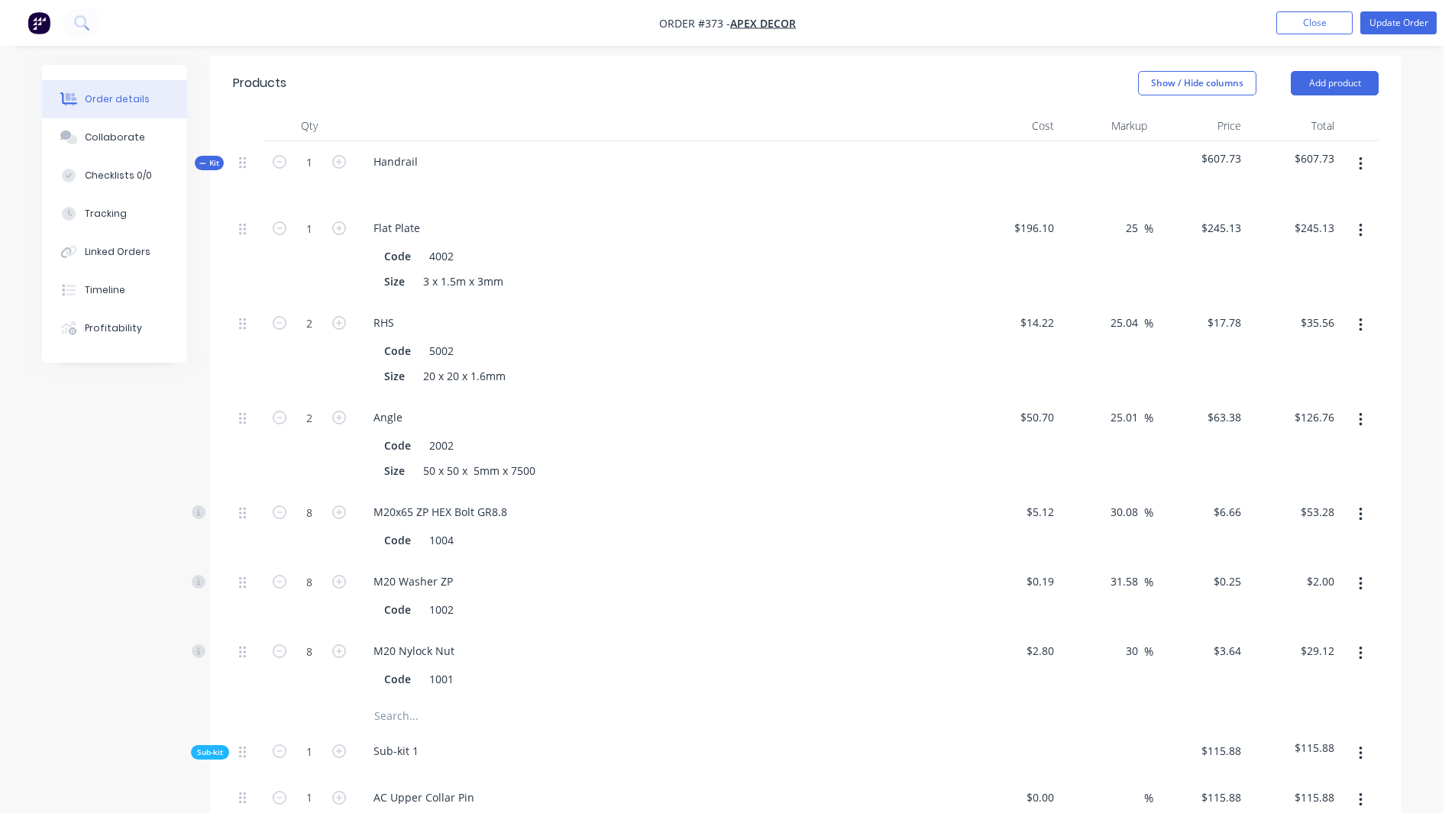
scroll to position [971, 0]
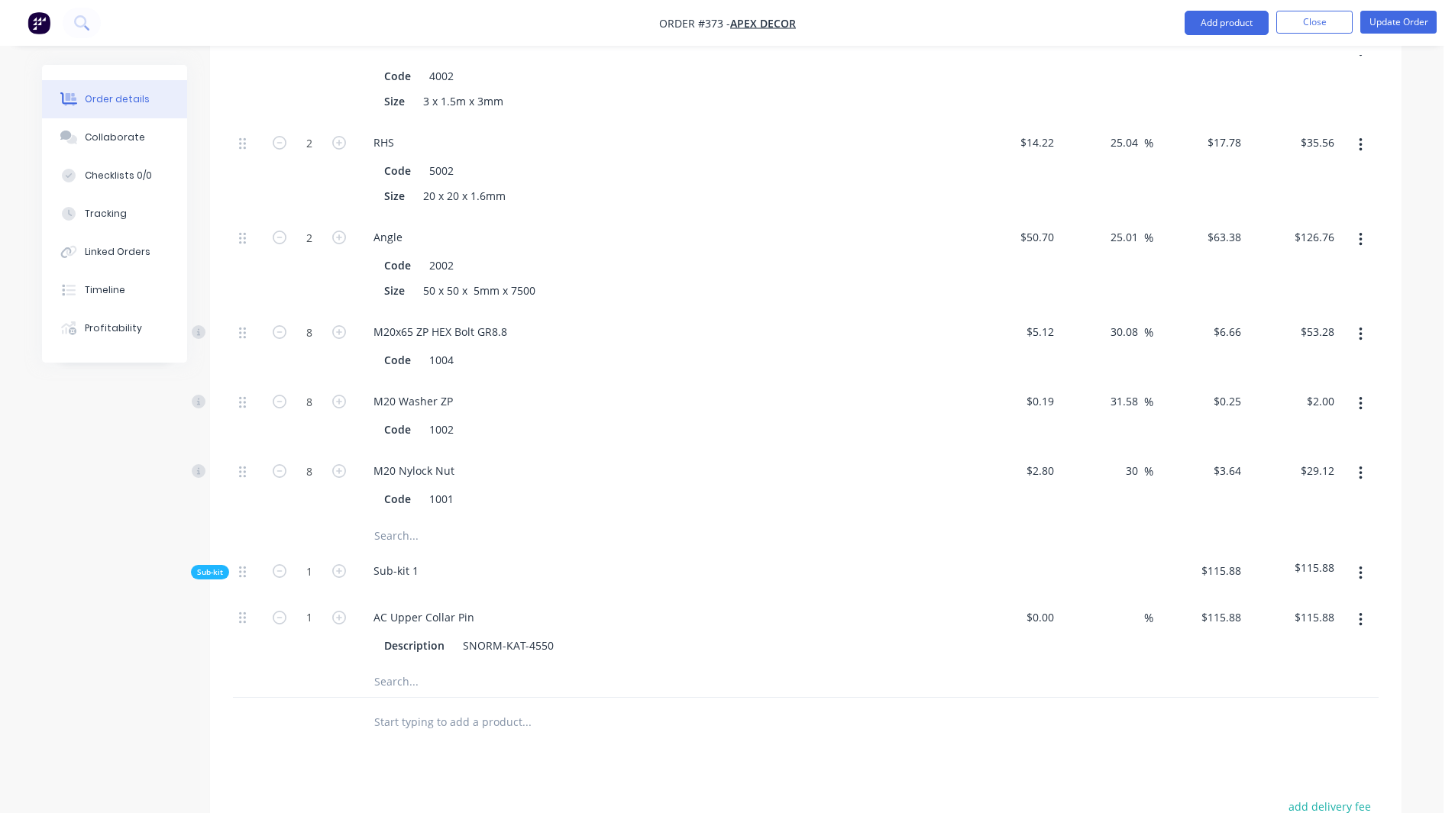
click at [414, 667] on input "text" at bounding box center [526, 682] width 306 height 31
type input "Additional"
click at [334, 698] on div at bounding box center [309, 723] width 92 height 50
click at [405, 707] on input "text" at bounding box center [526, 722] width 306 height 31
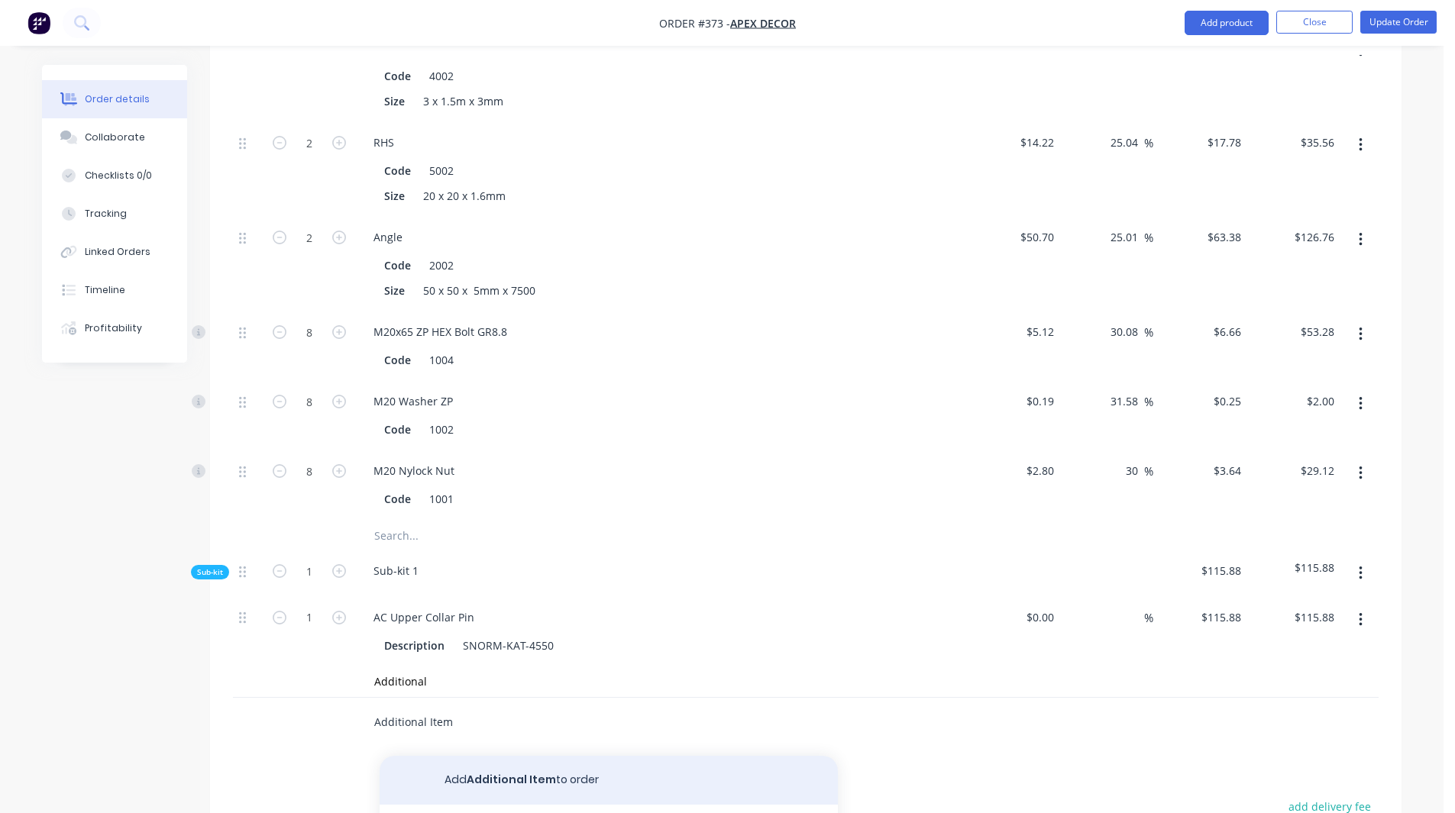
type input "Additional Item"
click at [469, 756] on button "Add Additional Item to order" at bounding box center [609, 780] width 458 height 49
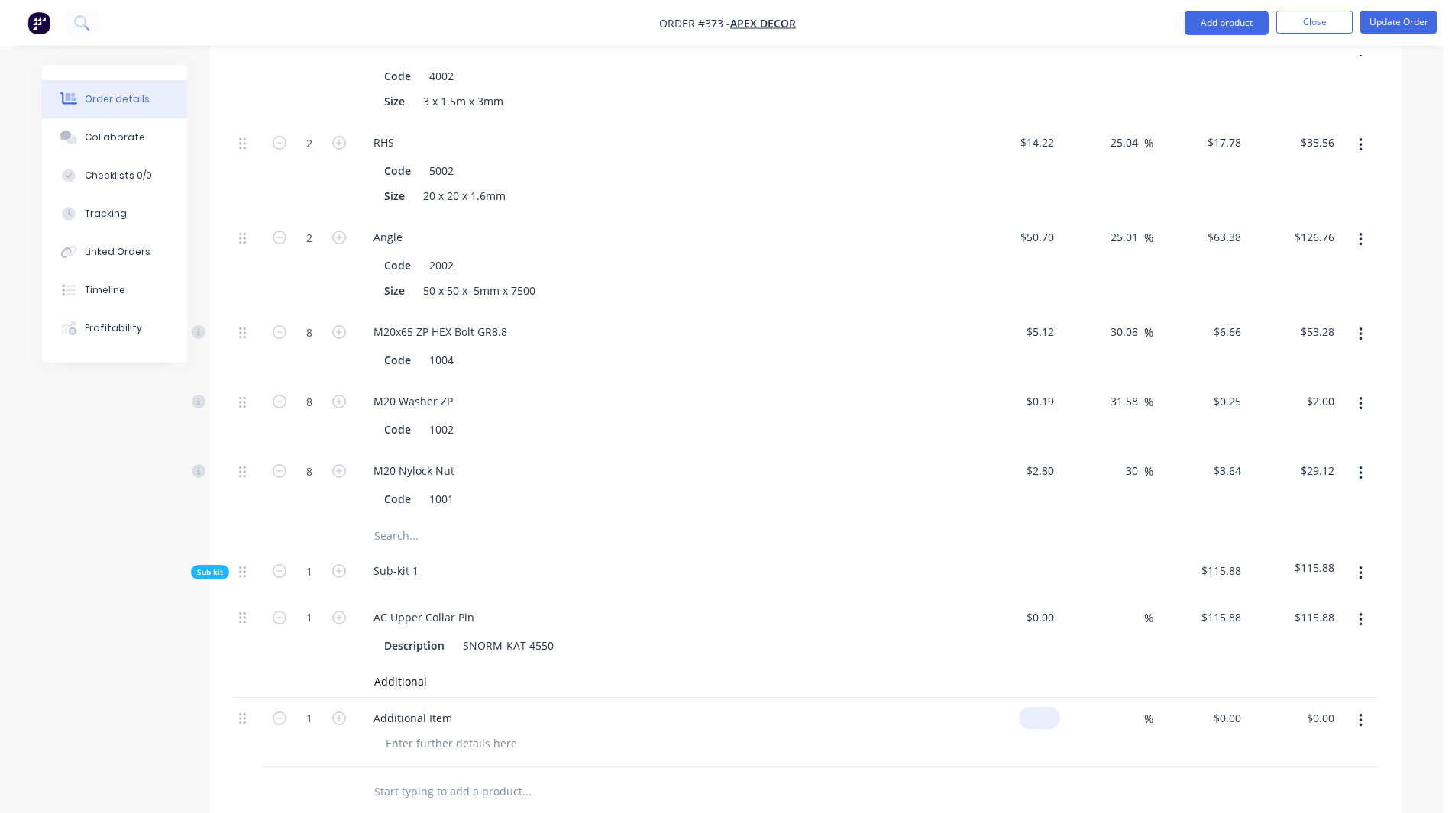
click at [1050, 707] on input at bounding box center [1042, 718] width 35 height 22
click at [1050, 707] on input at bounding box center [1052, 718] width 18 height 22
click at [1136, 707] on input at bounding box center [1136, 718] width 18 height 22
type input "$200.00"
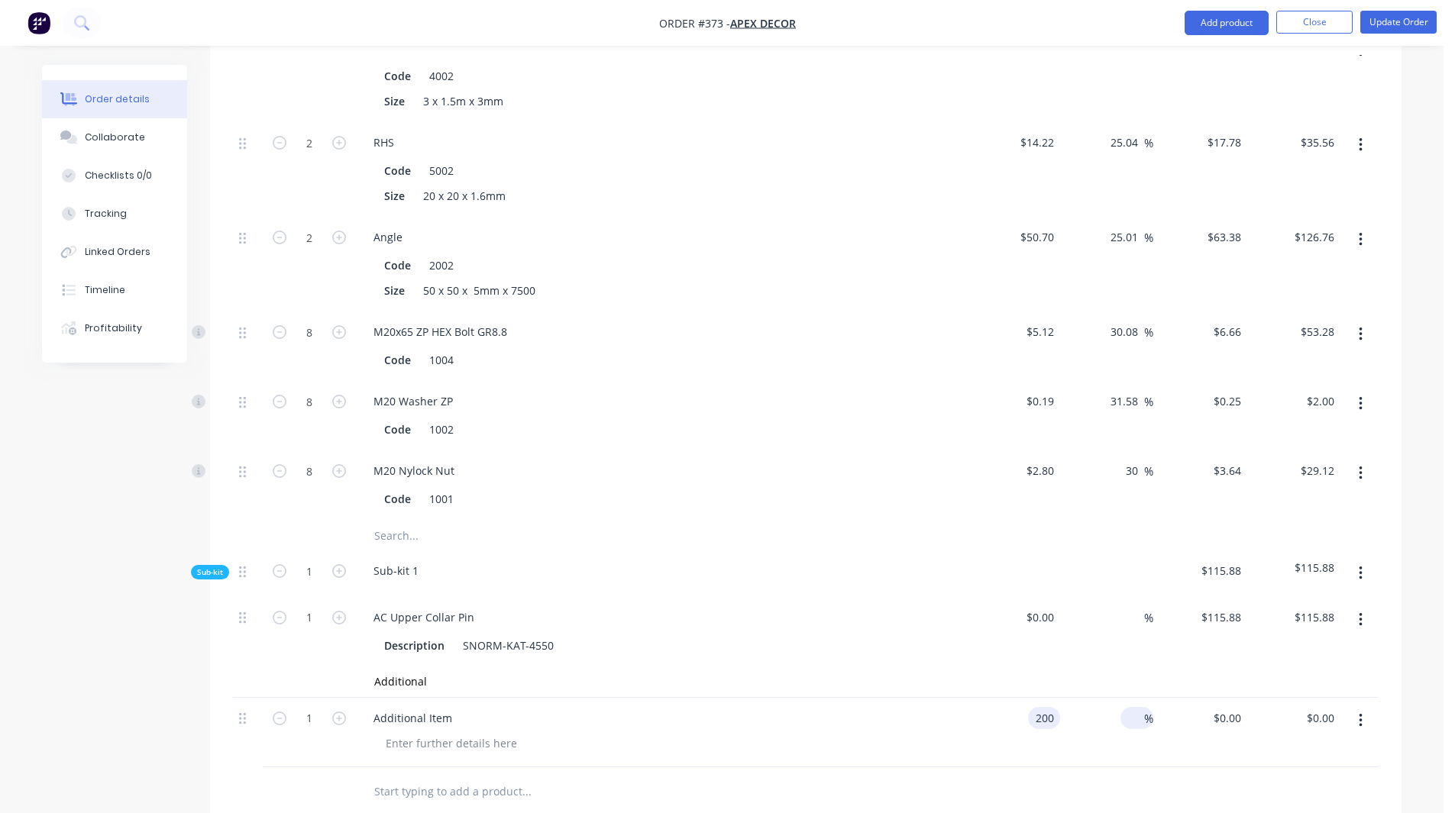
type input "$200.00"
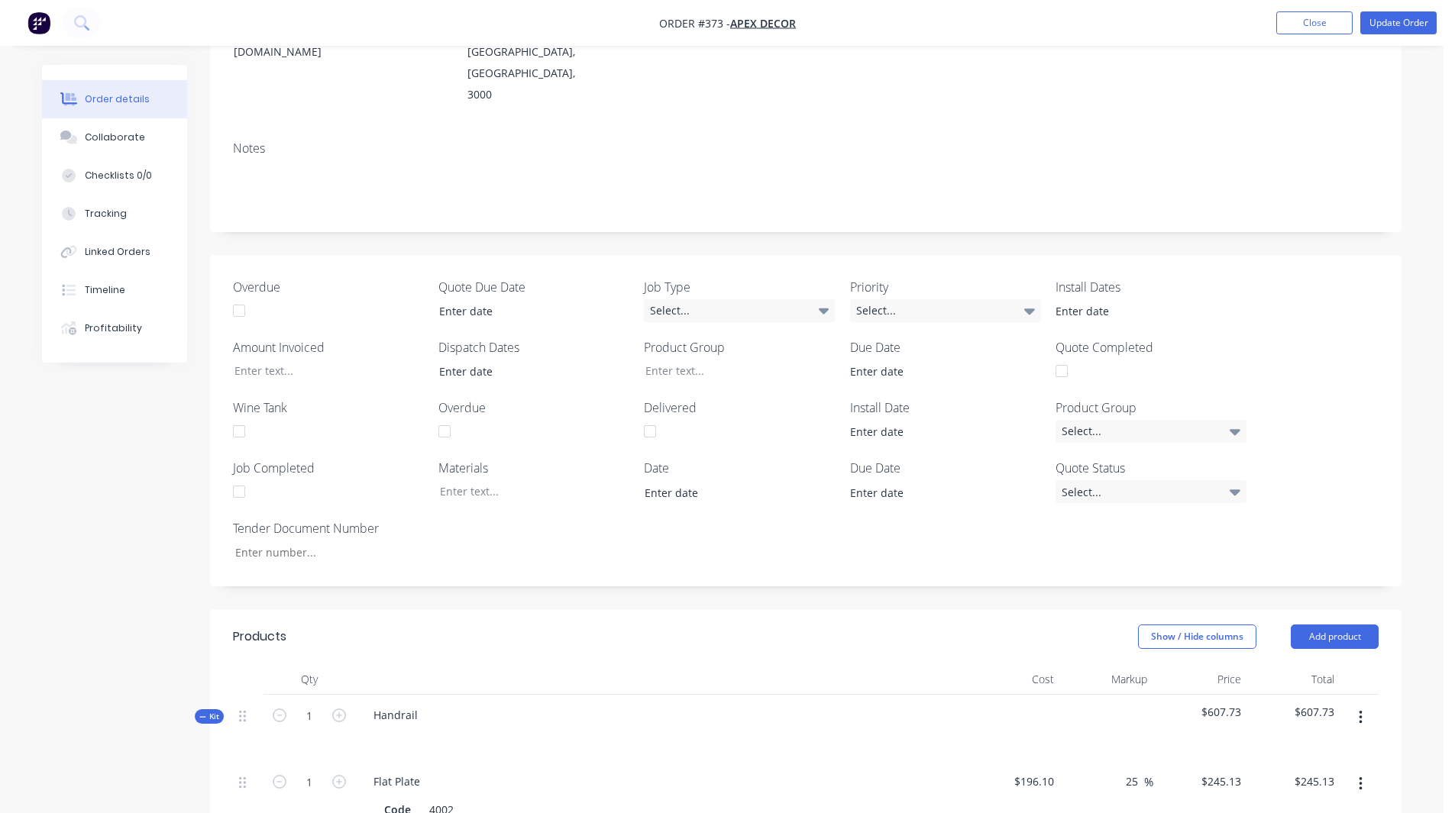
scroll to position [136, 0]
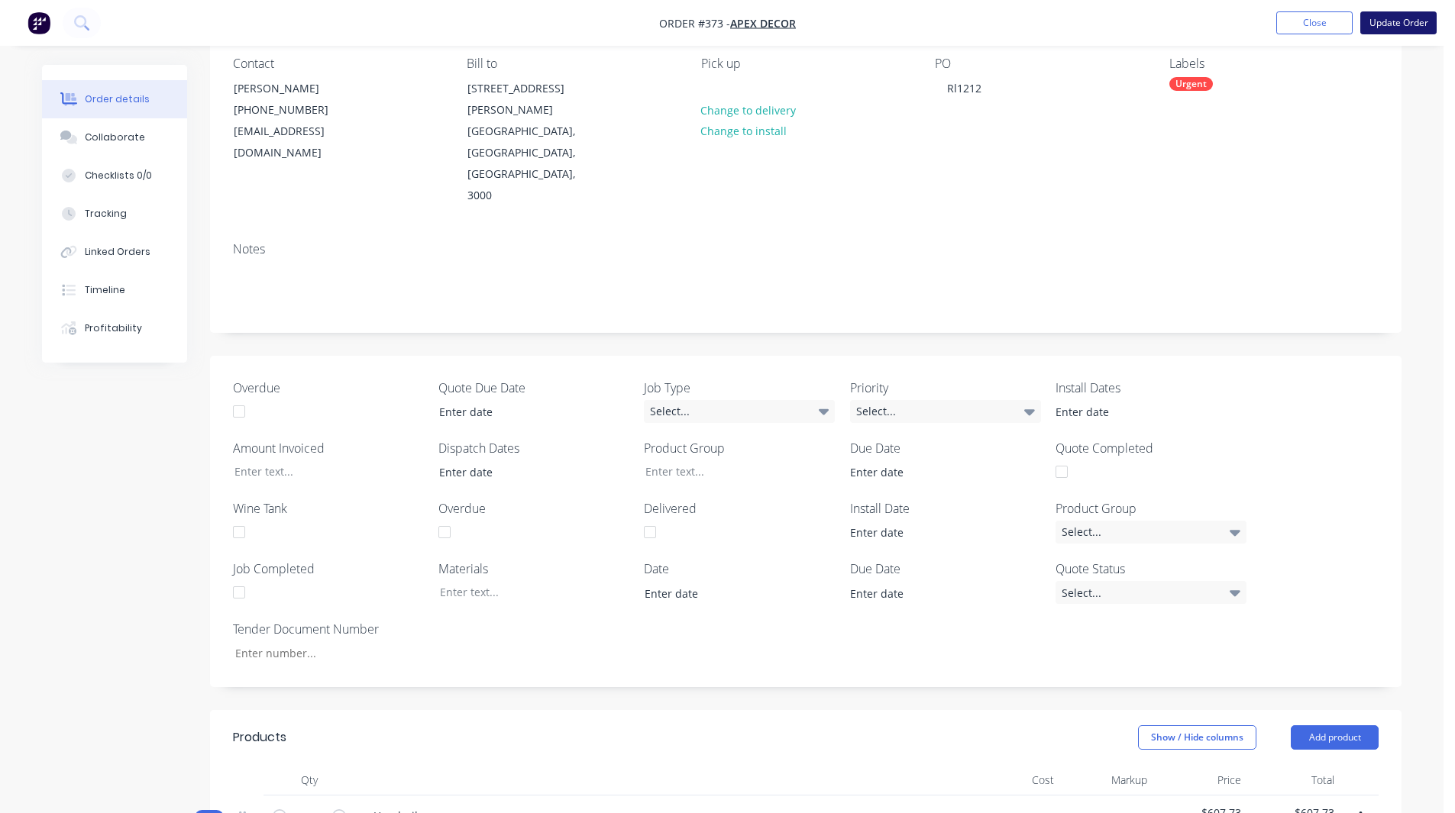
type input "30"
click at [1390, 26] on button "Update Order" at bounding box center [1398, 22] width 76 height 23
type input "$260.00"
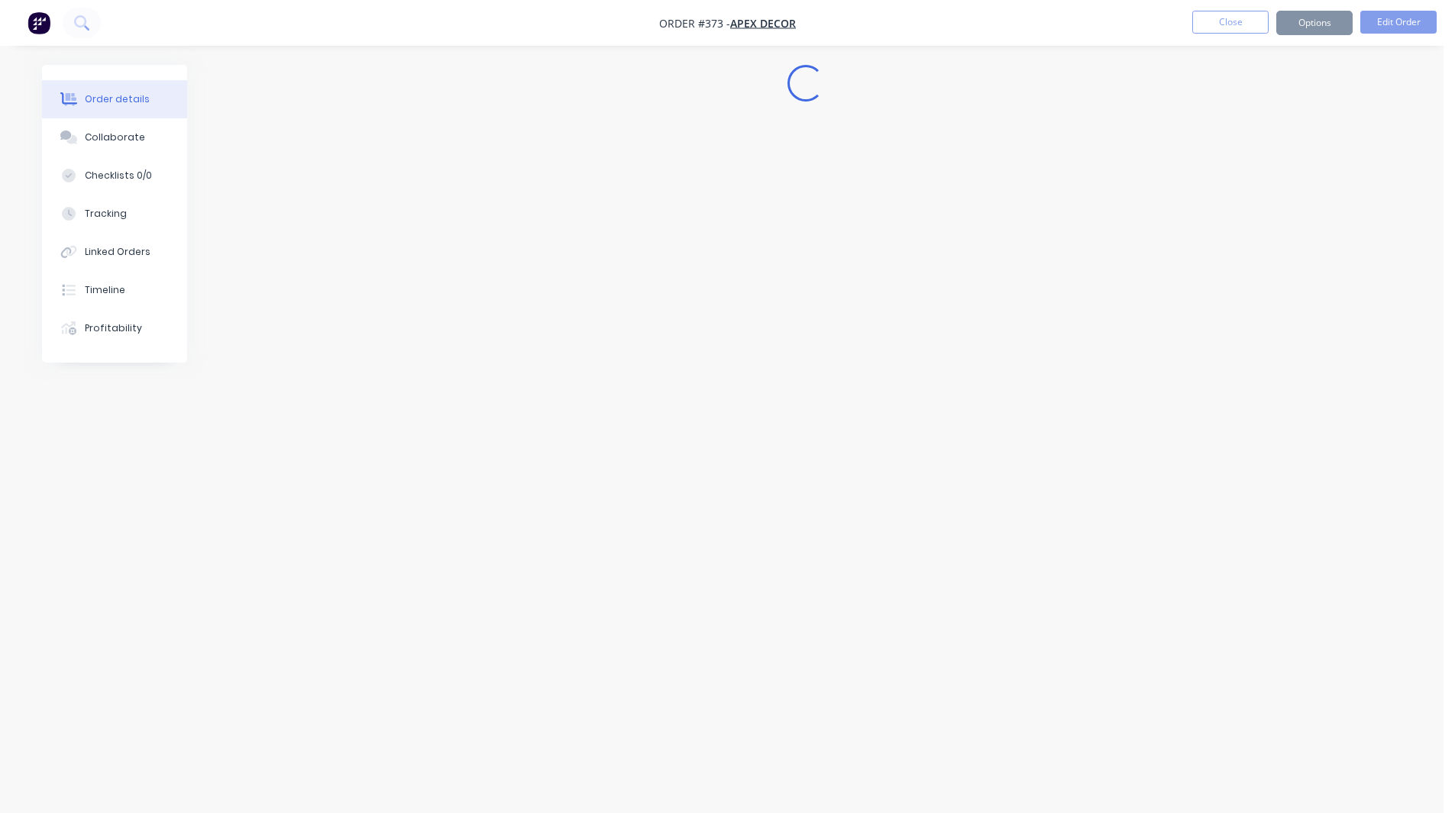
scroll to position [0, 0]
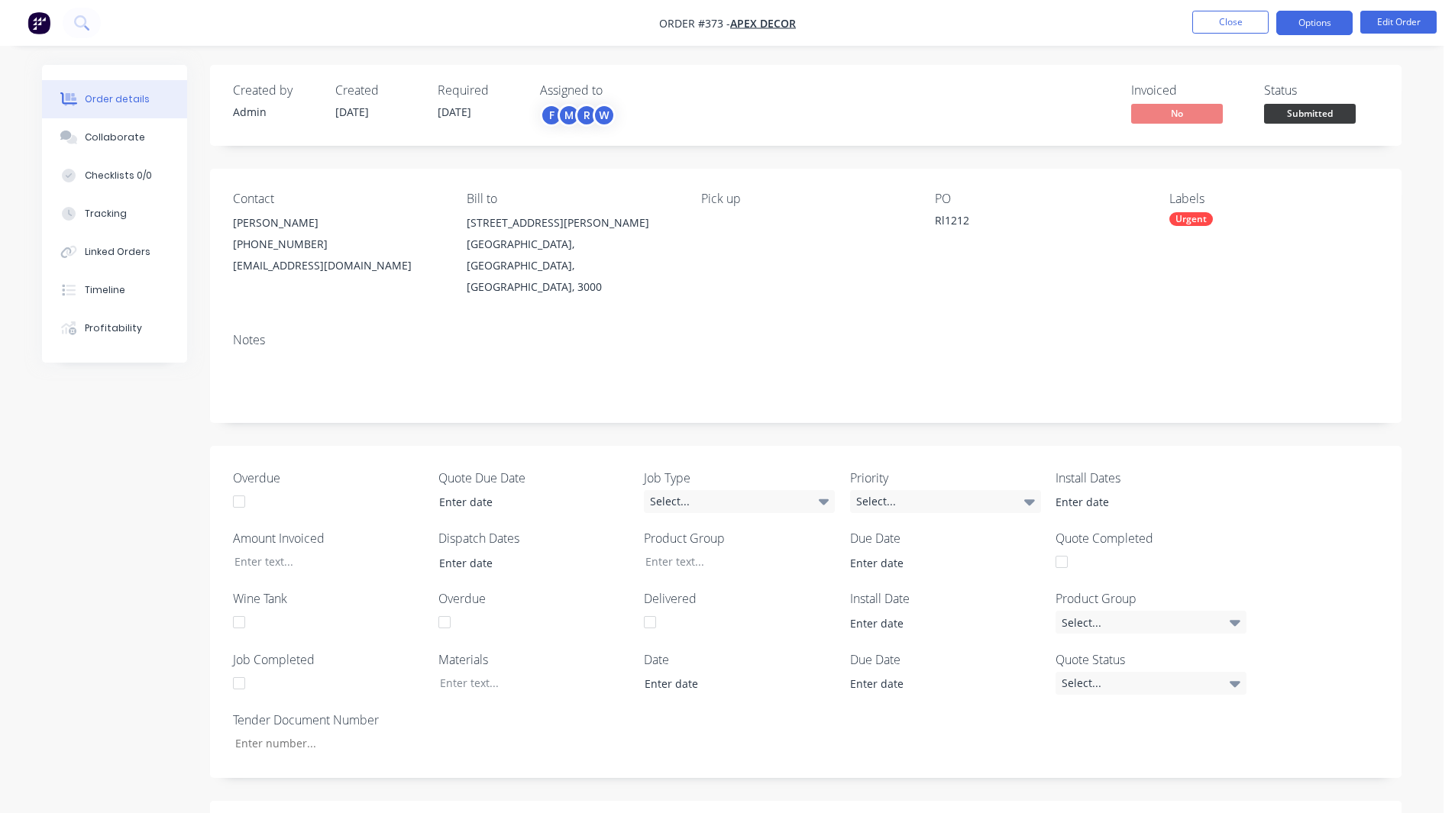
click at [1331, 26] on button "Options" at bounding box center [1314, 23] width 76 height 24
